Goal: Task Accomplishment & Management: Manage account settings

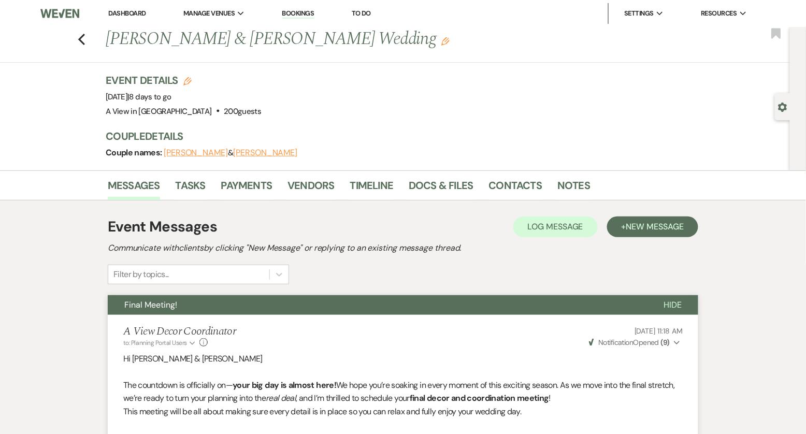
click at [124, 15] on link "Dashboard" at bounding box center [126, 13] width 37 height 9
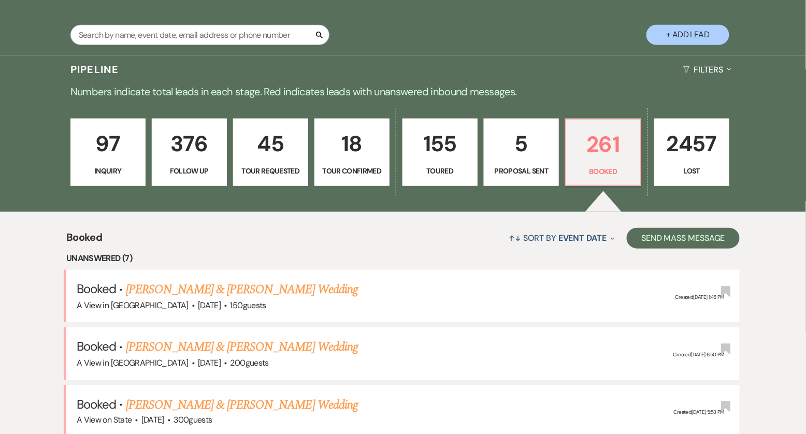
scroll to position [199, 0]
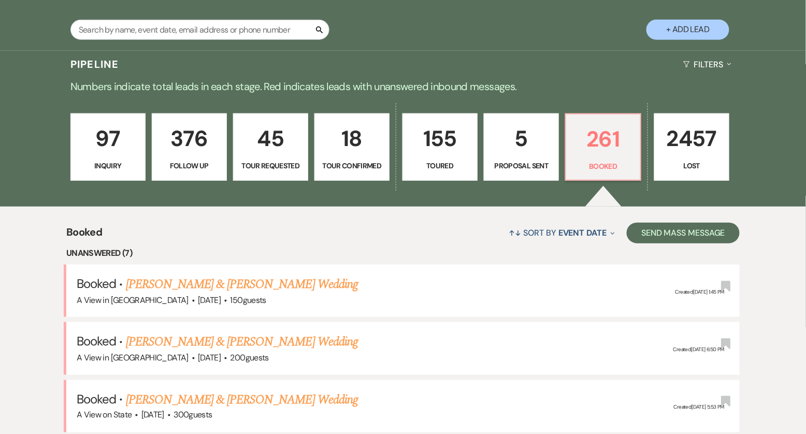
click at [167, 278] on link "[PERSON_NAME] & [PERSON_NAME] Wedding" at bounding box center [242, 284] width 232 height 19
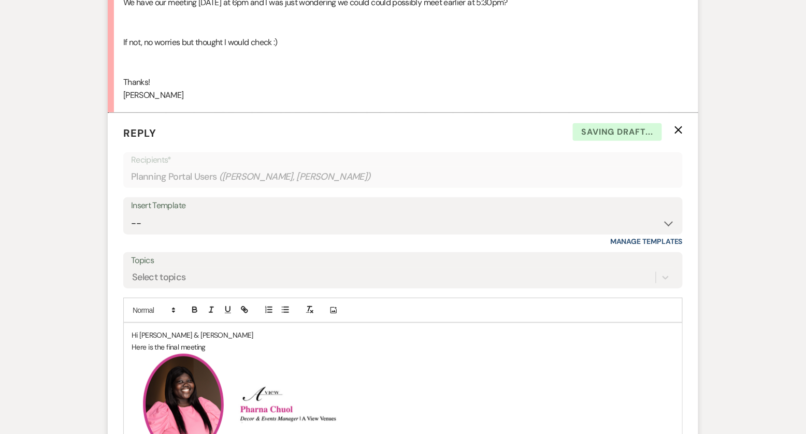
scroll to position [2547, 0]
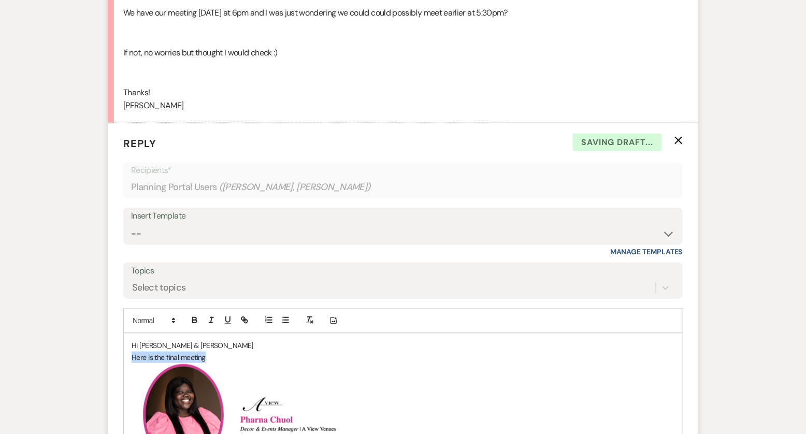
drag, startPoint x: 215, startPoint y: 355, endPoint x: 131, endPoint y: 349, distance: 84.7
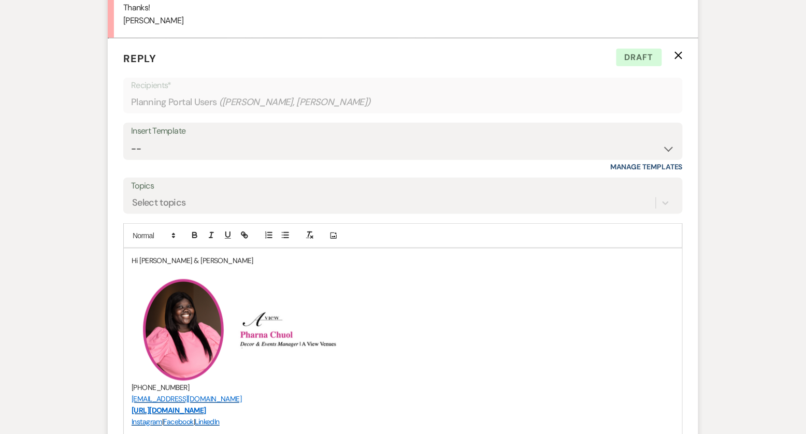
scroll to position [2633, 0]
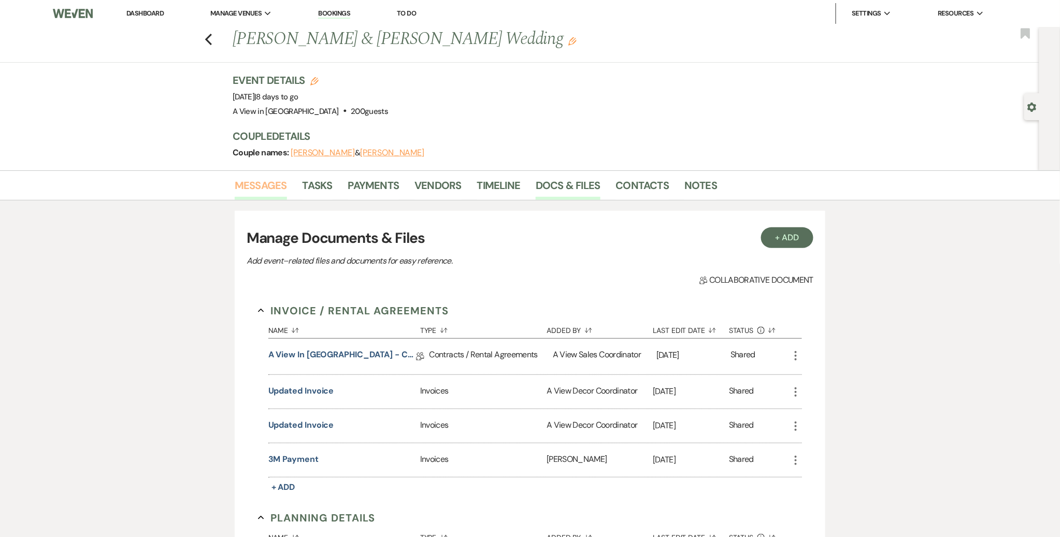
click at [252, 183] on link "Messages" at bounding box center [261, 188] width 52 height 23
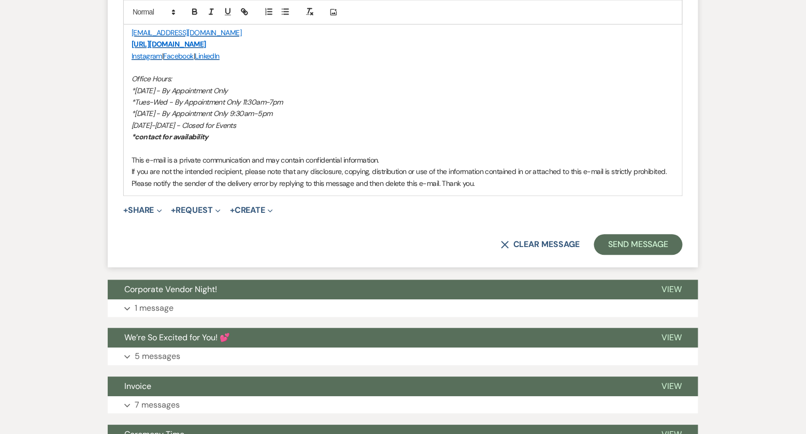
scroll to position [3052, 0]
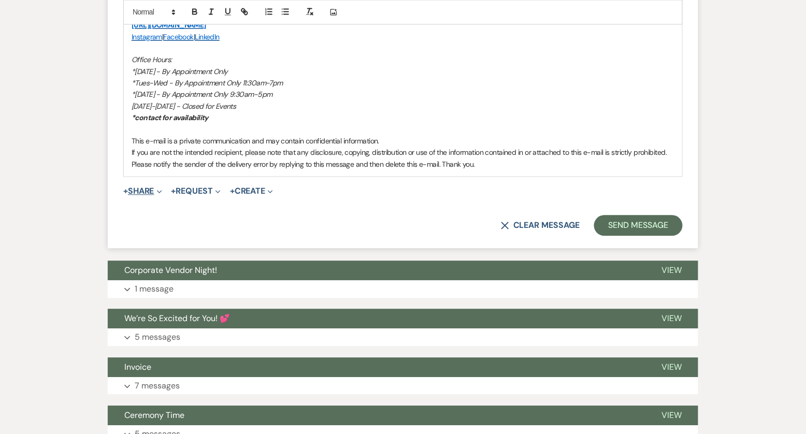
click at [162, 189] on icon "Expand" at bounding box center [159, 191] width 5 height 5
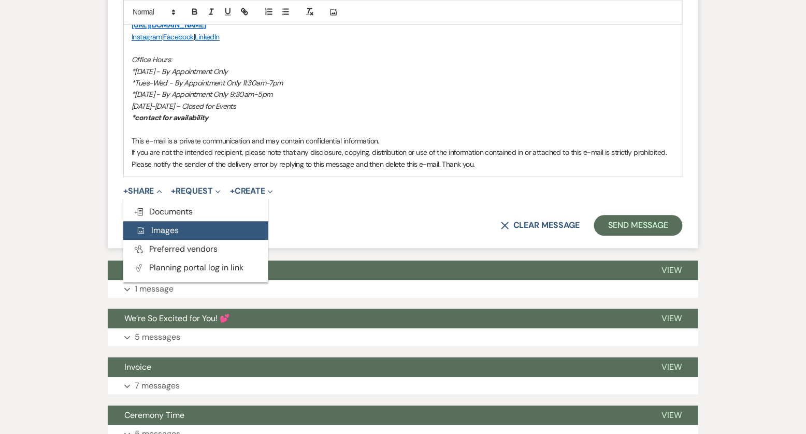
click at [167, 227] on span "Add Photo Images" at bounding box center [157, 230] width 43 height 11
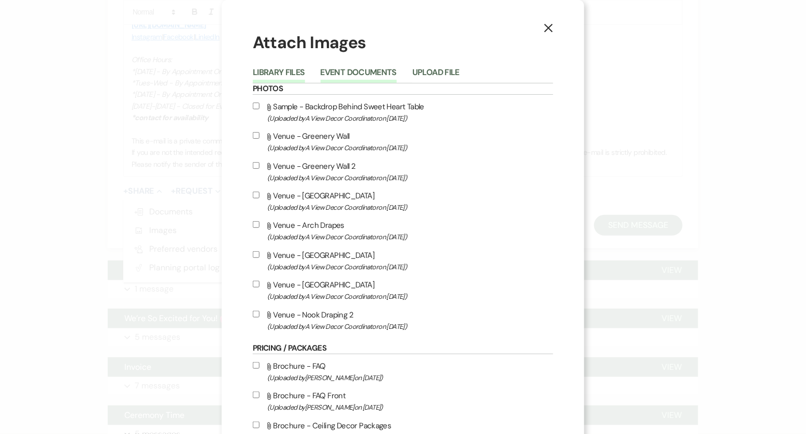
click at [377, 76] on button "Event Documents" at bounding box center [359, 75] width 76 height 15
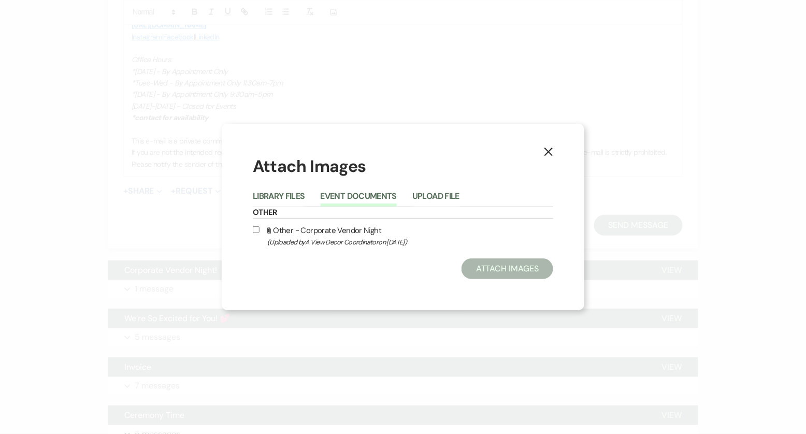
click at [545, 155] on use "button" at bounding box center [548, 152] width 8 height 8
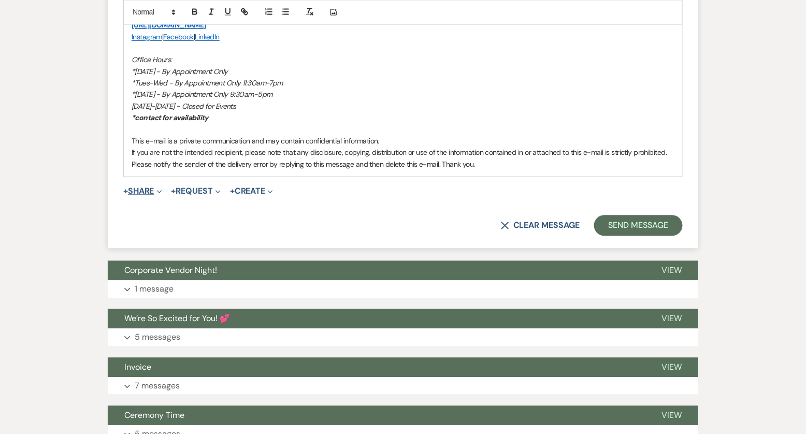
click at [155, 189] on button "+ Share Expand" at bounding box center [142, 191] width 39 height 8
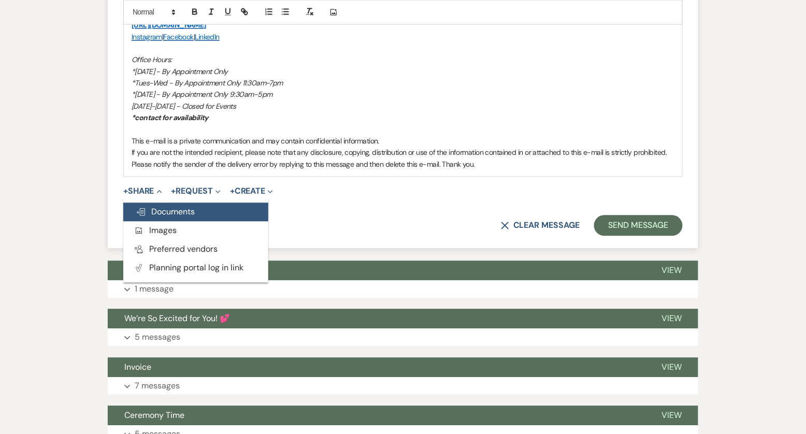
click at [161, 206] on span "Doc Upload Documents" at bounding box center [165, 211] width 59 height 11
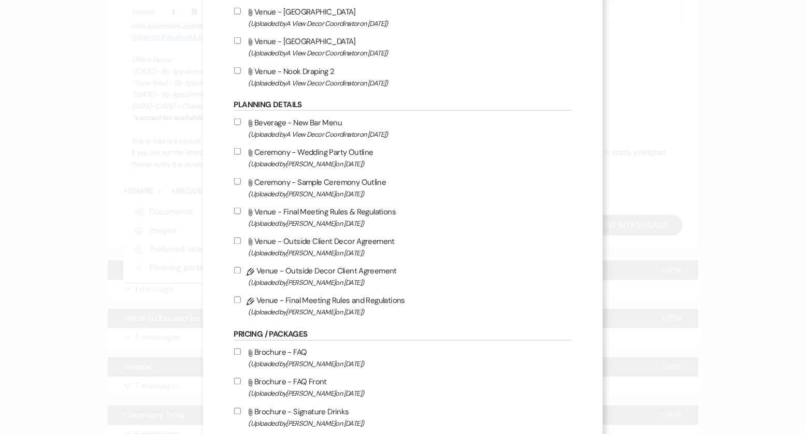
scroll to position [379, 0]
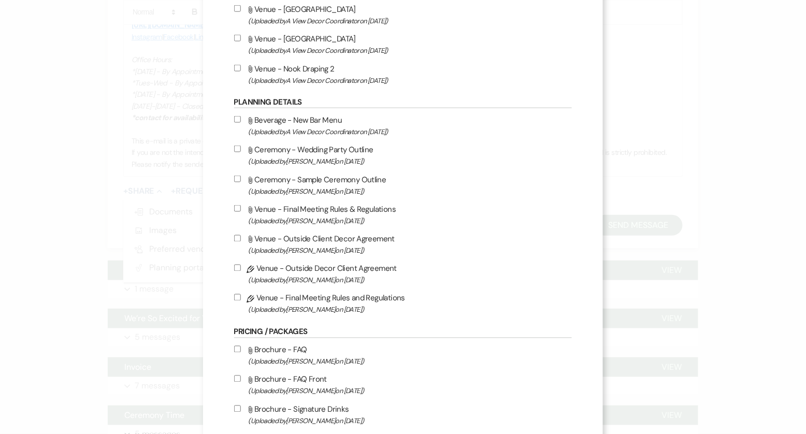
click at [241, 267] on input "Pencil Venue - Outside Decor Client Agreement (Uploaded by Britney McLaughlin o…" at bounding box center [237, 268] width 7 height 7
checkbox input "true"
click at [241, 299] on input "Pencil Venue - Final Meeting Rules and Regulations (Uploaded by Britney McLaugh…" at bounding box center [237, 297] width 7 height 7
checkbox input "true"
click at [241, 178] on input "Attach File Ceremony - Sample Ceremony Outline (Uploaded by Britney McLaughlin …" at bounding box center [237, 179] width 7 height 7
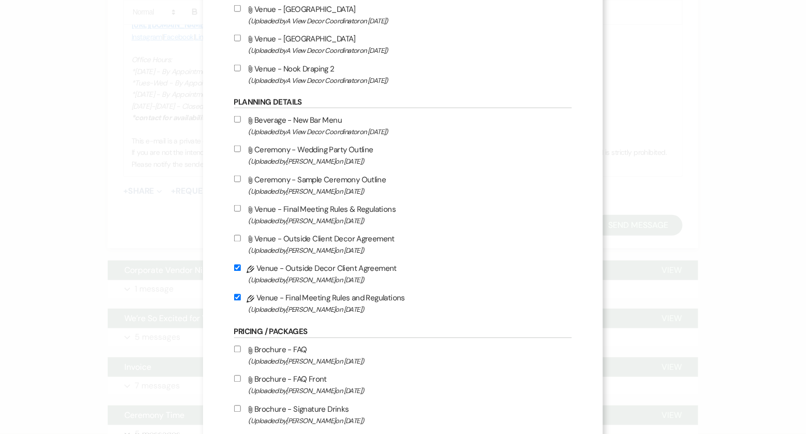
checkbox input "true"
click at [241, 147] on input "Attach File Ceremony - Wedding Party Outline (Uploaded by Britney McLaughlin on…" at bounding box center [237, 149] width 7 height 7
checkbox input "true"
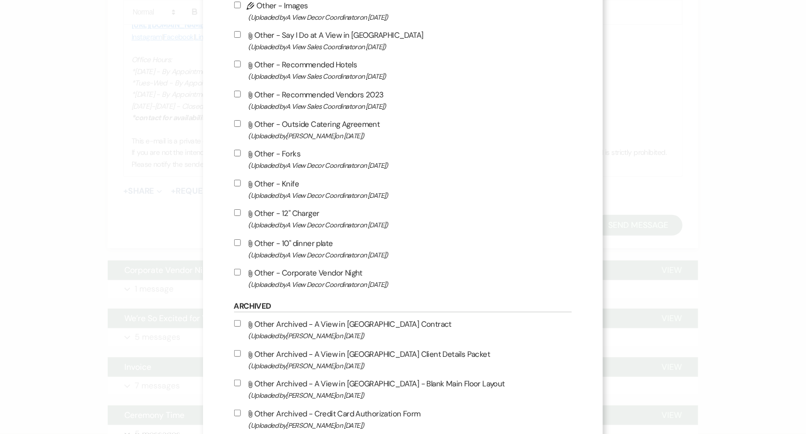
scroll to position [1257, 0]
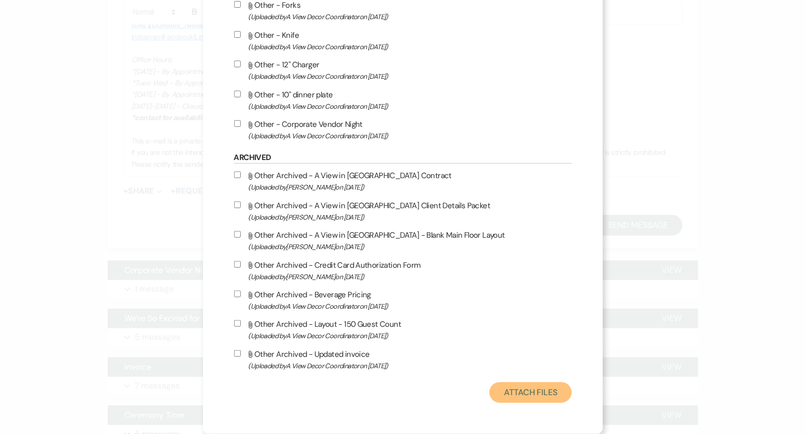
click at [510, 393] on button "Attach Files" at bounding box center [531, 392] width 82 height 21
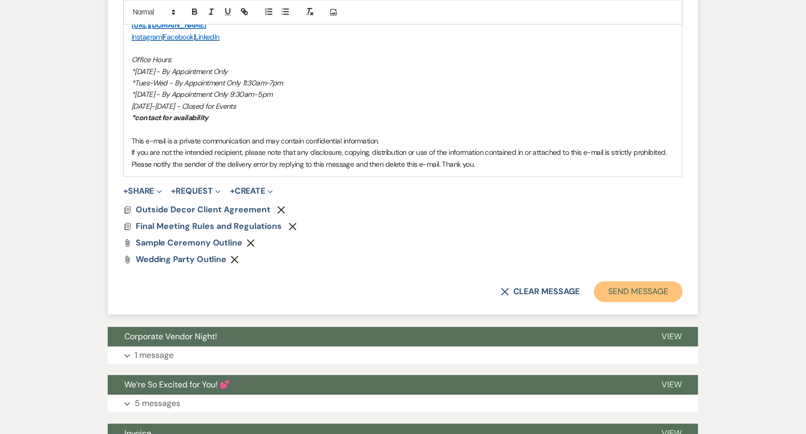
click at [611, 292] on button "Send Message" at bounding box center [638, 291] width 89 height 21
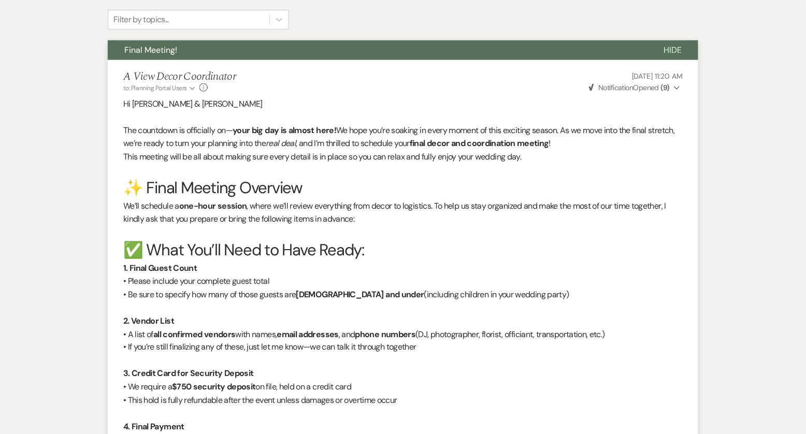
scroll to position [0, 0]
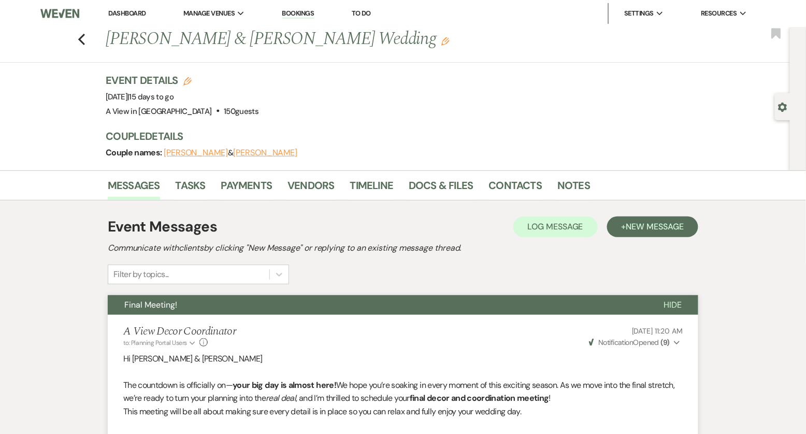
click at [123, 13] on link "Dashboard" at bounding box center [126, 13] width 37 height 9
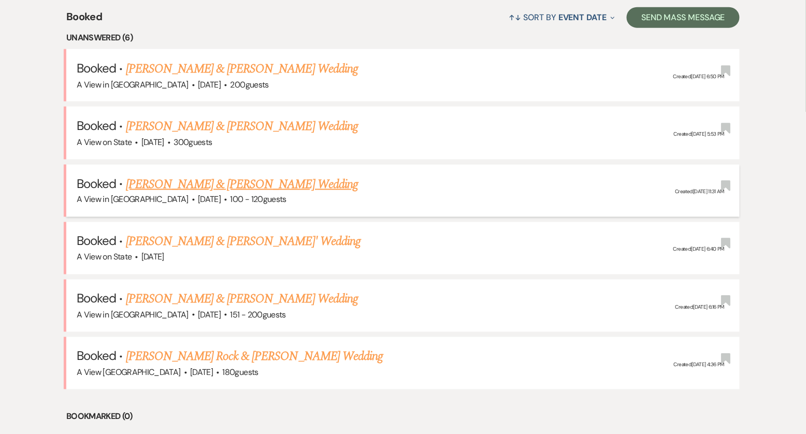
scroll to position [425, 0]
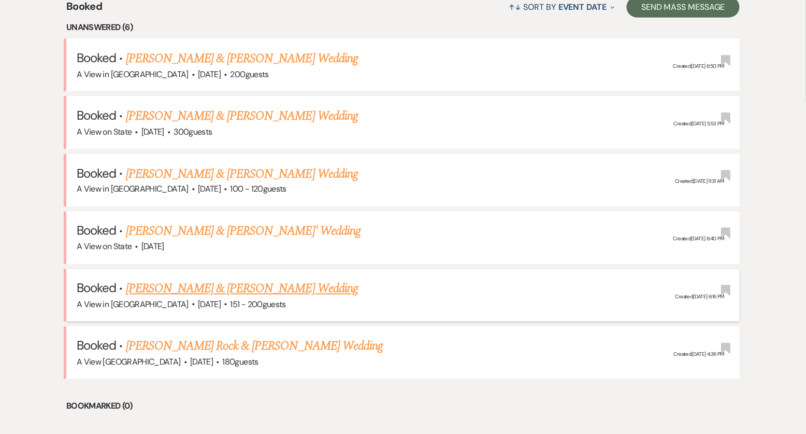
click at [243, 284] on link "Zoey Breitkreutz & Daniel Mayer's Wedding" at bounding box center [242, 289] width 232 height 19
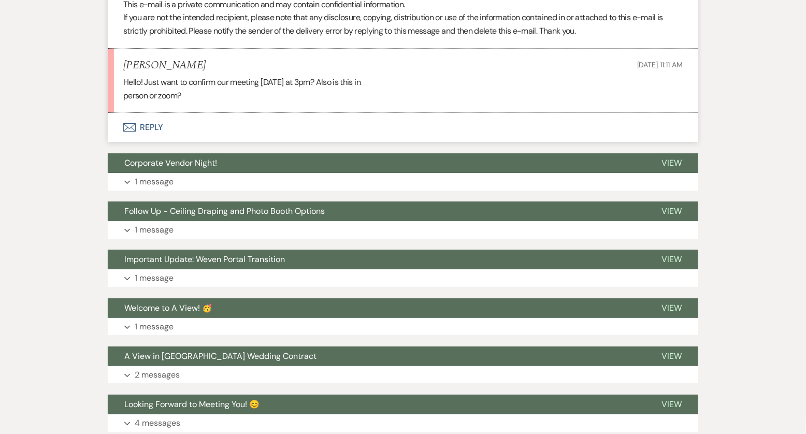
scroll to position [3400, 0]
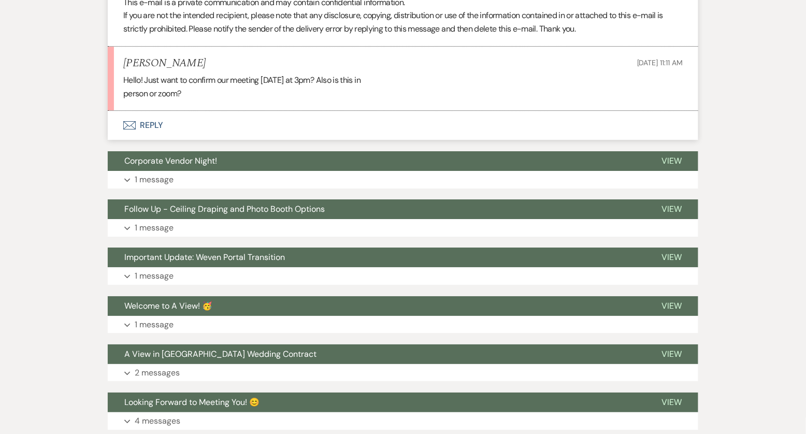
click at [168, 124] on button "Envelope Reply" at bounding box center [403, 125] width 591 height 29
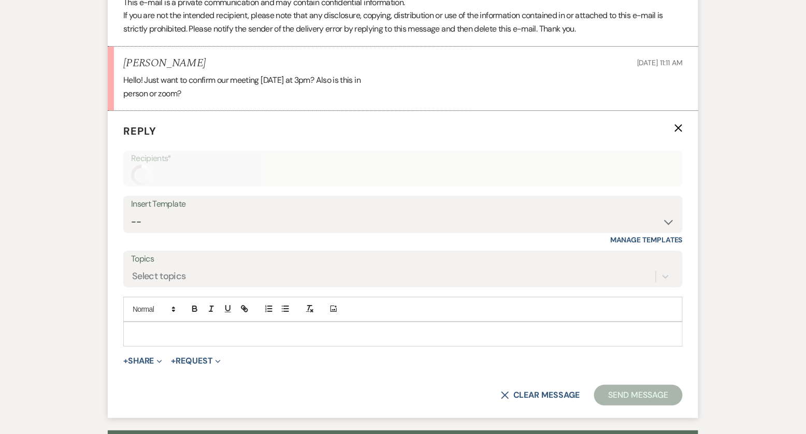
scroll to position [3443, 0]
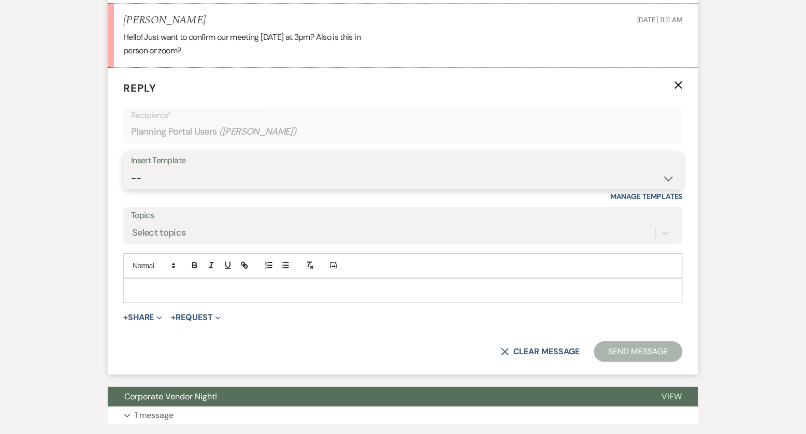
click at [217, 177] on select "-- Tour Confirmation Contract (Pre-Booked Leads) Out of office Inquiry Email Al…" at bounding box center [403, 178] width 544 height 20
select select "3703"
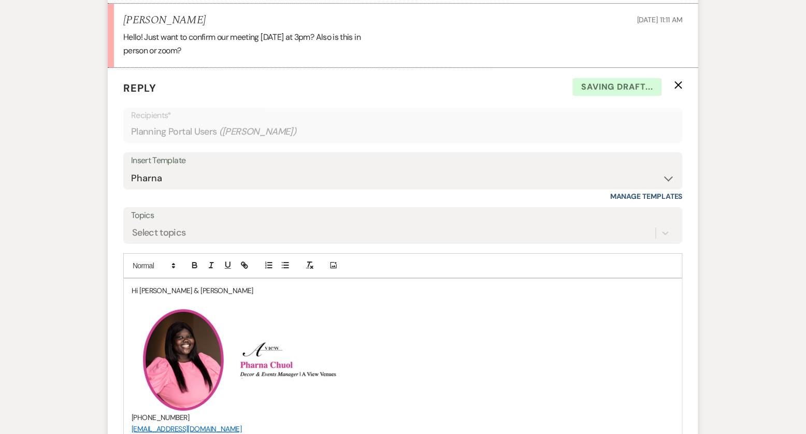
click at [197, 287] on p "Hi Zoey & Daniel" at bounding box center [403, 290] width 543 height 11
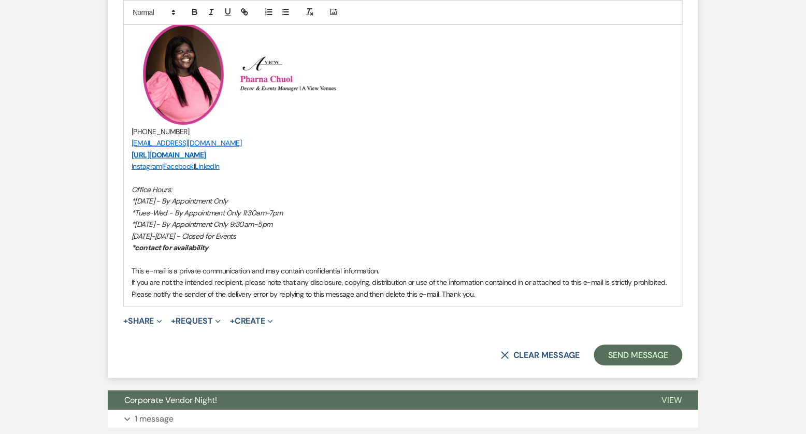
scroll to position [3750, 0]
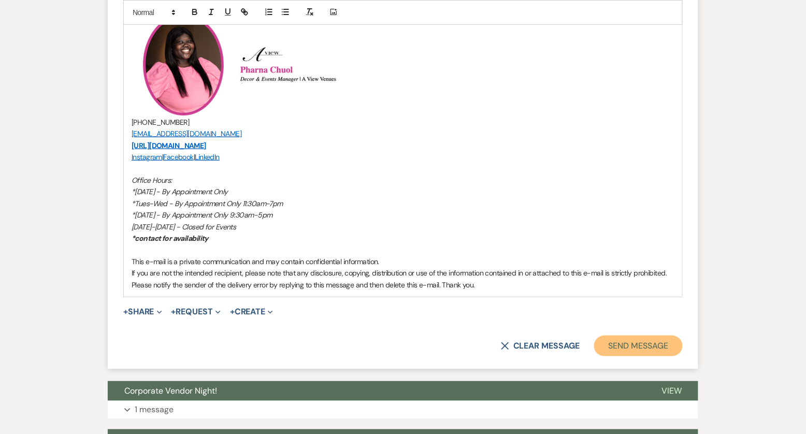
click at [626, 346] on button "Send Message" at bounding box center [638, 346] width 89 height 21
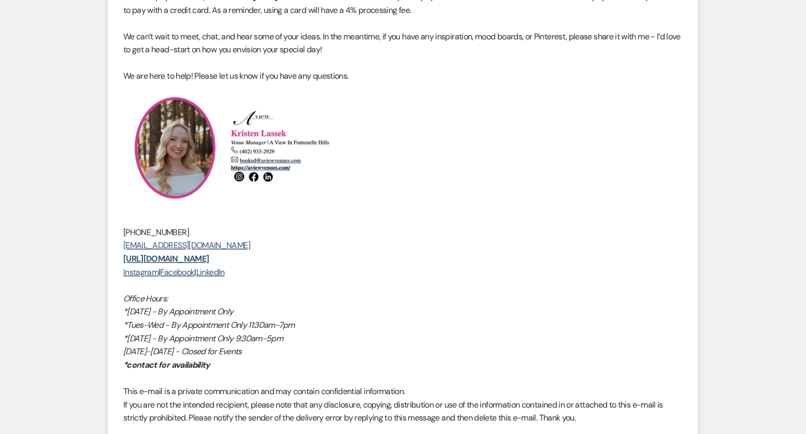
scroll to position [0, 0]
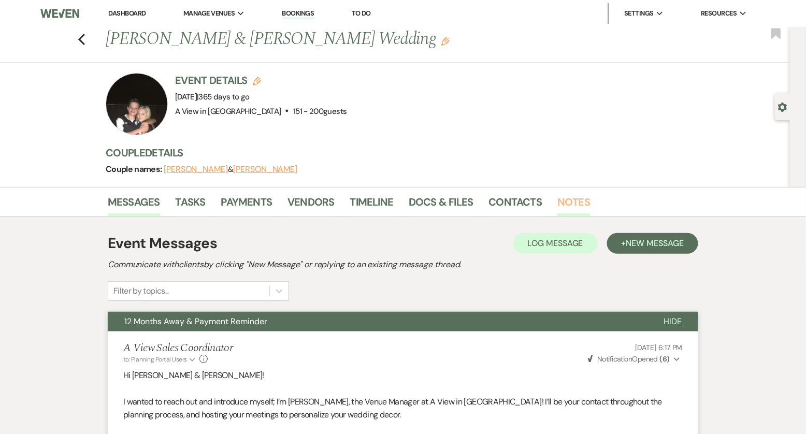
click at [573, 200] on link "Notes" at bounding box center [573, 205] width 33 height 23
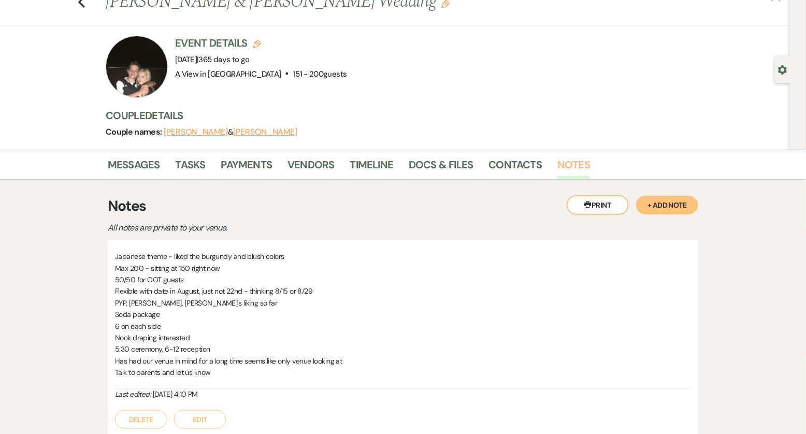
scroll to position [39, 0]
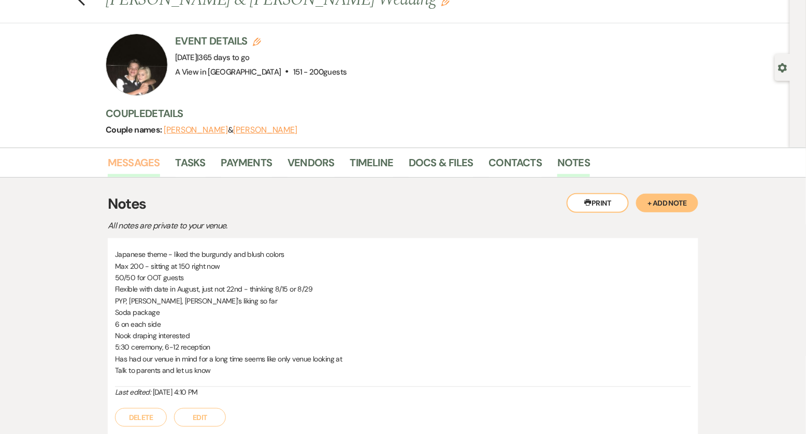
click at [120, 161] on link "Messages" at bounding box center [134, 165] width 52 height 23
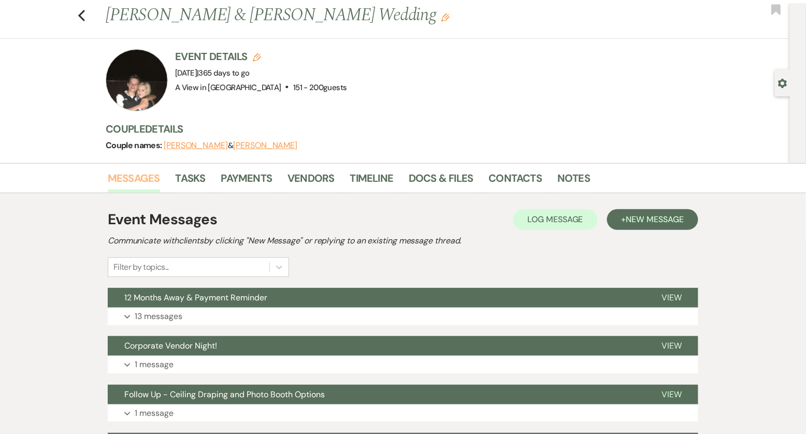
scroll to position [26, 0]
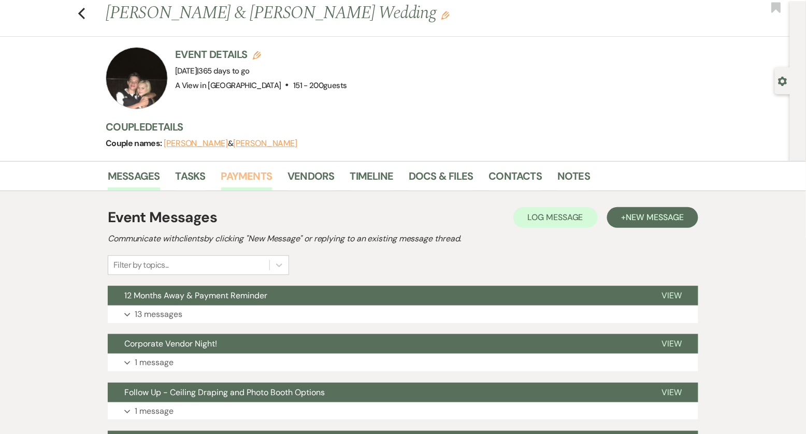
click at [244, 178] on link "Payments" at bounding box center [246, 179] width 51 height 23
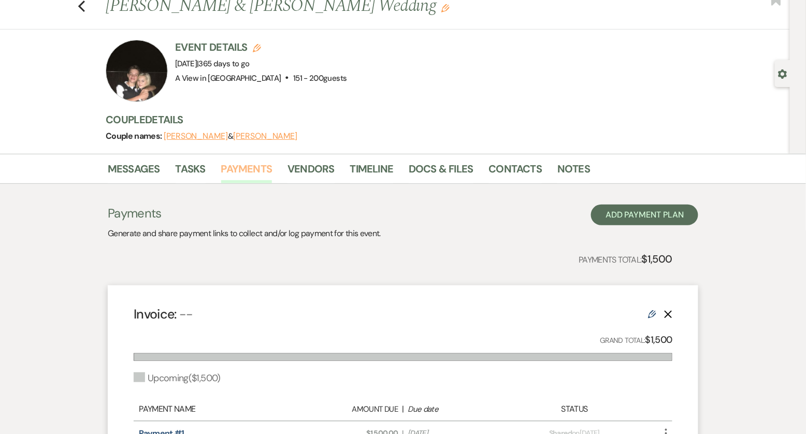
scroll to position [32, 0]
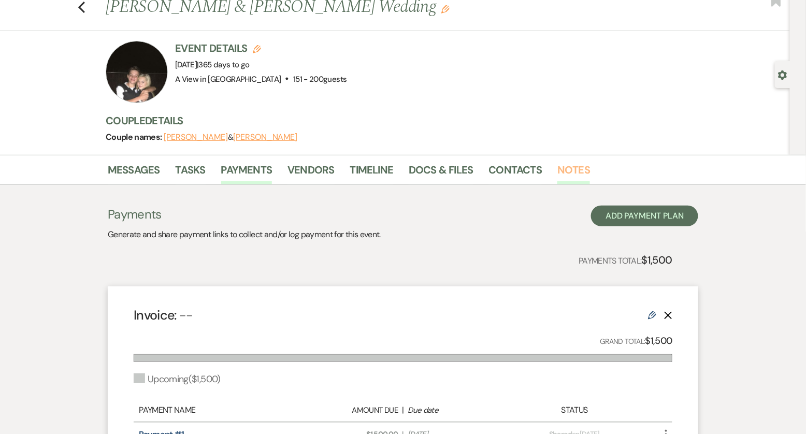
click at [583, 165] on link "Notes" at bounding box center [573, 173] width 33 height 23
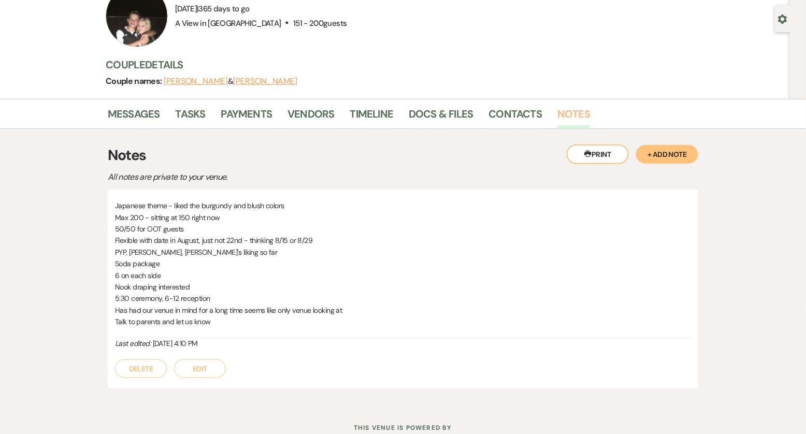
scroll to position [91, 0]
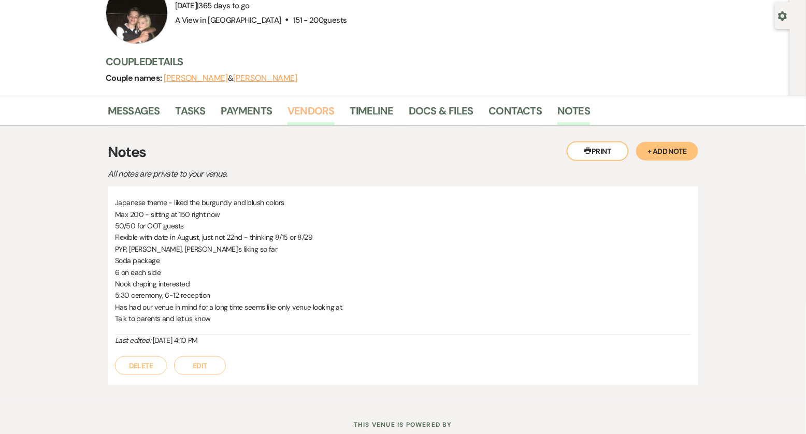
click at [304, 112] on link "Vendors" at bounding box center [310, 114] width 47 height 23
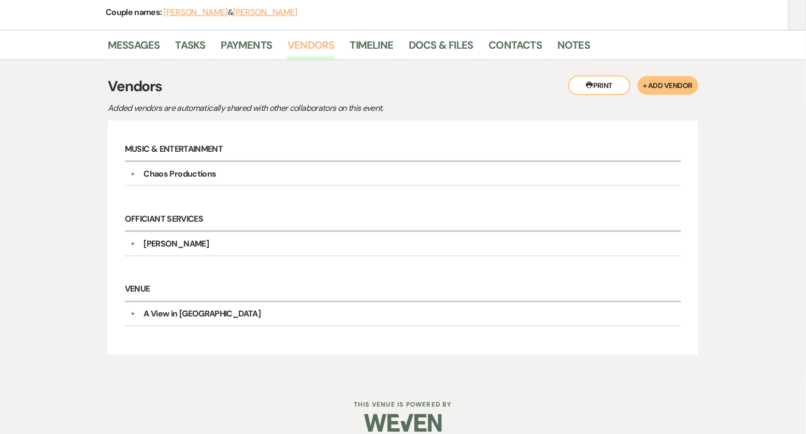
scroll to position [166, 0]
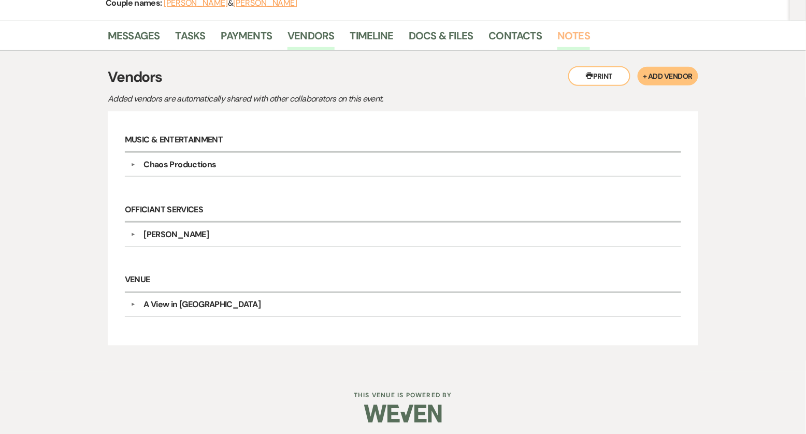
click at [571, 37] on link "Notes" at bounding box center [573, 38] width 33 height 23
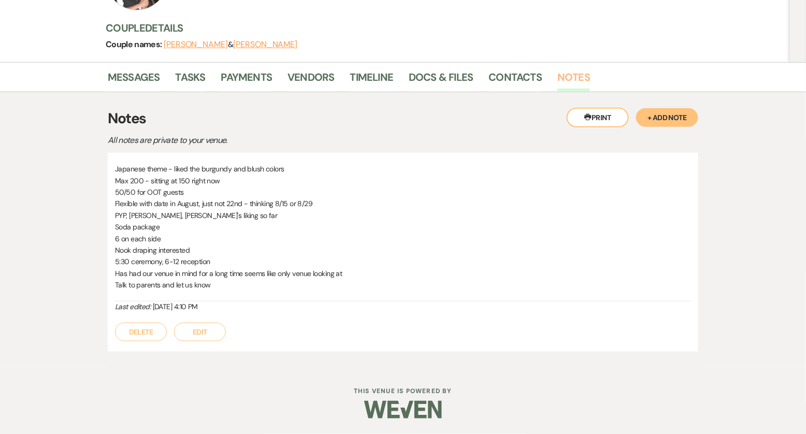
scroll to position [123, 0]
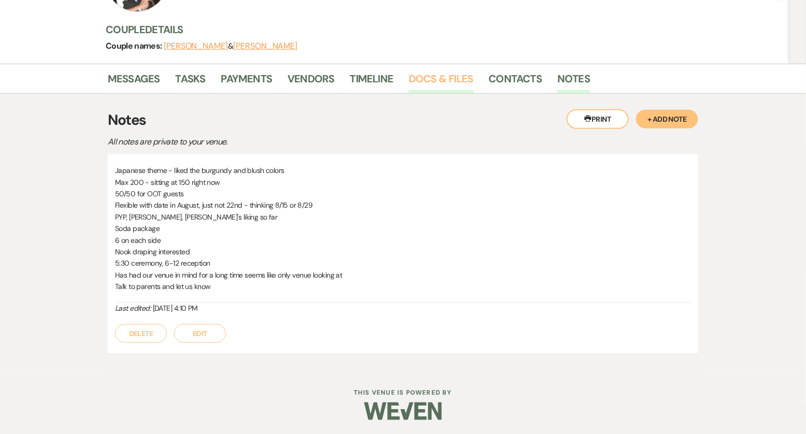
click at [451, 75] on link "Docs & Files" at bounding box center [441, 81] width 64 height 23
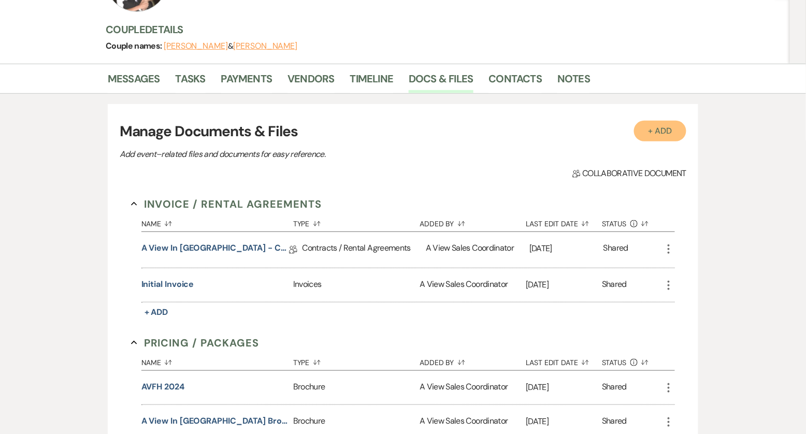
click at [650, 135] on button "+ Add" at bounding box center [660, 131] width 53 height 21
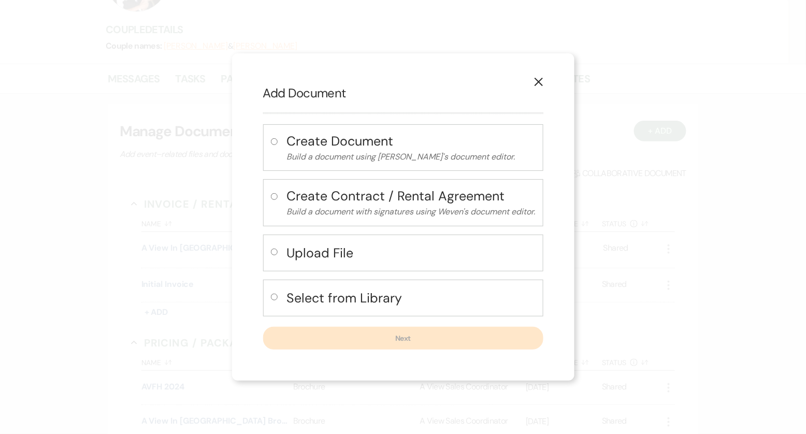
click at [319, 260] on h4 "Upload File" at bounding box center [411, 253] width 249 height 18
radio input "true"
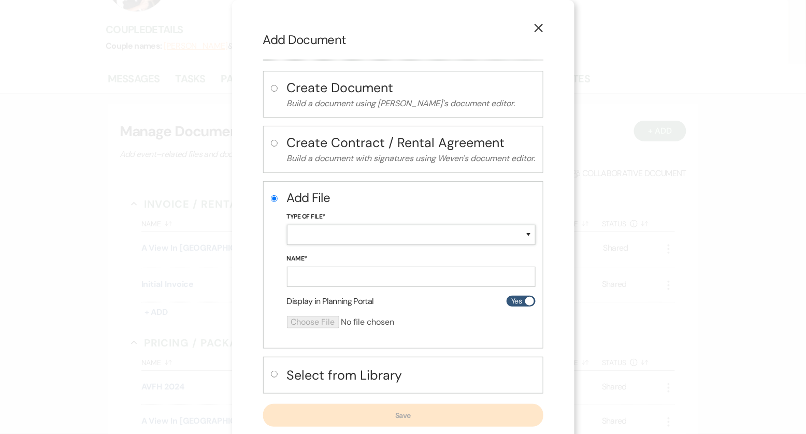
click at [350, 234] on select "Special Event Insurance Vendor Certificate of Insurance Contracts / Rental Agre…" at bounding box center [411, 235] width 249 height 20
select select "24"
click at [339, 278] on input "Name*" at bounding box center [411, 277] width 249 height 20
type input "Layout"
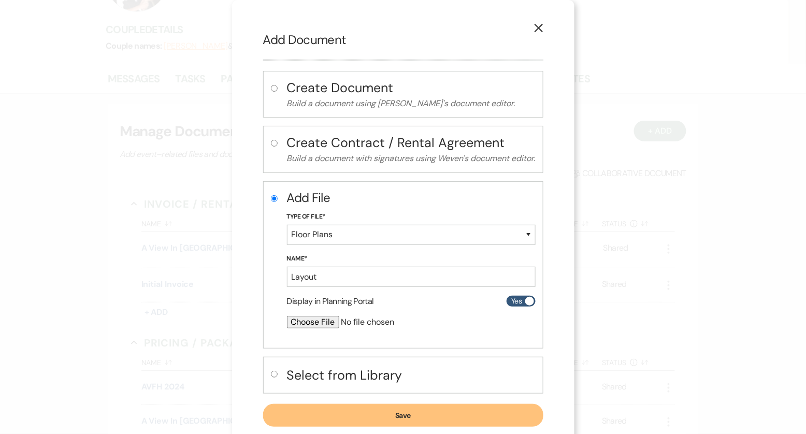
click at [335, 316] on input "file" at bounding box center [384, 322] width 194 height 12
type input "C:\fakepath\MainFloor17010TopsfromZoeyBreitkreutz.pdf"
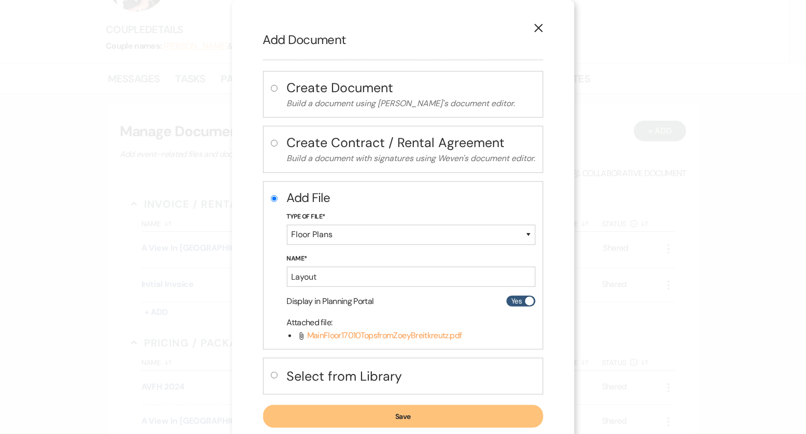
click at [408, 405] on button "Save" at bounding box center [403, 416] width 280 height 23
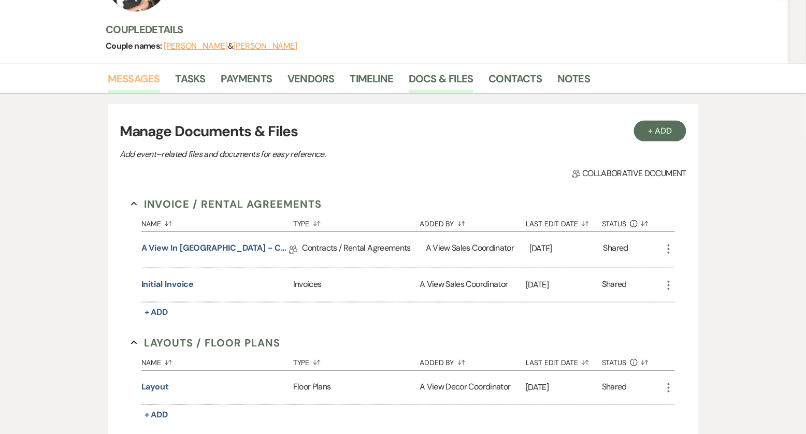
click at [137, 80] on link "Messages" at bounding box center [134, 81] width 52 height 23
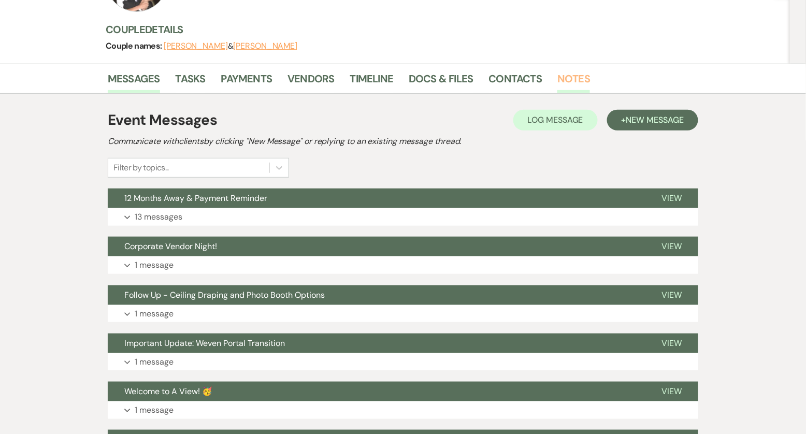
click at [567, 84] on link "Notes" at bounding box center [573, 81] width 33 height 23
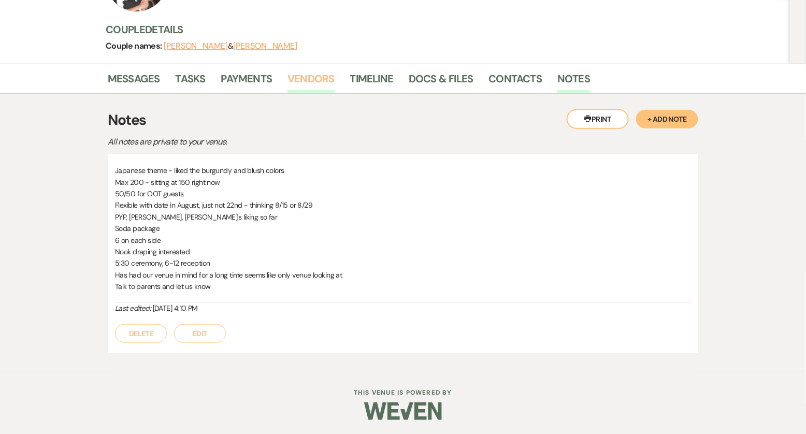
click at [306, 70] on link "Vendors" at bounding box center [310, 81] width 47 height 23
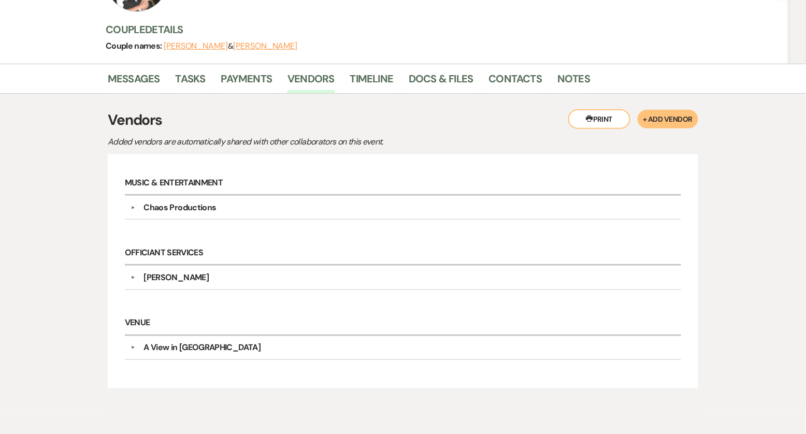
click at [210, 267] on div "▼ Bryan Miller Point of Contact Info: Services to be Provided: Wedding Officiant" at bounding box center [403, 278] width 556 height 24
click at [136, 71] on link "Messages" at bounding box center [134, 81] width 52 height 23
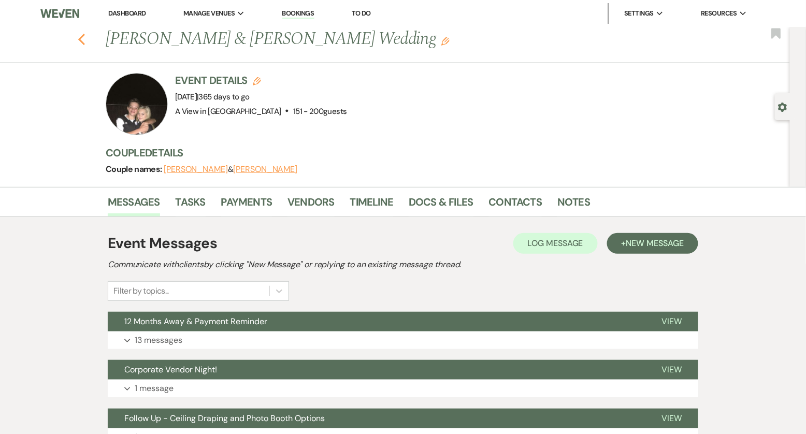
click at [85, 33] on icon "Previous" at bounding box center [82, 39] width 8 height 12
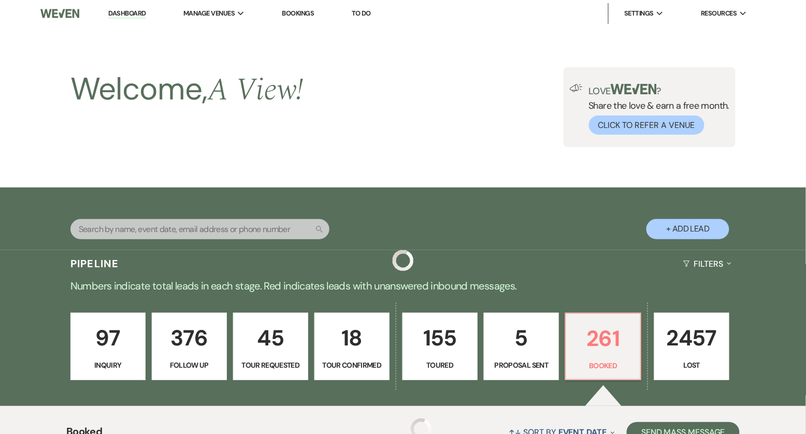
scroll to position [425, 0]
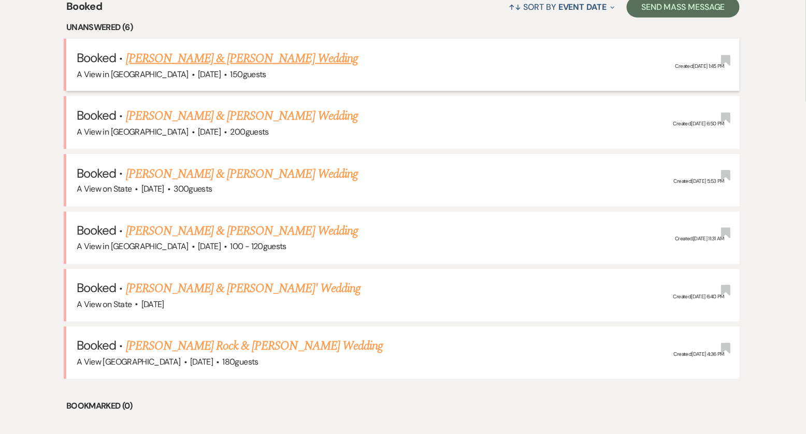
click at [221, 61] on link "[PERSON_NAME] & [PERSON_NAME] Wedding" at bounding box center [242, 58] width 232 height 19
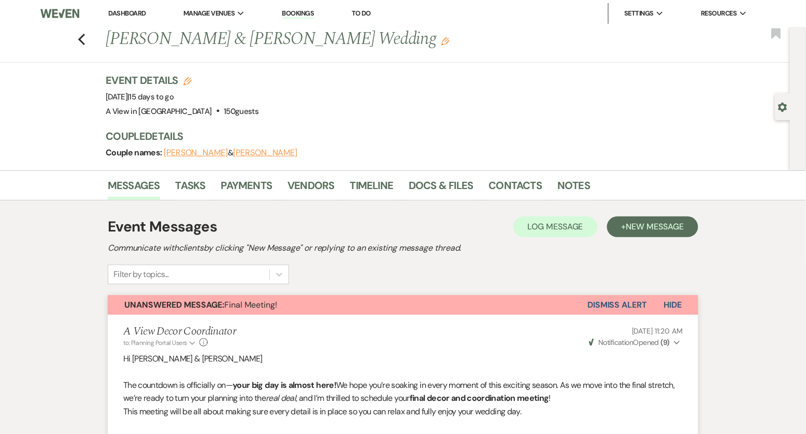
click at [644, 304] on button "Dismiss Alert" at bounding box center [617, 305] width 60 height 20
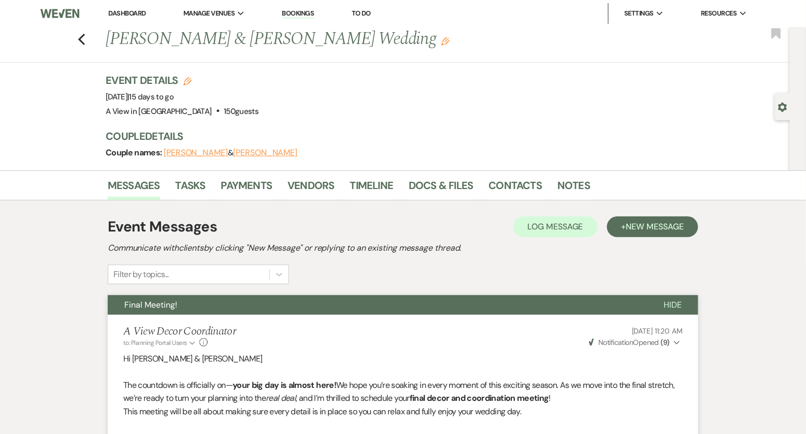
click at [116, 14] on link "Dashboard" at bounding box center [126, 13] width 37 height 9
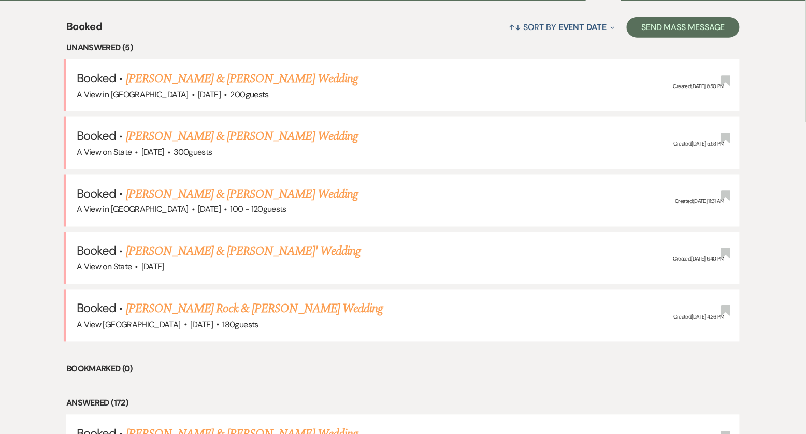
scroll to position [412, 0]
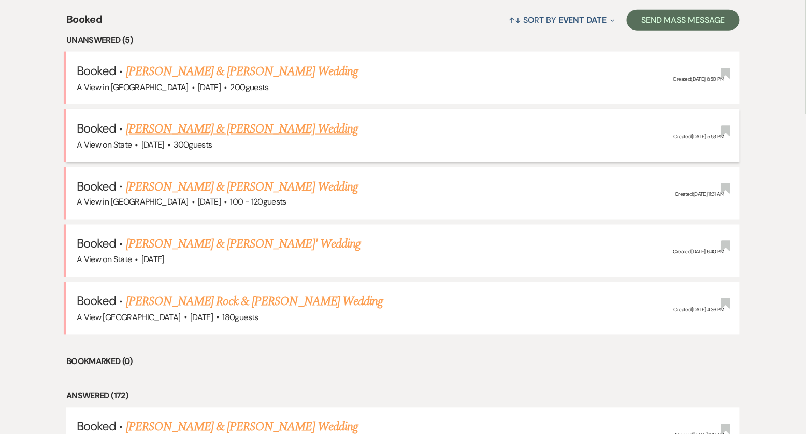
click at [197, 122] on link "Jenna Elwood & Vinny Sargent's Wedding" at bounding box center [242, 129] width 232 height 19
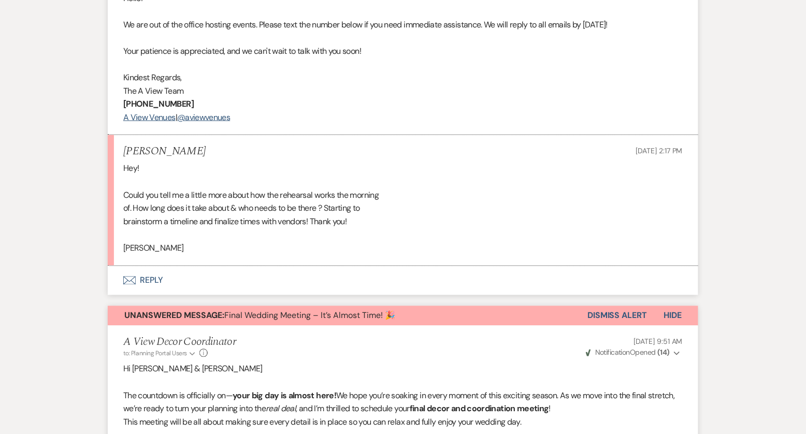
scroll to position [13752, 0]
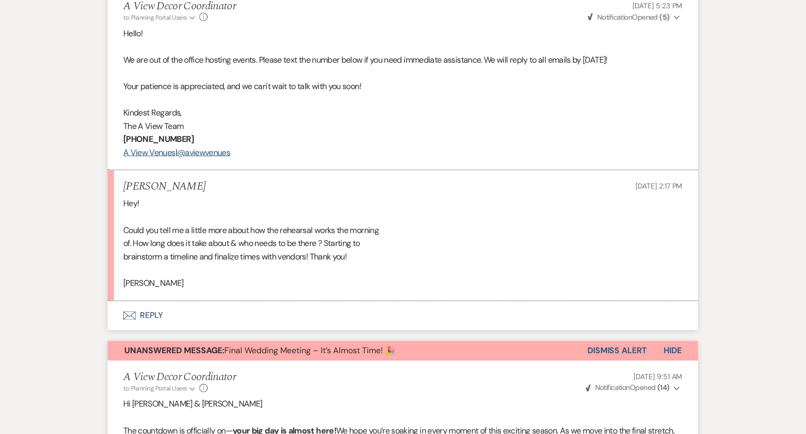
click at [623, 341] on button "Dismiss Alert" at bounding box center [617, 351] width 60 height 20
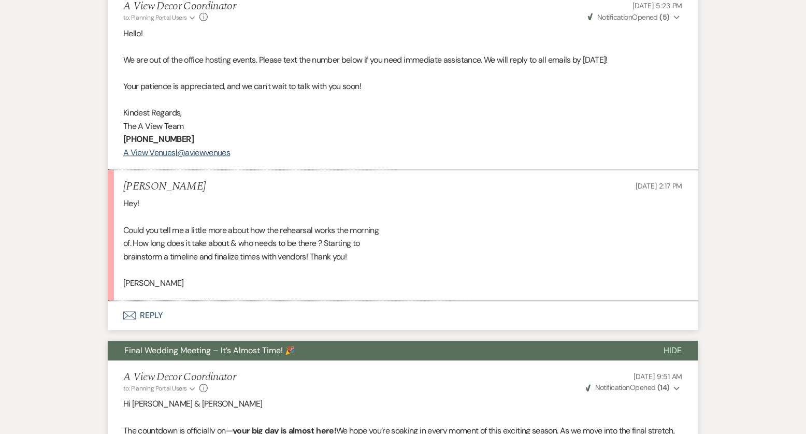
click at [162, 301] on button "Envelope Reply" at bounding box center [403, 315] width 591 height 29
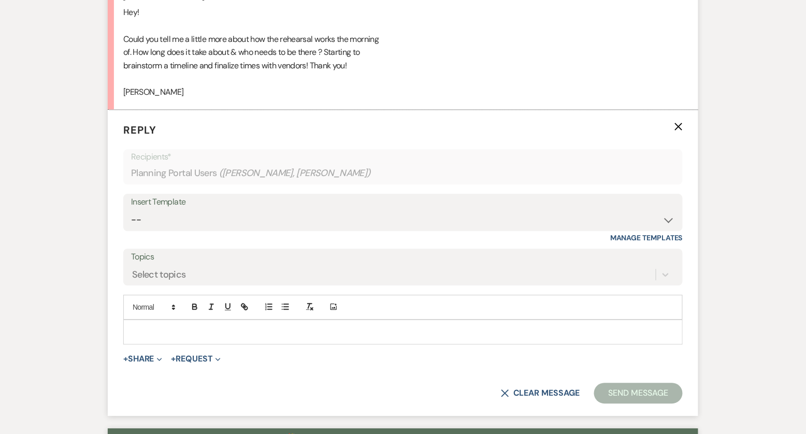
scroll to position [13946, 0]
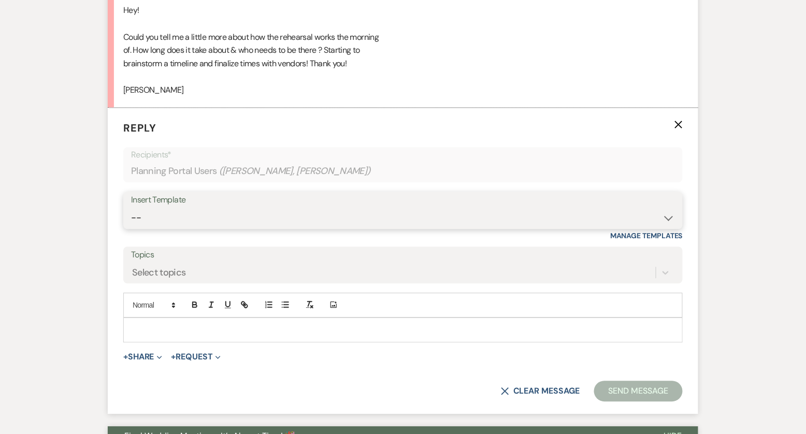
click at [191, 208] on select "-- Tour Confirmation Contract (Pre-Booked Leads) Out of office Inquiry Email Al…" at bounding box center [403, 218] width 544 height 20
select select "3704"
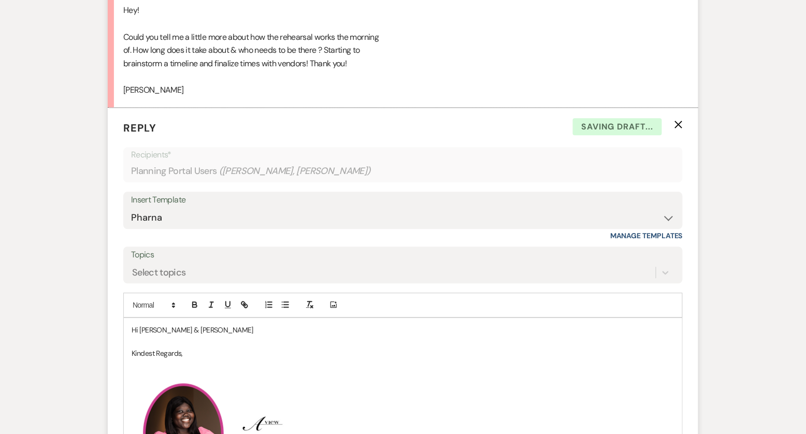
click at [199, 324] on p "Hi Jenna & Vinny" at bounding box center [403, 329] width 543 height 11
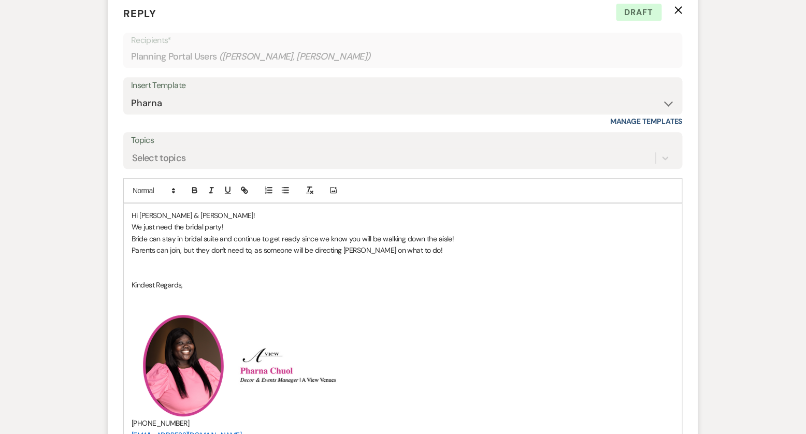
scroll to position [14062, 0]
click at [351, 254] on p at bounding box center [403, 259] width 543 height 11
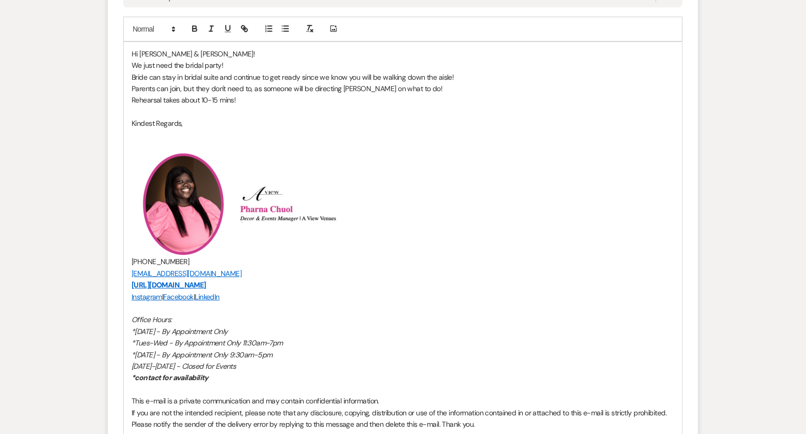
scroll to position [14332, 0]
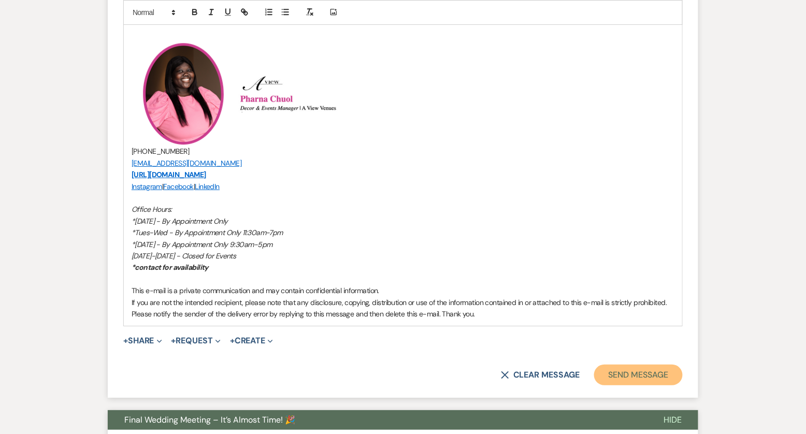
click at [625, 365] on button "Send Message" at bounding box center [638, 375] width 89 height 21
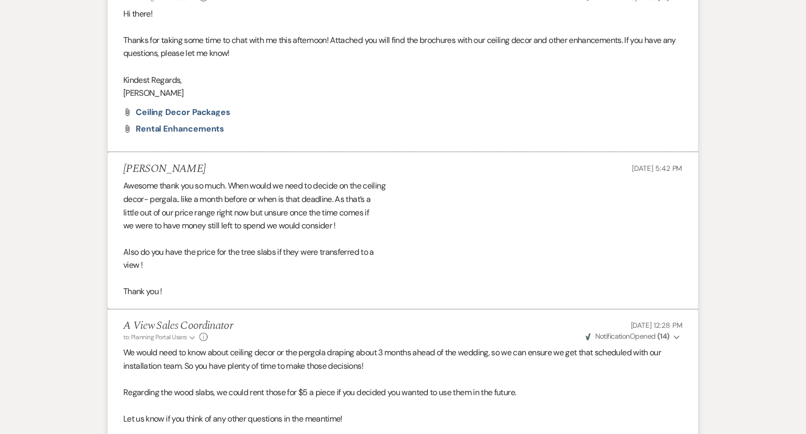
scroll to position [0, 0]
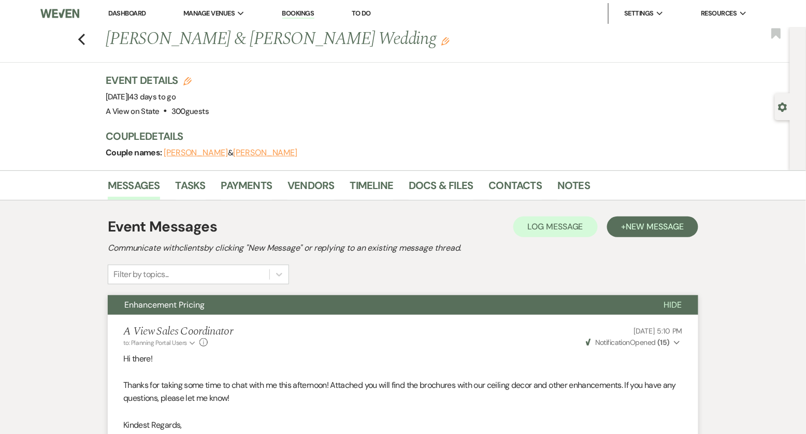
click at [123, 7] on li "Dashboard" at bounding box center [127, 13] width 48 height 21
click at [123, 11] on link "Dashboard" at bounding box center [126, 13] width 37 height 9
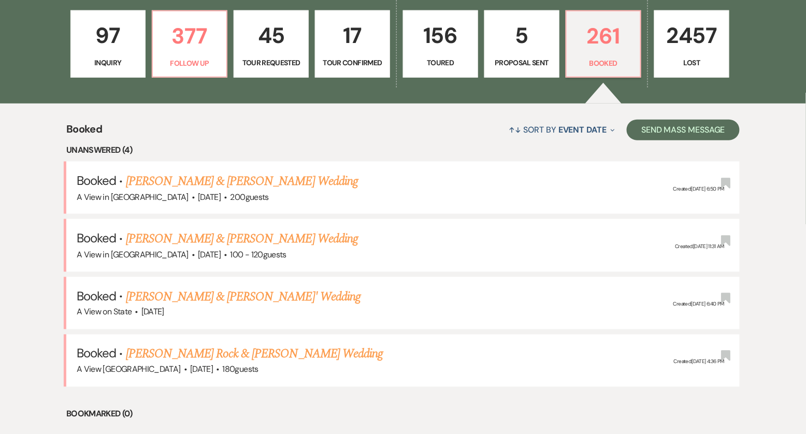
scroll to position [303, 0]
click at [203, 180] on link "Drew Dunkelberger & Ken Gilreath's Wedding" at bounding box center [242, 180] width 232 height 19
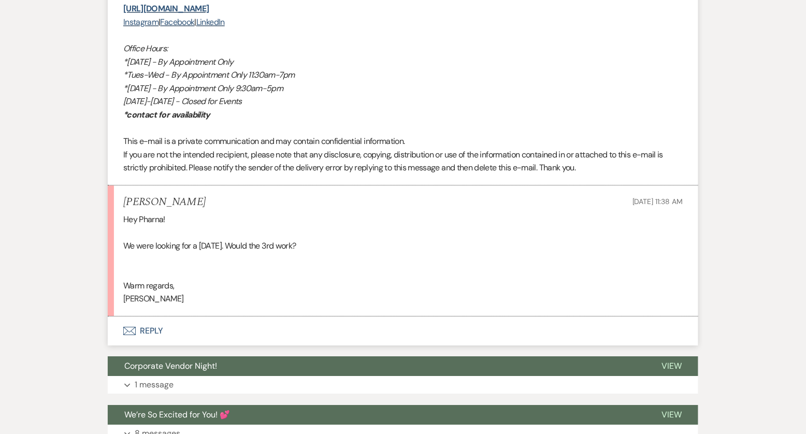
scroll to position [2048, 0]
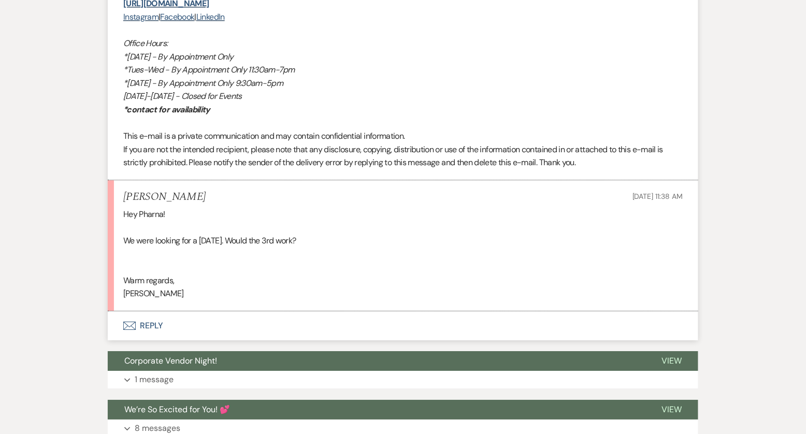
click at [148, 329] on button "Envelope Reply" at bounding box center [403, 325] width 591 height 29
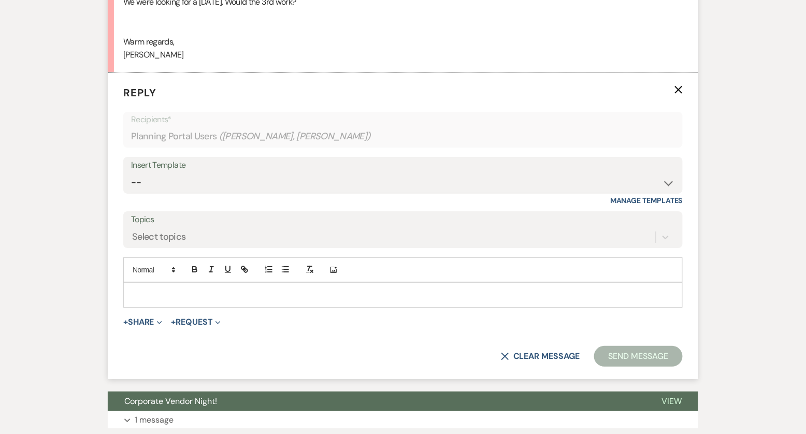
scroll to position [2293, 0]
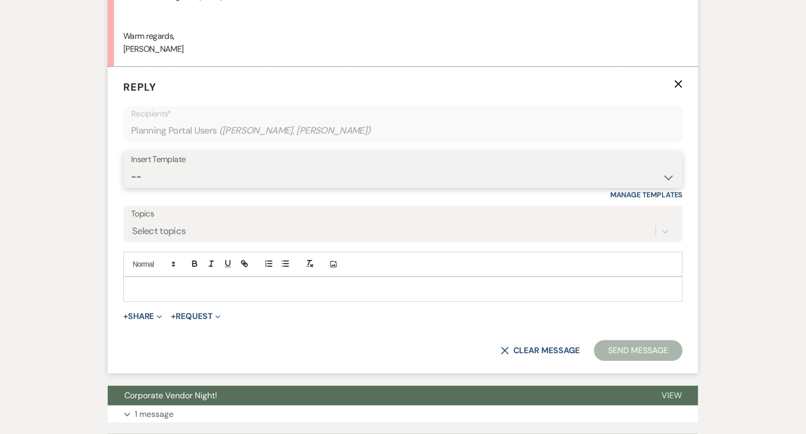
click at [230, 175] on select "-- Tour Confirmation Contract (Pre-Booked Leads) Out of office Inquiry Email Al…" at bounding box center [403, 177] width 544 height 20
select select "3703"
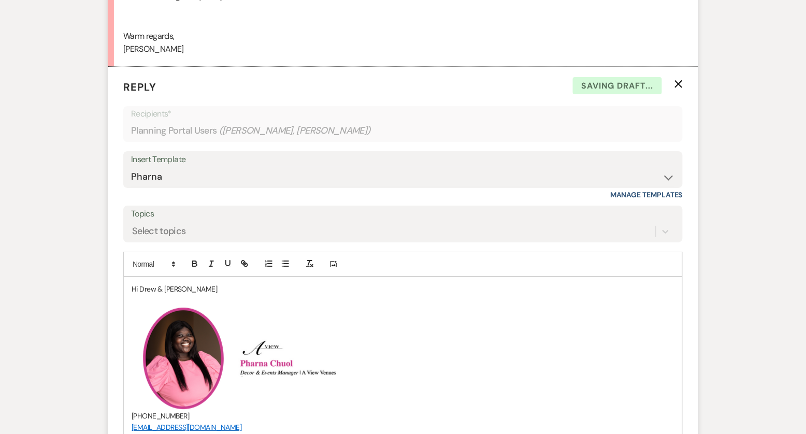
click at [213, 271] on div "Add Photo" at bounding box center [402, 264] width 559 height 25
click at [212, 277] on div "Hi Drew & Ken ﻿ ﻿ ﻿ ﻿ (402) 933-2929 booked@aviewvenues.com https://aviewvenues…" at bounding box center [403, 433] width 558 height 313
click at [205, 286] on p "Hi Drew & Ken" at bounding box center [403, 288] width 543 height 11
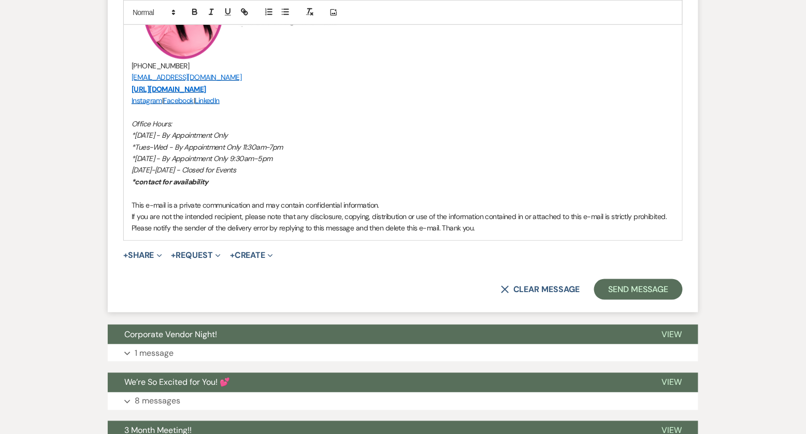
scroll to position [2673, 0]
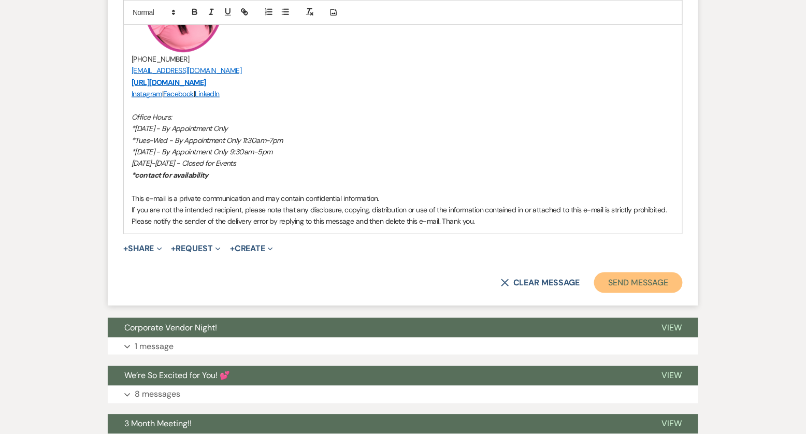
click at [609, 284] on button "Send Message" at bounding box center [638, 282] width 89 height 21
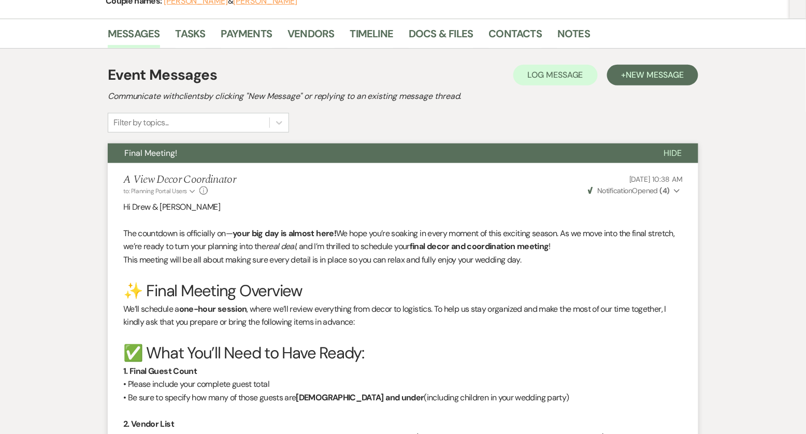
scroll to position [0, 0]
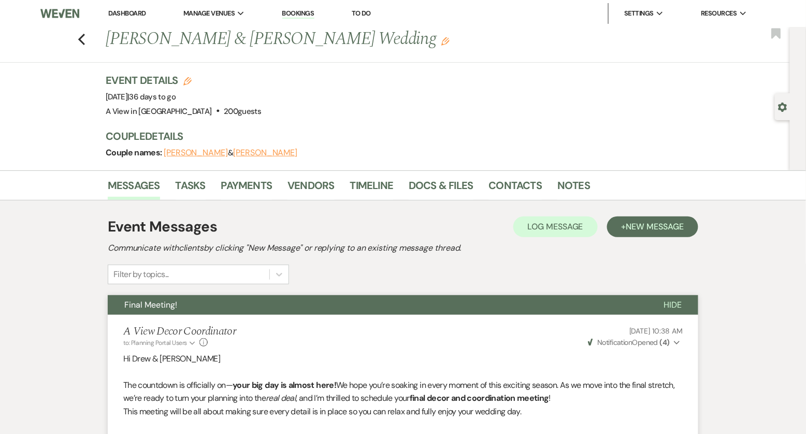
click at [119, 15] on link "Dashboard" at bounding box center [126, 13] width 37 height 9
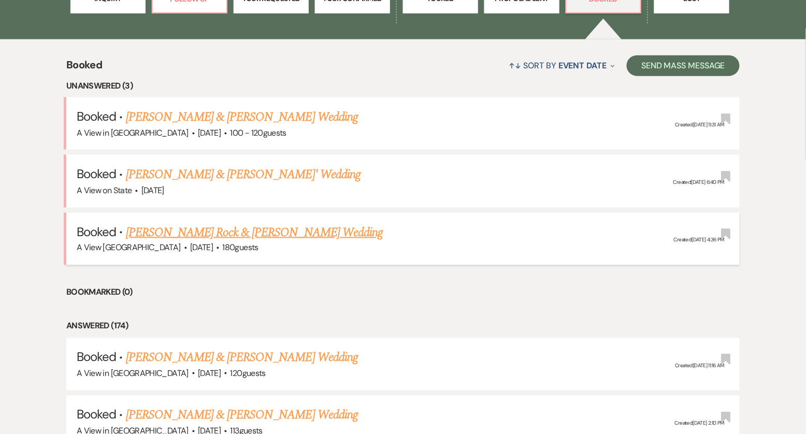
scroll to position [375, 0]
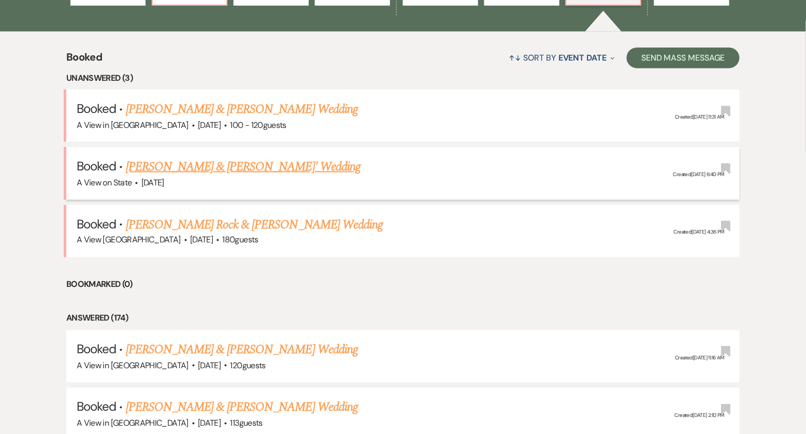
click at [228, 174] on link "Sidney Wells & Javonte Williams' Wedding" at bounding box center [243, 166] width 235 height 19
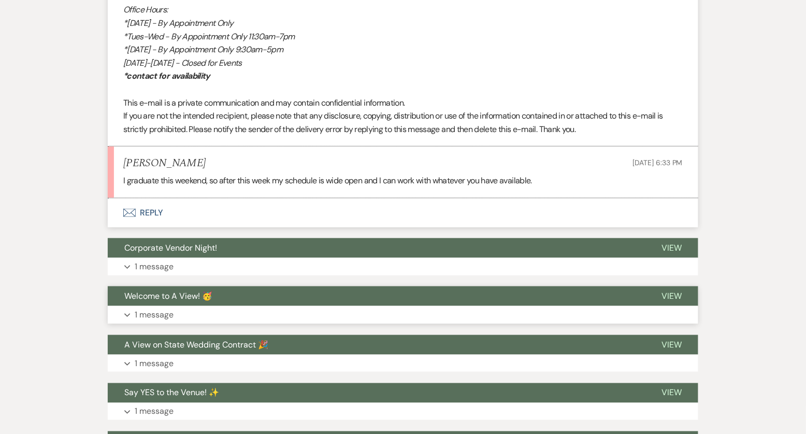
scroll to position [1440, 0]
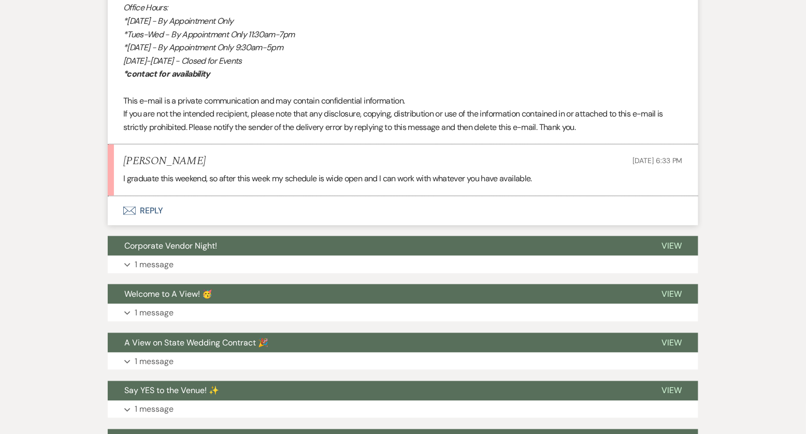
click at [155, 207] on button "Envelope Reply" at bounding box center [403, 210] width 591 height 29
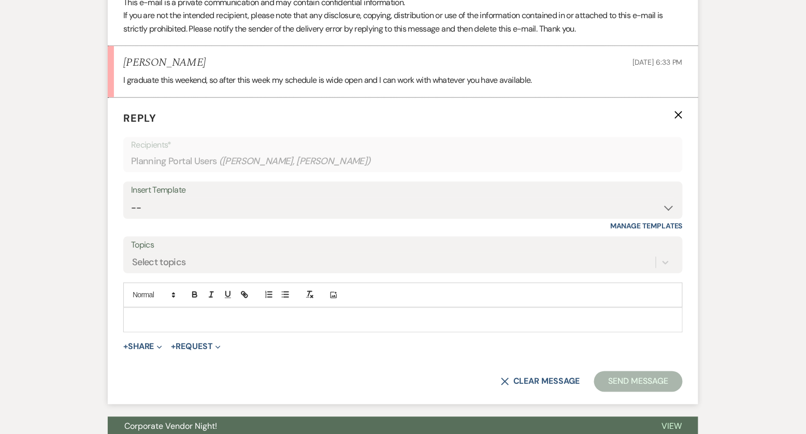
scroll to position [1570, 0]
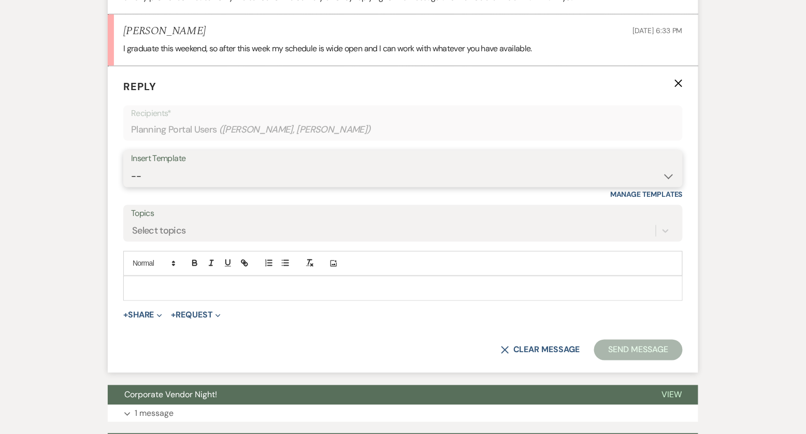
click at [270, 172] on select "-- Tour Confirmation Contract (Pre-Booked Leads) Out of office Inquiry Email Al…" at bounding box center [403, 176] width 544 height 20
select select "3704"
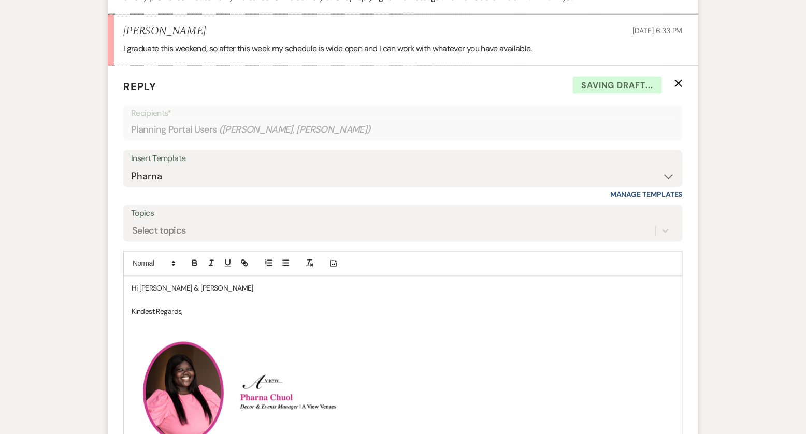
click at [198, 283] on p "Hi Sidney & Javonte" at bounding box center [403, 288] width 543 height 11
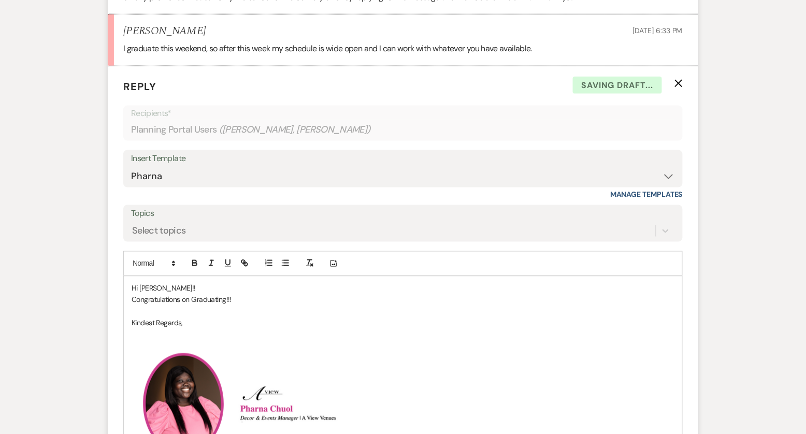
click at [250, 291] on p "Hi Sidney!!" at bounding box center [403, 288] width 543 height 11
click at [250, 306] on p at bounding box center [403, 311] width 543 height 11
click at [249, 300] on p "Congratulations on Graduating!!!" at bounding box center [403, 299] width 543 height 11
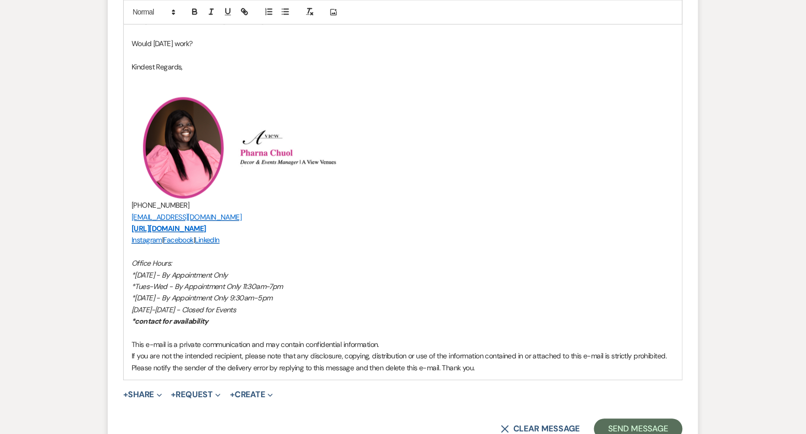
scroll to position [1878, 0]
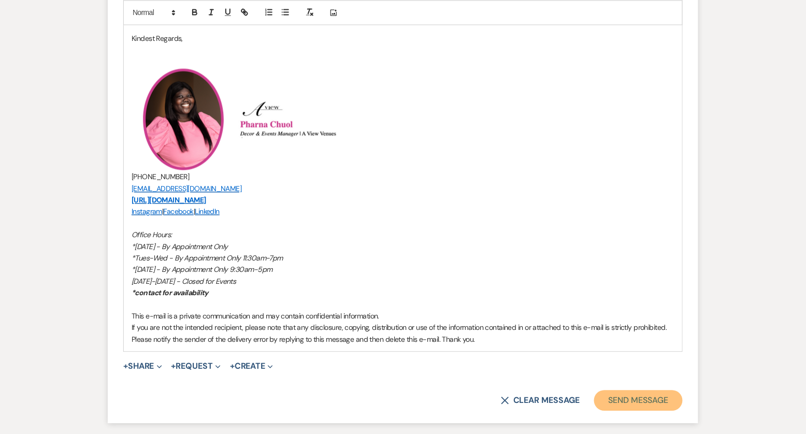
click at [645, 397] on button "Send Message" at bounding box center [638, 400] width 89 height 21
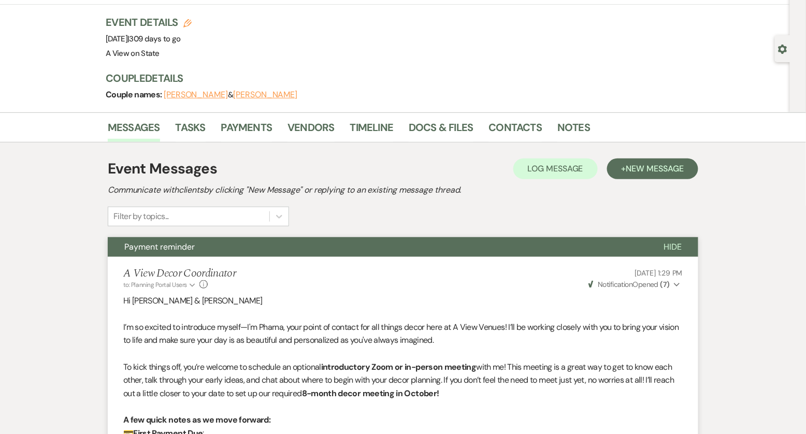
scroll to position [0, 0]
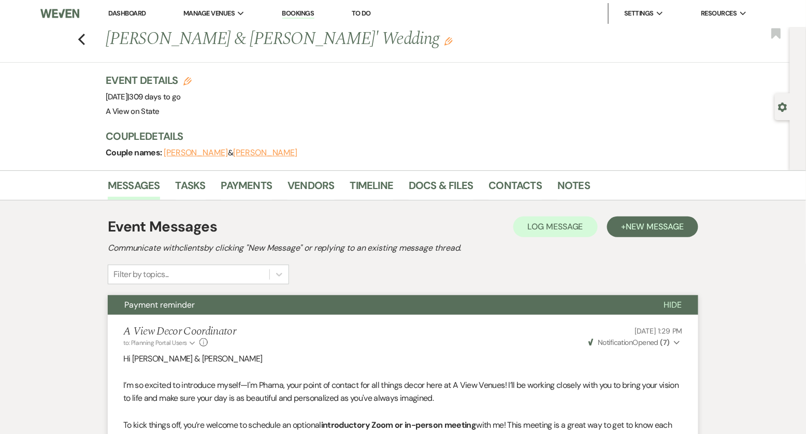
click at [130, 16] on link "Dashboard" at bounding box center [126, 13] width 37 height 9
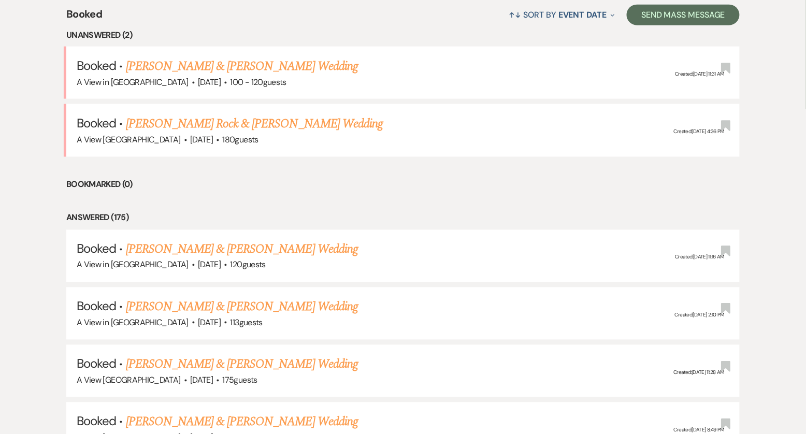
scroll to position [419, 0]
click at [224, 123] on link "Jocelyn Rock & Lance White's Wedding" at bounding box center [254, 122] width 257 height 19
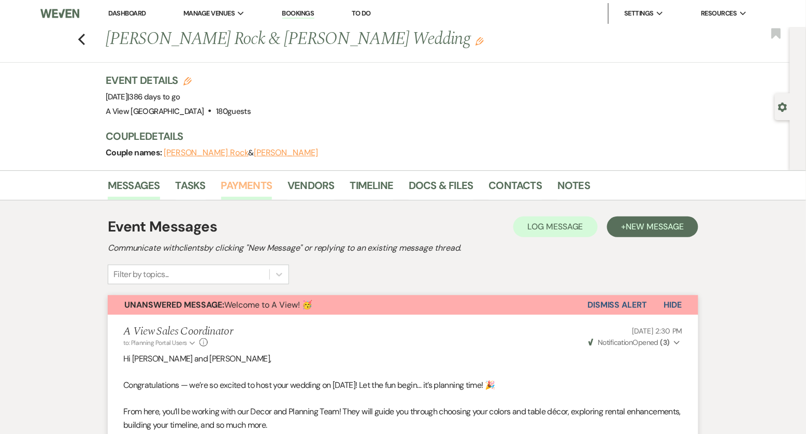
click at [257, 189] on link "Payments" at bounding box center [246, 188] width 51 height 23
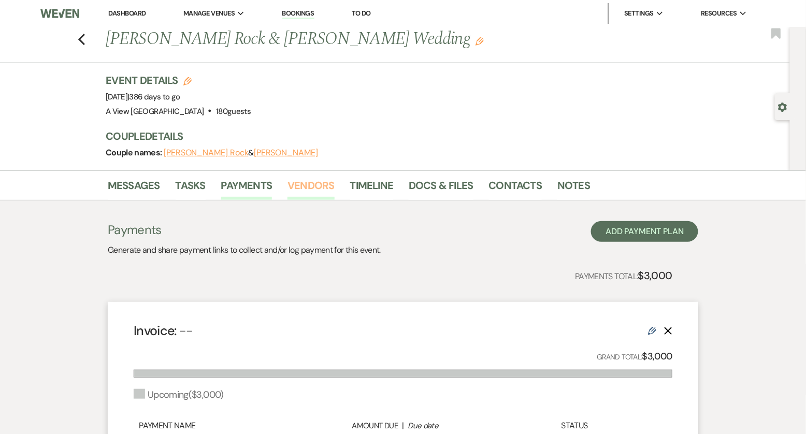
click at [315, 186] on link "Vendors" at bounding box center [310, 188] width 47 height 23
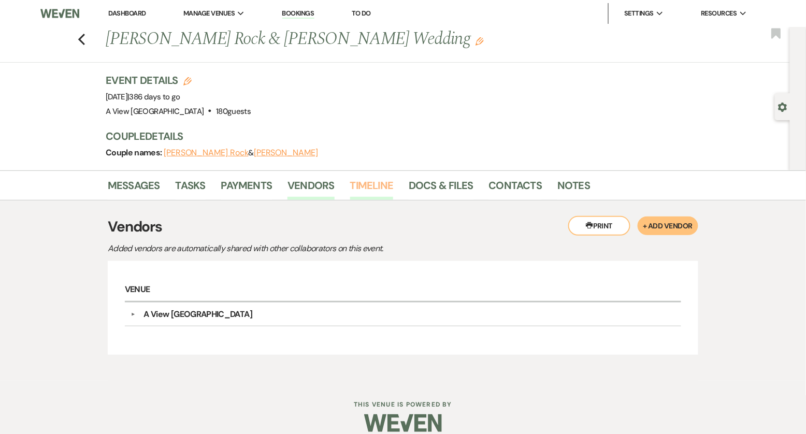
click at [384, 182] on link "Timeline" at bounding box center [372, 188] width 44 height 23
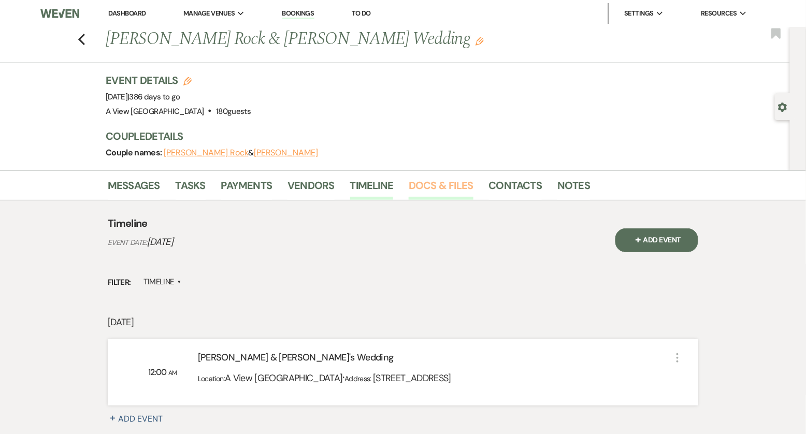
click at [427, 181] on link "Docs & Files" at bounding box center [441, 188] width 64 height 23
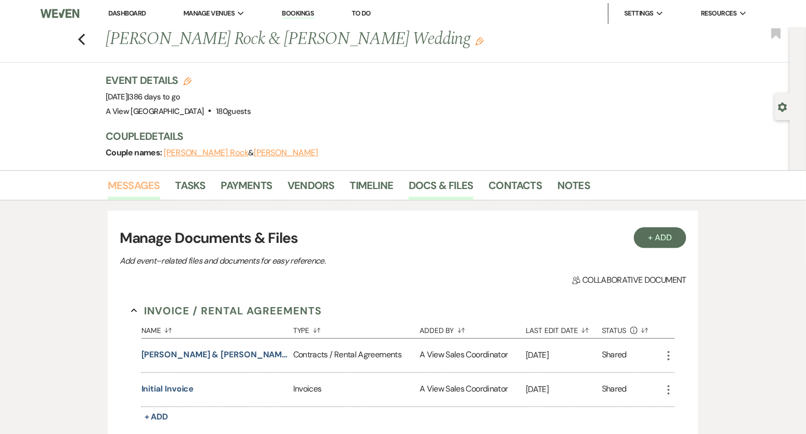
click at [136, 186] on link "Messages" at bounding box center [134, 188] width 52 height 23
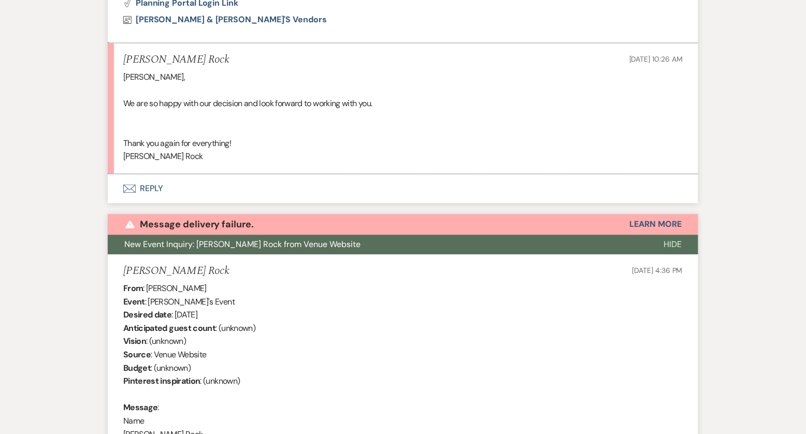
scroll to position [652, 0]
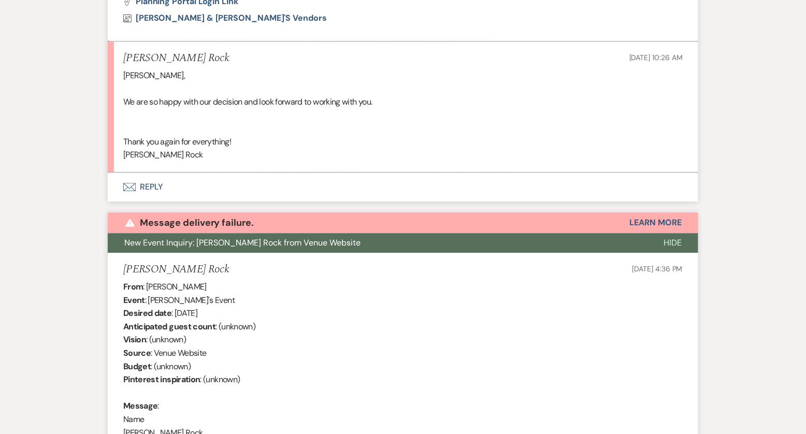
click at [670, 242] on span "Hide" at bounding box center [673, 242] width 18 height 11
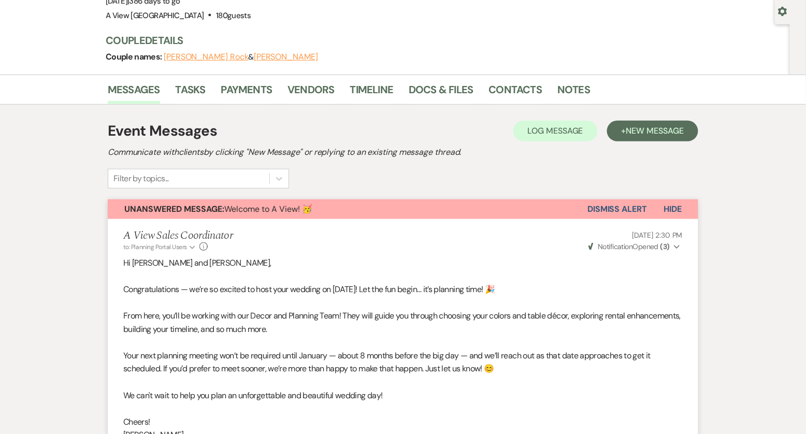
scroll to position [0, 0]
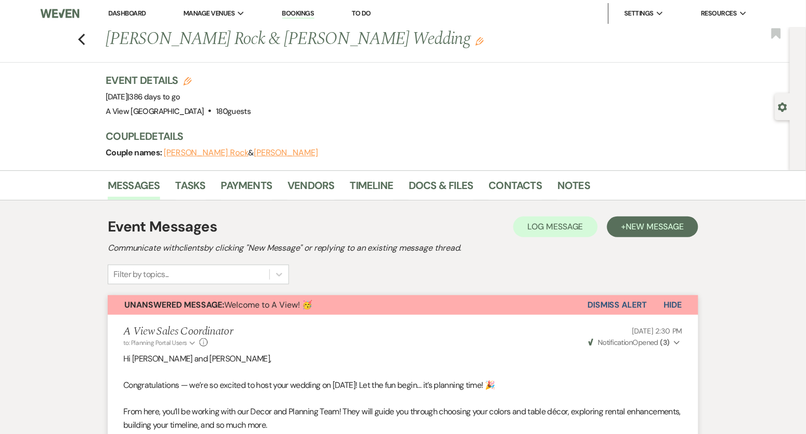
click at [612, 303] on button "Dismiss Alert" at bounding box center [617, 305] width 60 height 20
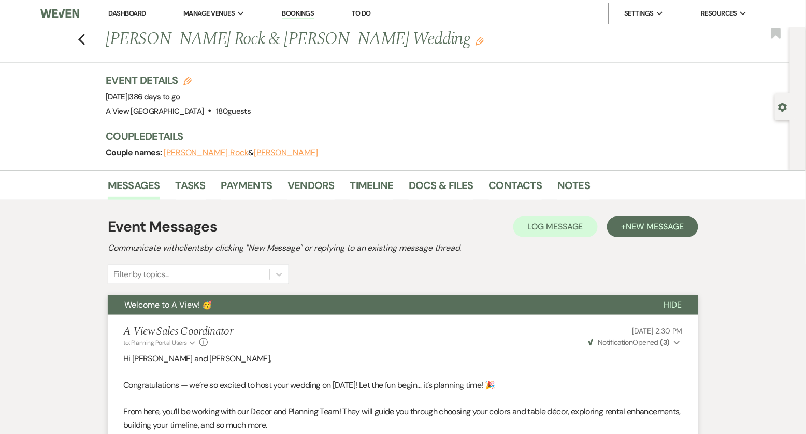
click at [642, 343] on span "Weven Check Notification Opened ( 3 )" at bounding box center [628, 342] width 81 height 9
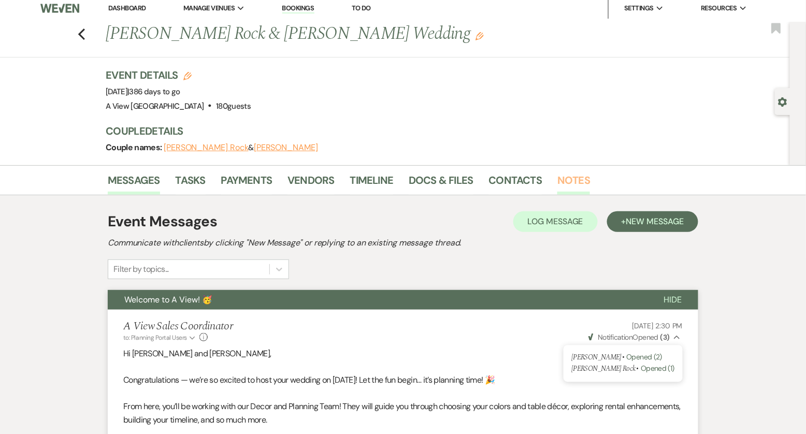
click at [562, 178] on link "Notes" at bounding box center [573, 183] width 33 height 23
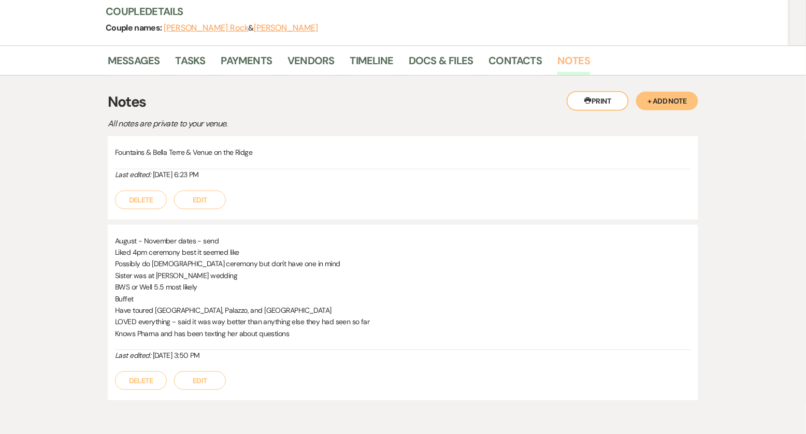
scroll to position [125, 0]
click at [516, 55] on link "Contacts" at bounding box center [515, 63] width 53 height 23
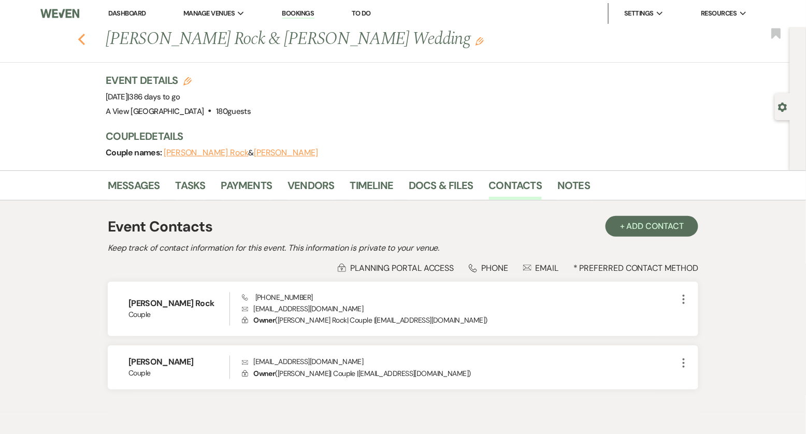
click at [81, 37] on use "button" at bounding box center [81, 39] width 7 height 11
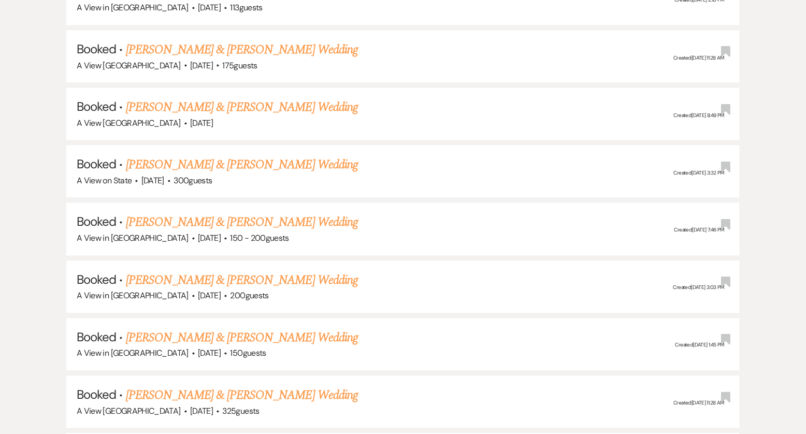
scroll to position [689, 0]
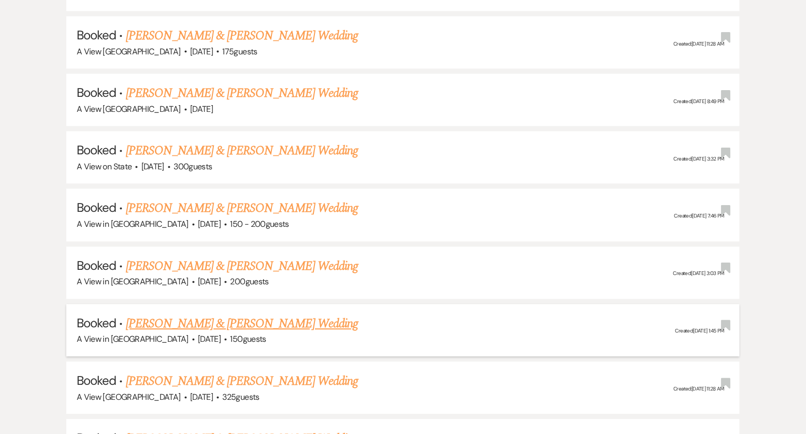
click at [242, 320] on link "[PERSON_NAME] & [PERSON_NAME] Wedding" at bounding box center [242, 323] width 232 height 19
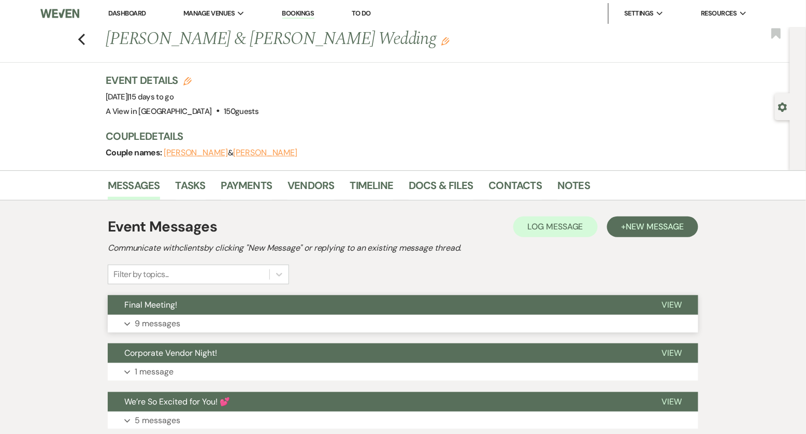
click at [219, 315] on button "Expand 9 messages" at bounding box center [403, 324] width 591 height 18
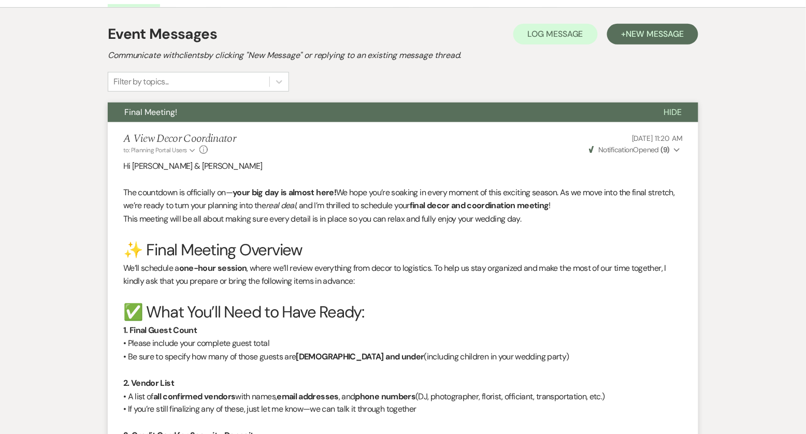
scroll to position [190, 0]
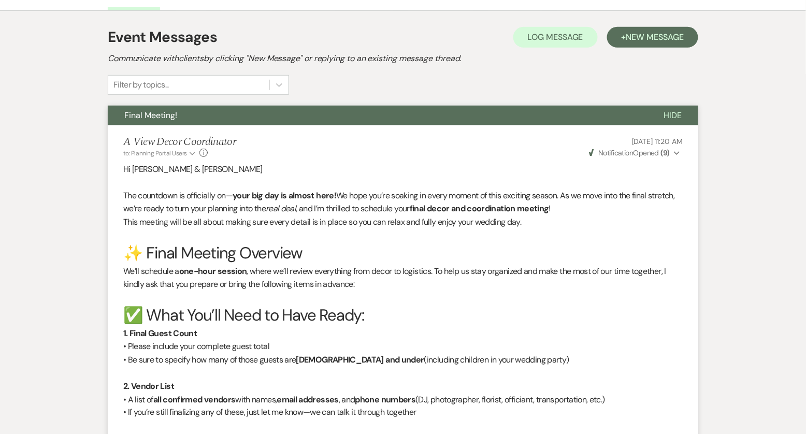
click at [678, 116] on span "Hide" at bounding box center [673, 115] width 18 height 11
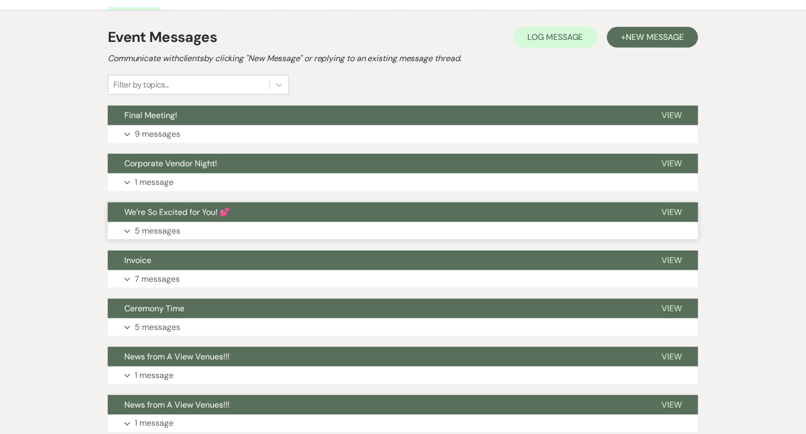
click at [408, 218] on button "We’re So Excited for You! 💕" at bounding box center [376, 213] width 537 height 20
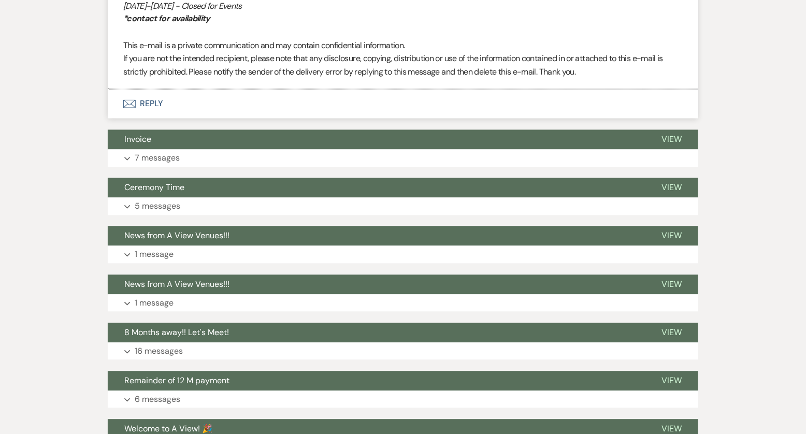
scroll to position [1795, 0]
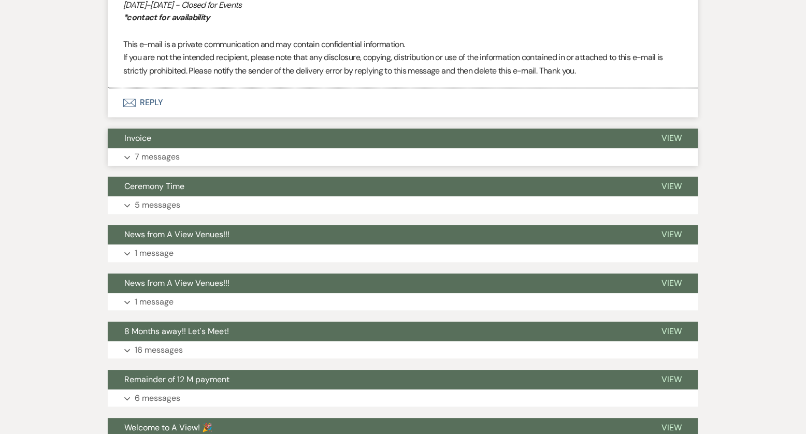
click at [338, 149] on button "Expand 7 messages" at bounding box center [403, 158] width 591 height 18
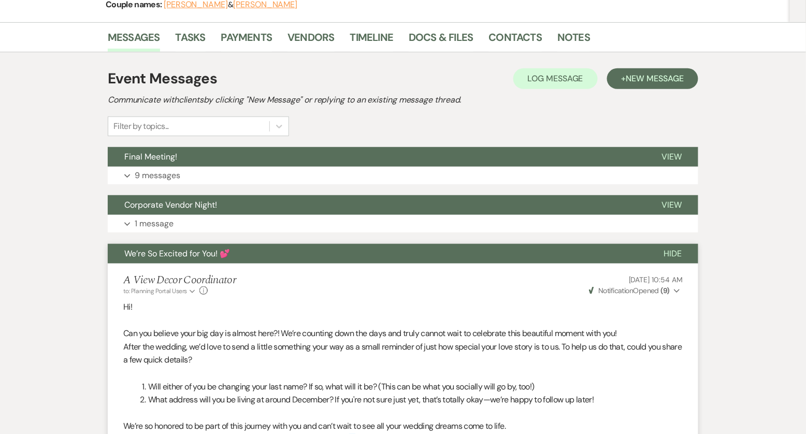
scroll to position [142, 0]
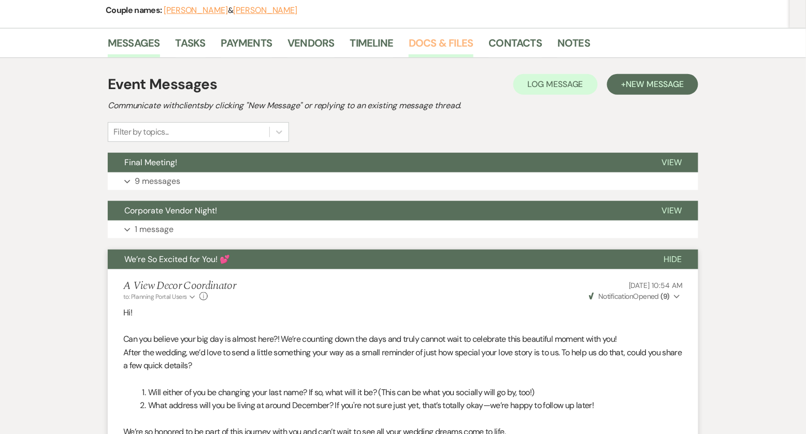
click at [456, 40] on link "Docs & Files" at bounding box center [441, 46] width 64 height 23
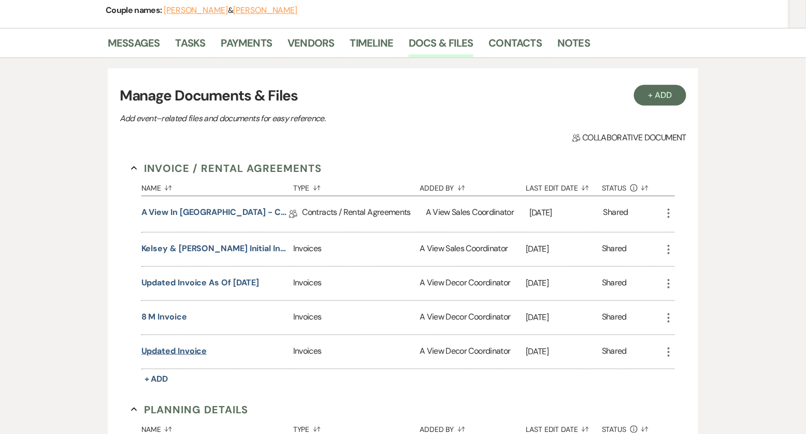
click at [174, 345] on button "Updated invoice" at bounding box center [174, 351] width 66 height 12
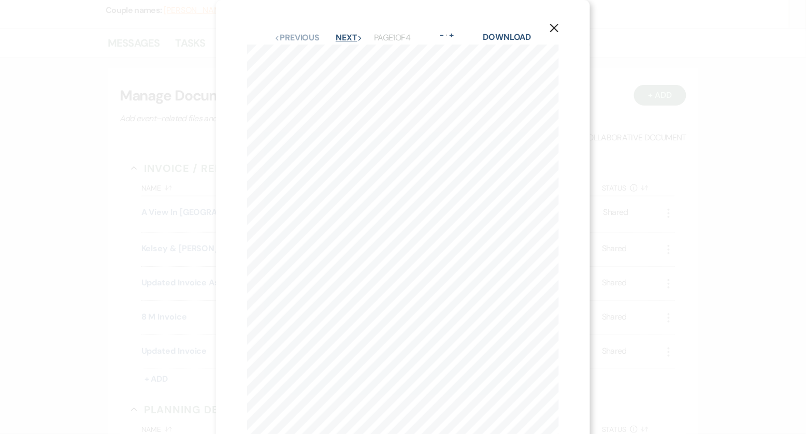
click at [361, 40] on icon "Next" at bounding box center [359, 38] width 5 height 5
click at [555, 30] on icon "X" at bounding box center [554, 27] width 9 height 9
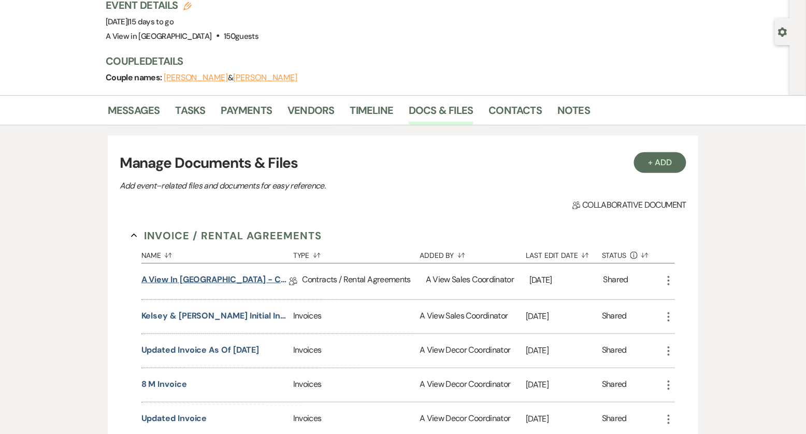
scroll to position [74, 0]
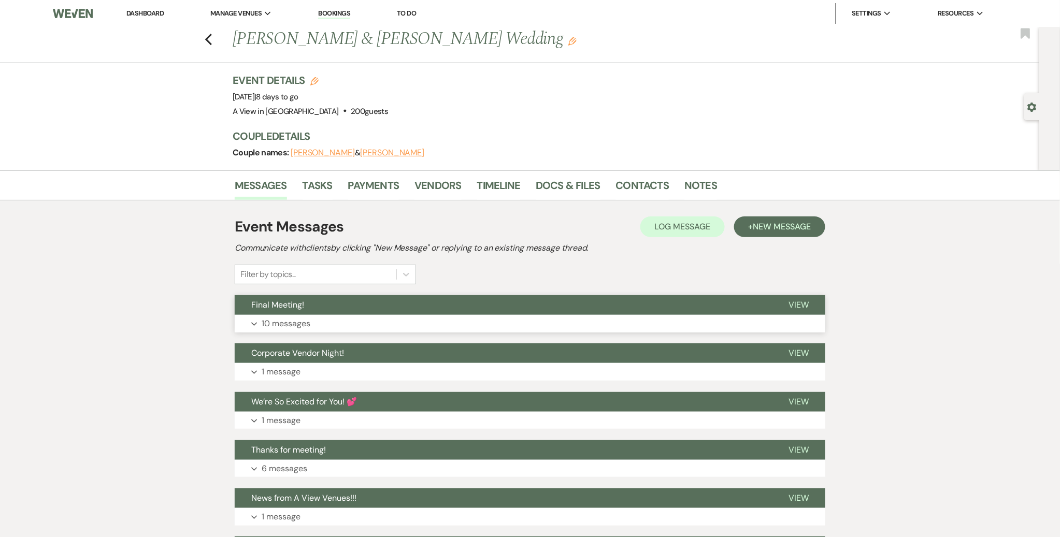
click at [332, 327] on button "Expand 10 messages" at bounding box center [530, 324] width 591 height 18
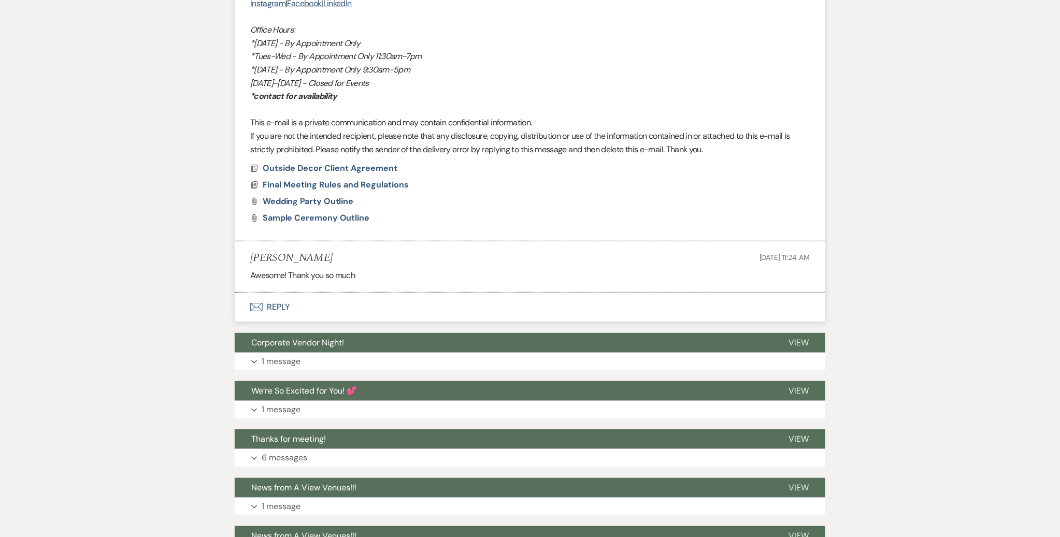
scroll to position [3288, 0]
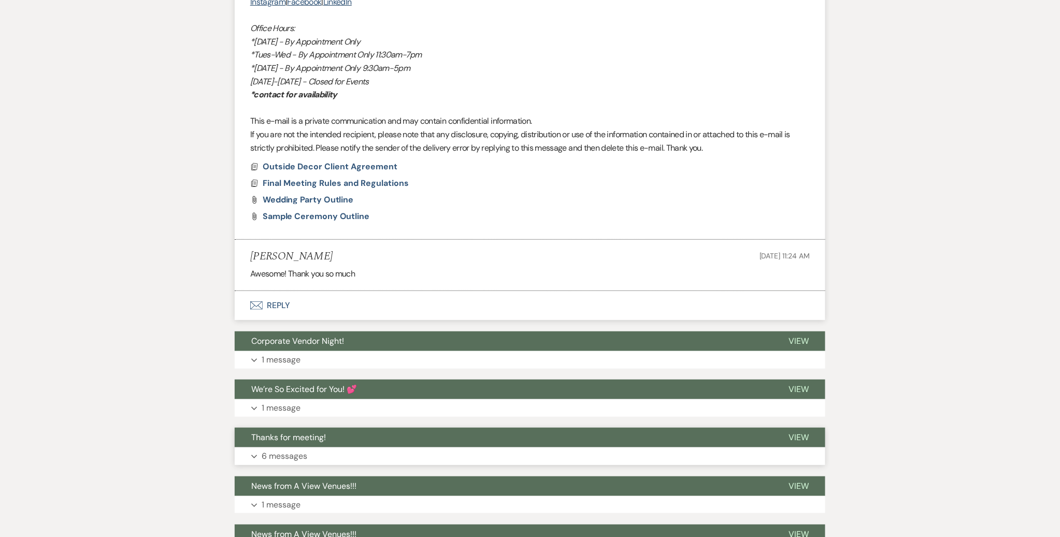
click at [307, 439] on span "Thanks for meeting!" at bounding box center [288, 437] width 75 height 11
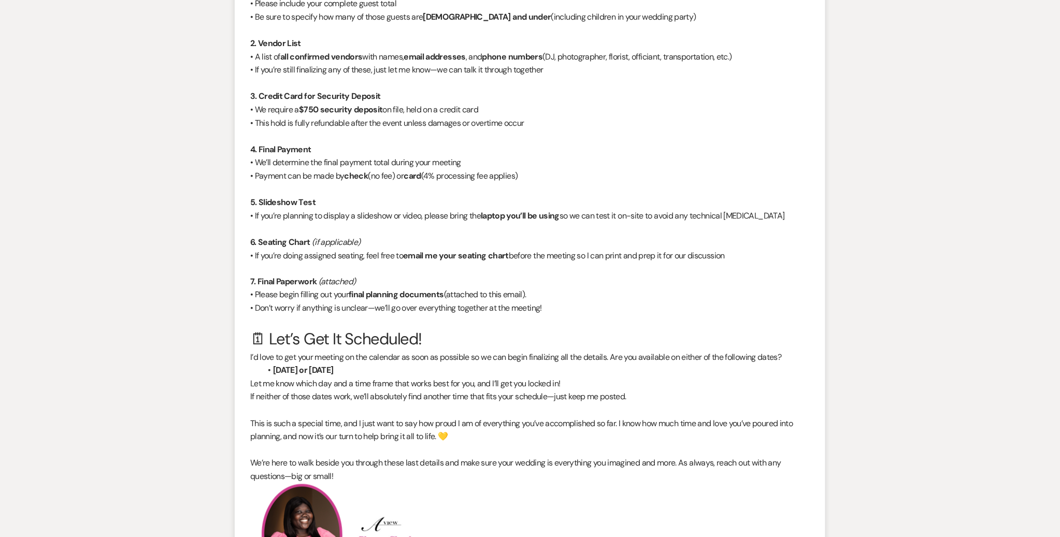
scroll to position [168, 0]
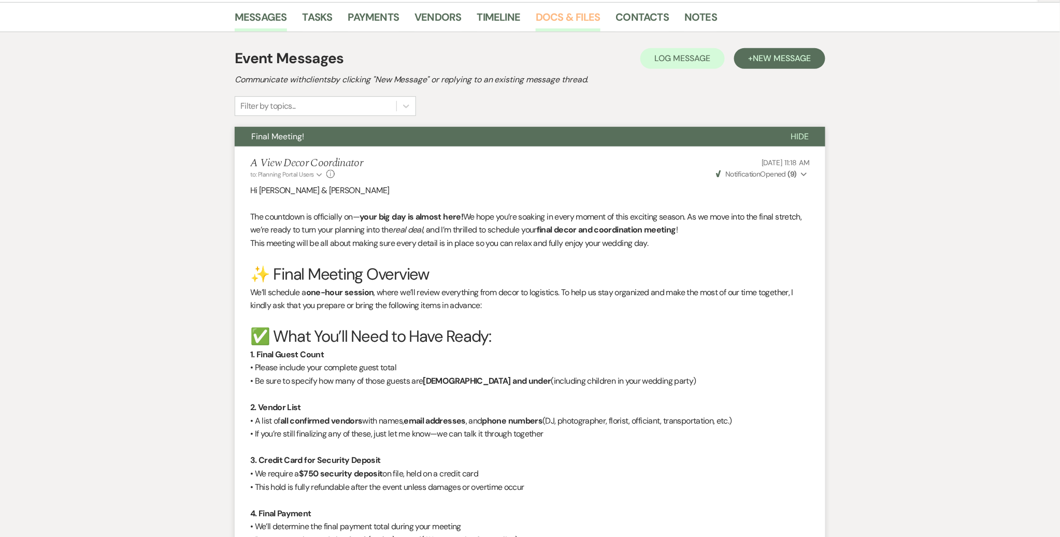
click at [572, 17] on link "Docs & Files" at bounding box center [568, 20] width 64 height 23
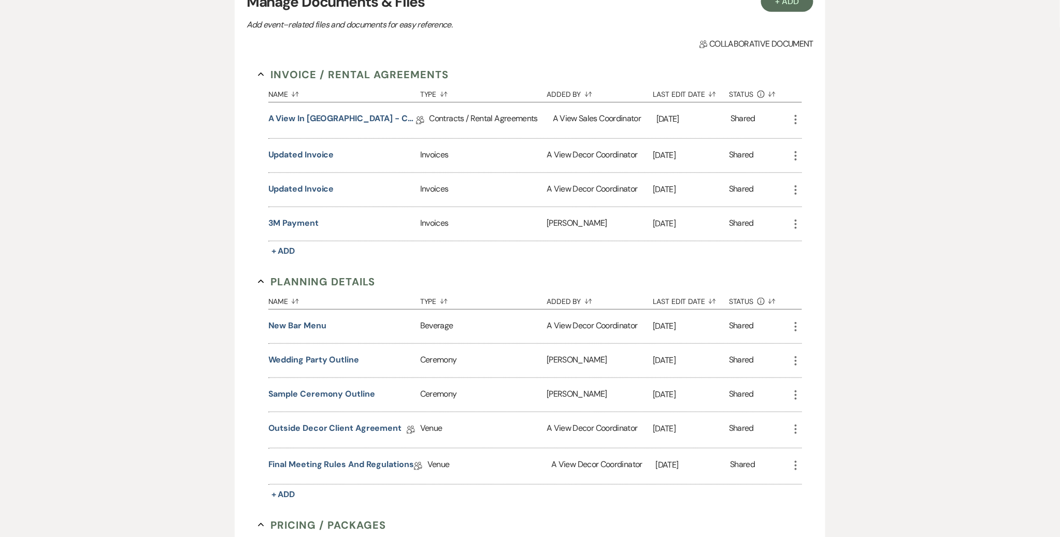
scroll to position [252, 0]
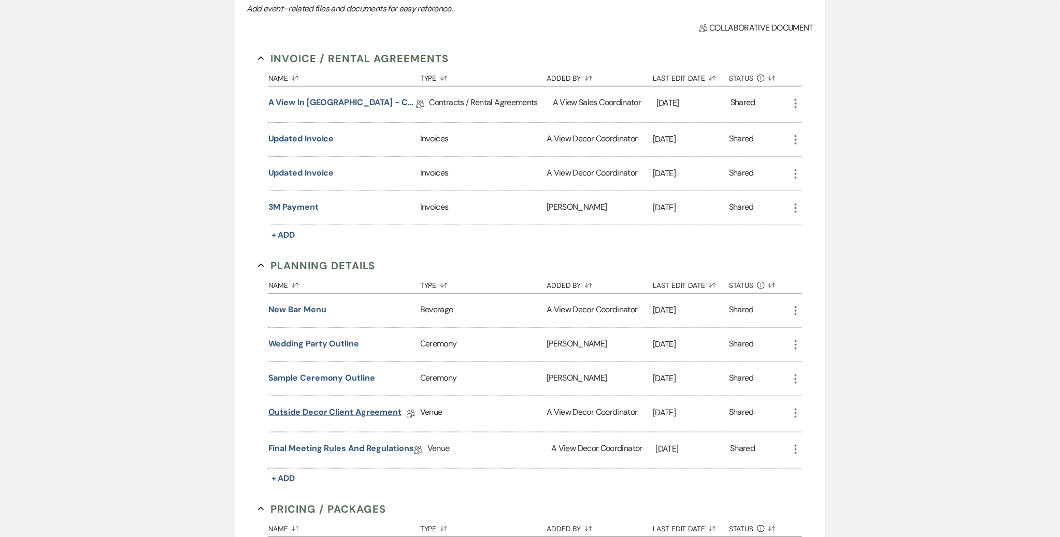
click at [297, 408] on link "Outside Decor Client Agreement" at bounding box center [335, 414] width 134 height 16
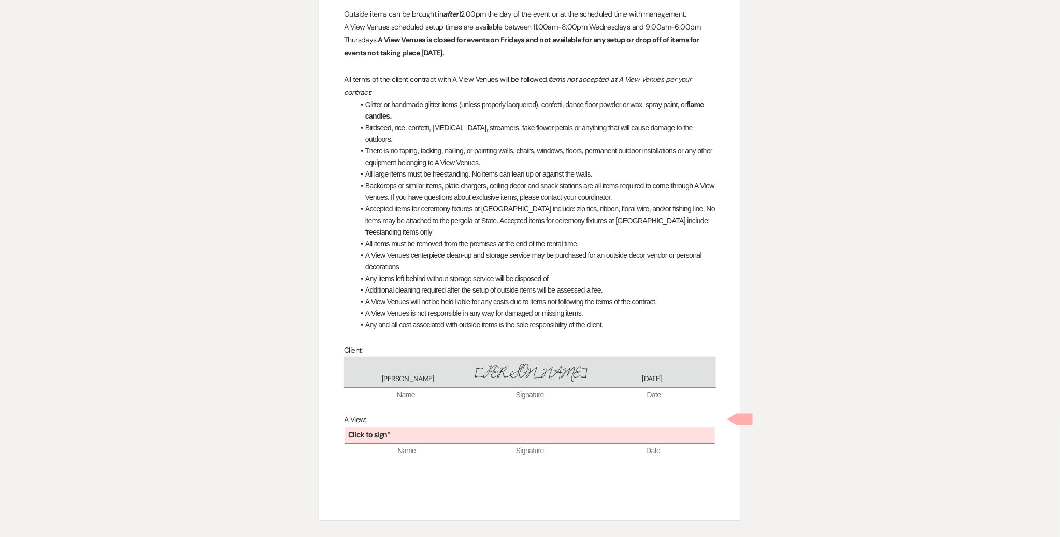
scroll to position [437, 0]
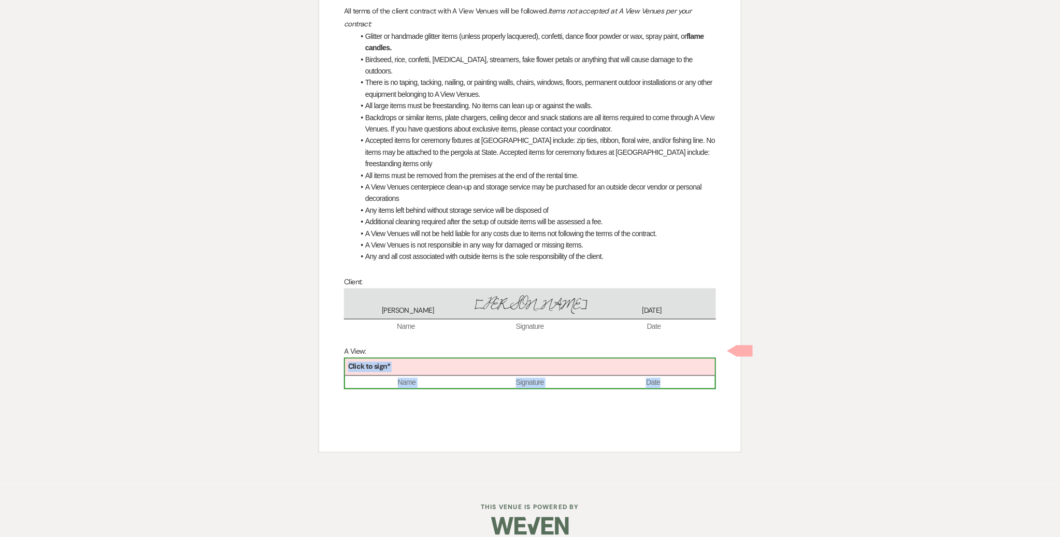
click at [433, 363] on div "Click to sign*" at bounding box center [530, 367] width 370 height 17
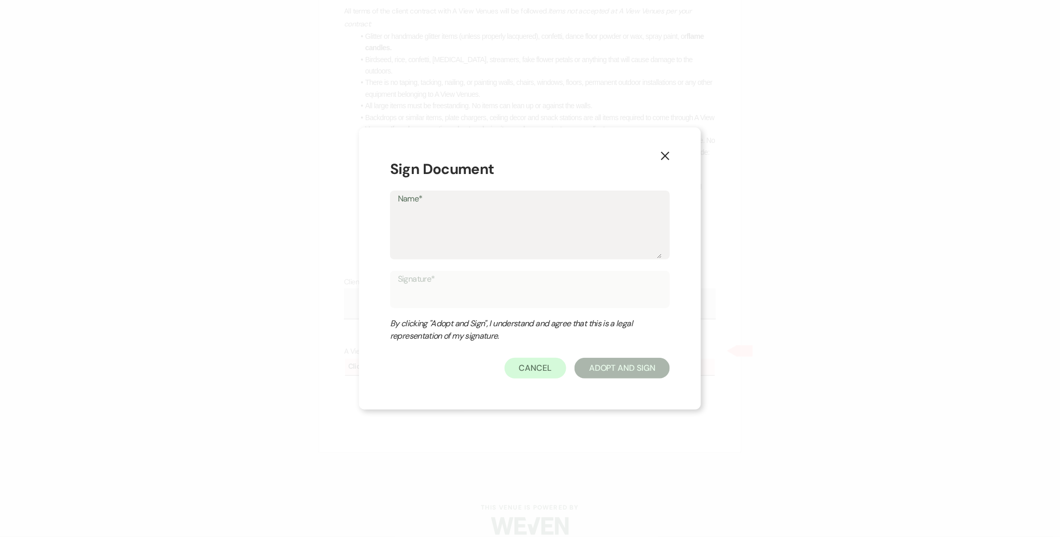
click at [519, 232] on textarea "Name*" at bounding box center [530, 233] width 264 height 52
type textarea "P"
type input "P"
type textarea "Pa"
type input "Pa"
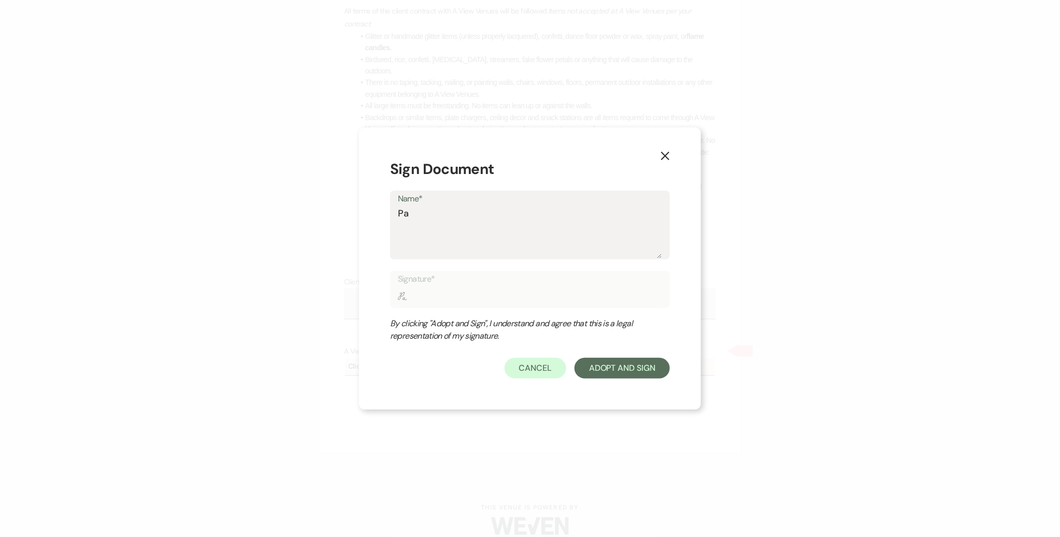
type textarea "Pah"
type input "Pah"
type textarea "Pahr"
type input "Pahr"
type textarea "Pahrn"
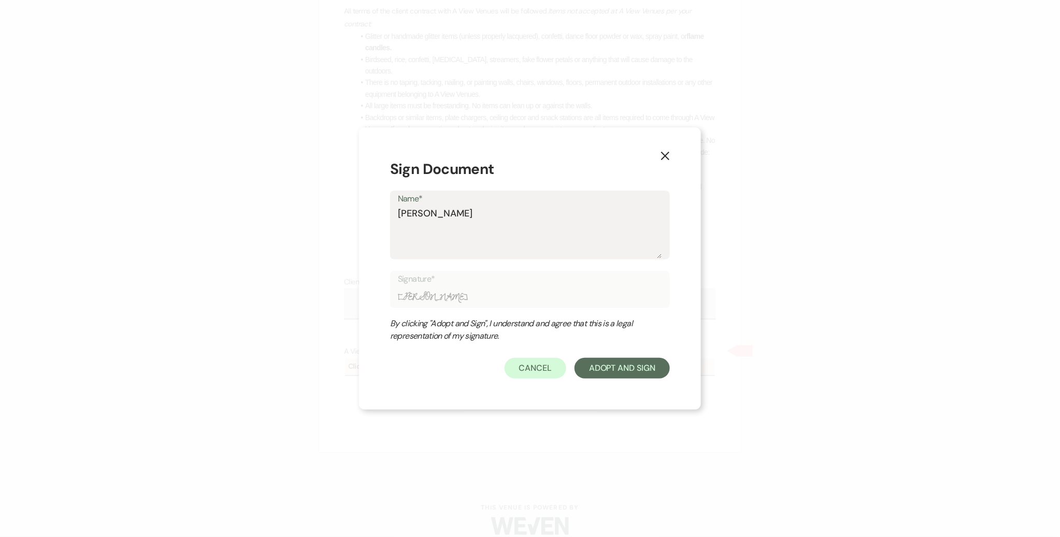
type input "Pahrn"
type textarea "Pahrna"
type input "Pahrna"
type textarea "Pahrna"
type input "Pahrna"
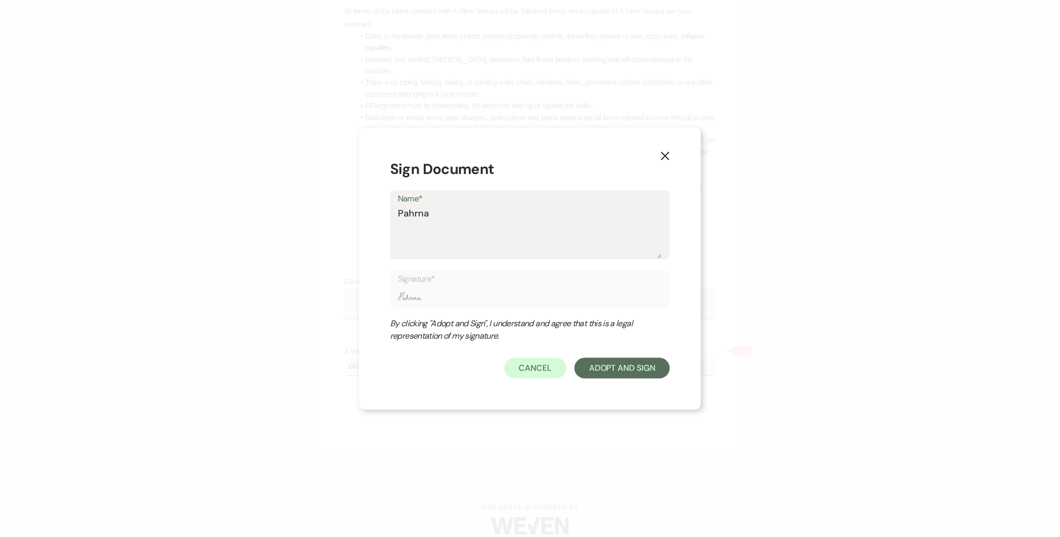
type textarea "Pahrna C"
type input "Pahrna C"
type textarea "Pahrna Cj"
type input "Pahrna Cj"
type textarea "Pahrna C"
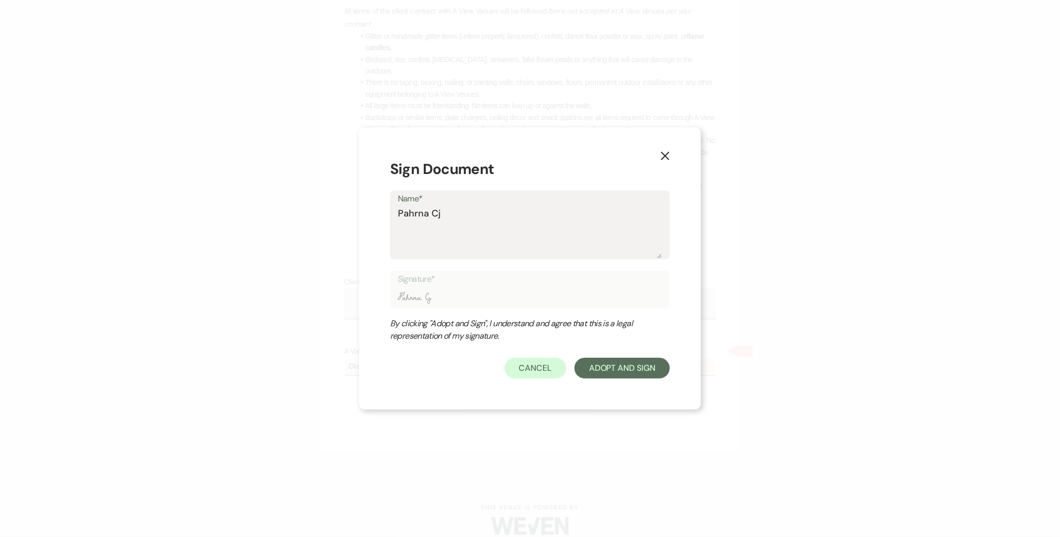
type input "Pahrna C"
type textarea "Pahrna"
type input "Pahrna"
type textarea "Pahrna"
type input "Pahrna"
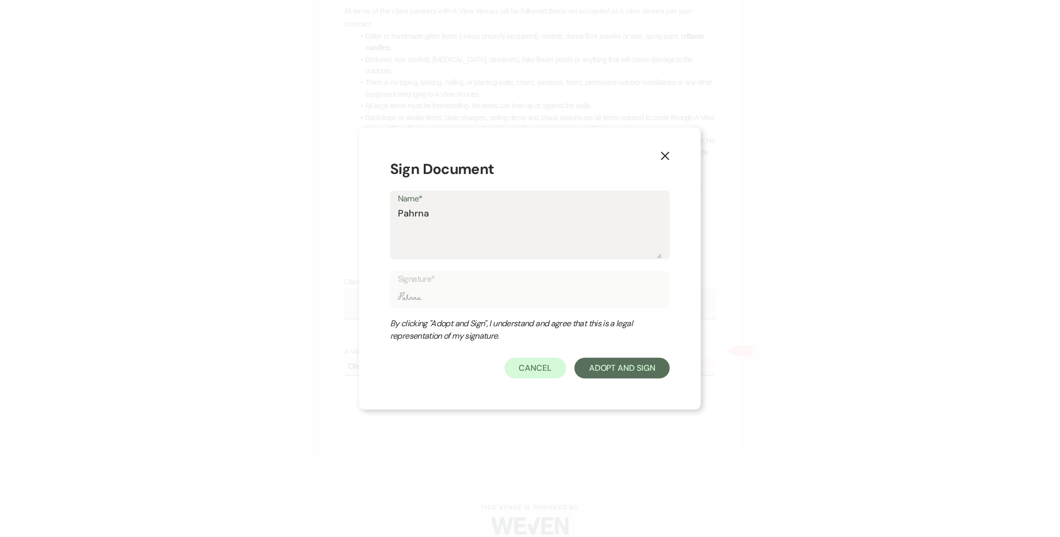
type textarea "Pahrn"
type input "Pahrn"
type textarea "Pahr"
type input "Pahr"
type textarea "Pah"
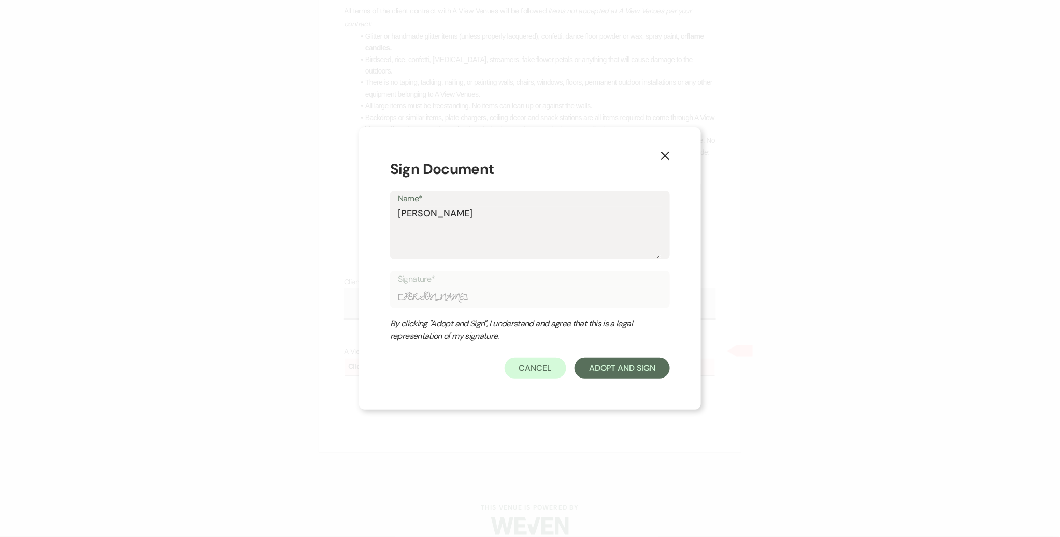
type input "Pah"
type textarea "Pa"
type input "Pa"
type textarea "P"
type input "P"
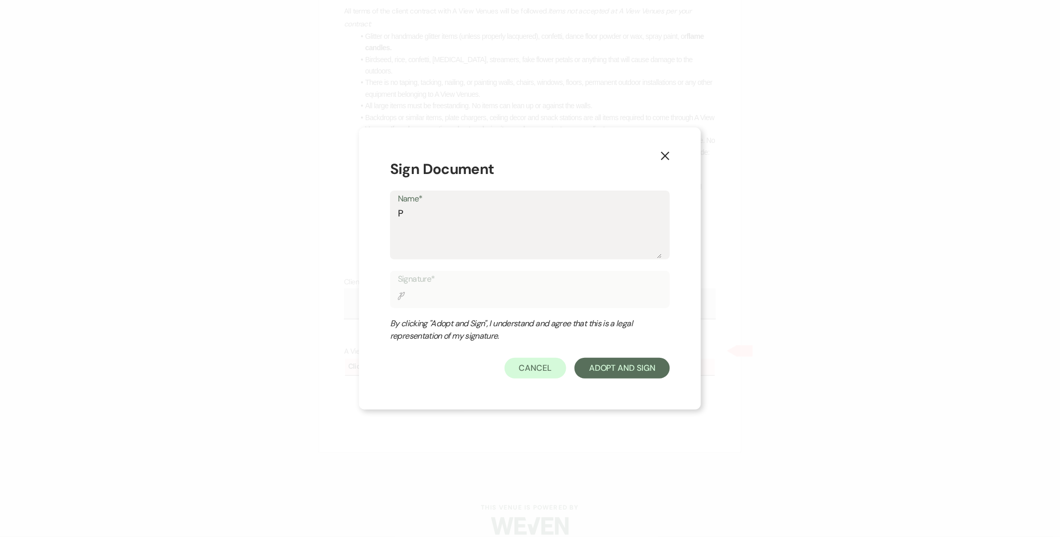
type textarea "Ph"
type input "Ph"
type textarea "Pha"
type input "Pha"
type textarea "Phar"
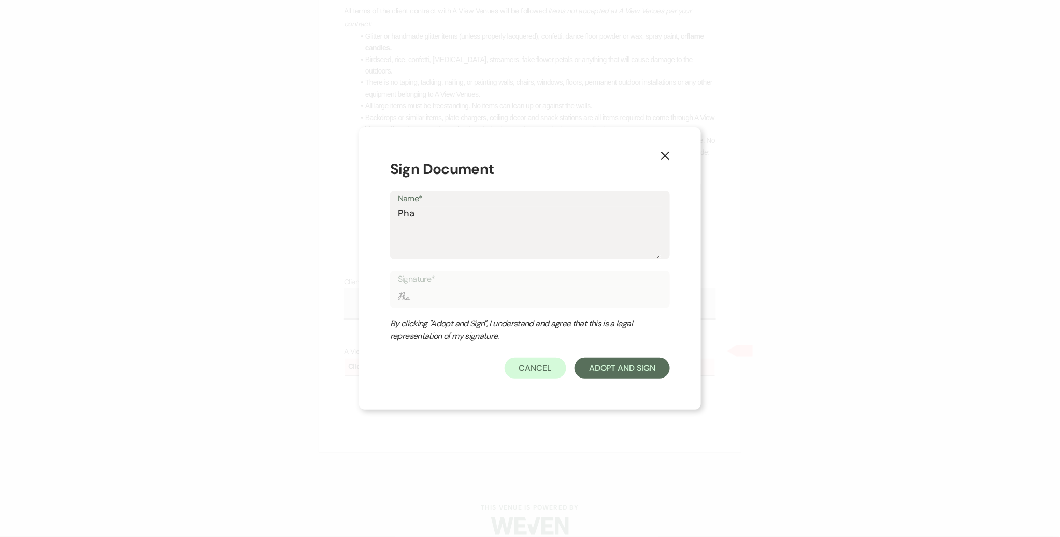
type input "Phar"
type textarea "Pharn"
type input "Pharn"
type textarea "Pharna"
type input "Pharna"
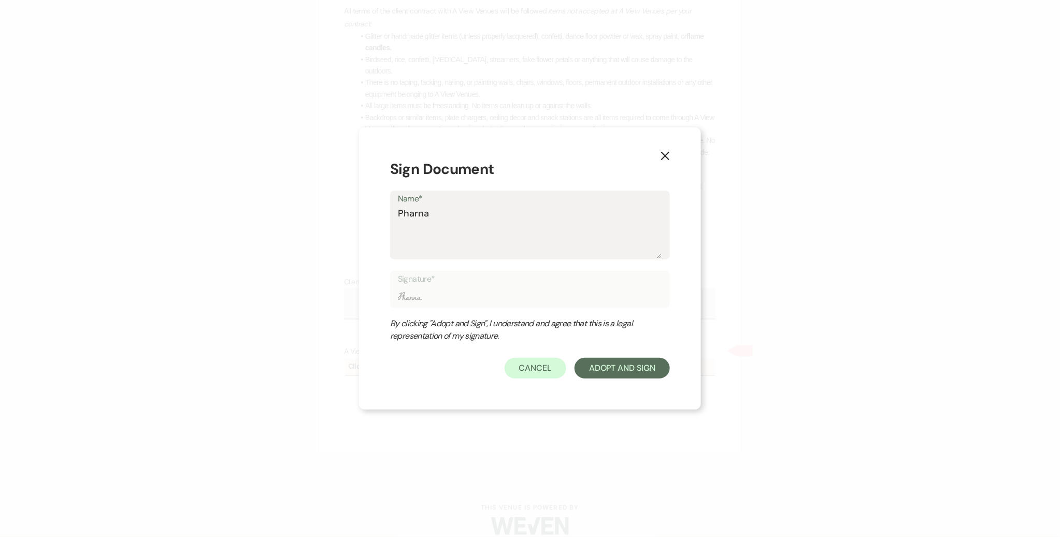
type textarea "Pharna"
type input "Pharna"
type textarea "Pharna C"
type input "Pharna C"
type textarea "Pharna Ch"
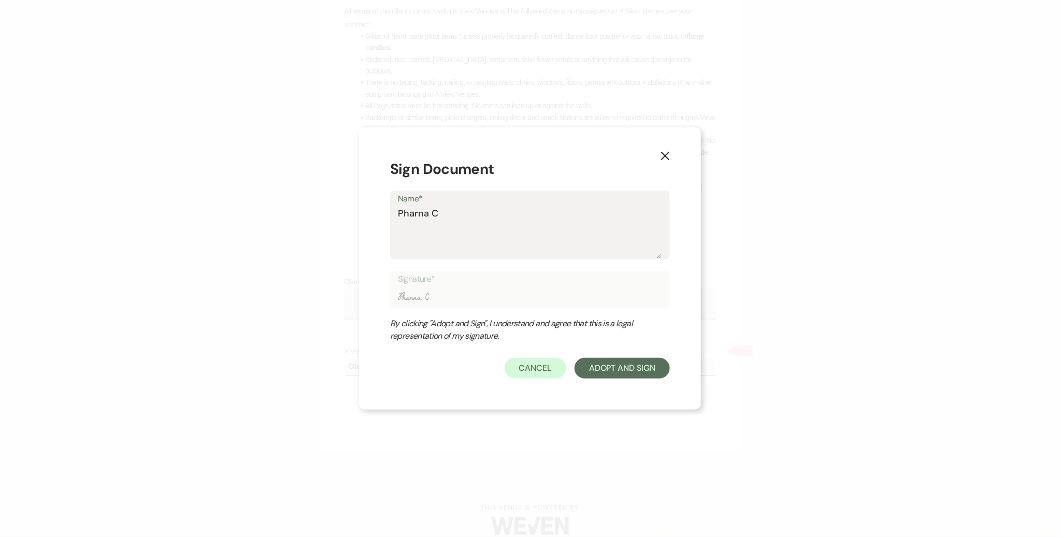
type input "Pharna Ch"
type textarea "Pharna Chu"
type input "Pharna Chu"
type textarea "Pharna Chuo"
type input "Pharna Chuo"
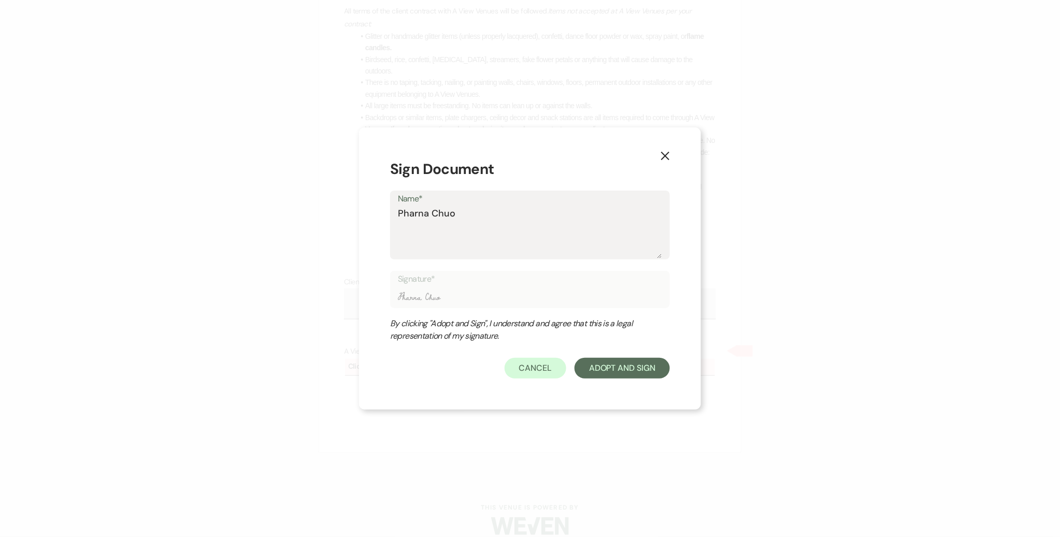
type textarea "Pharna Chuol"
type input "Pharna Chuol"
type textarea "Pharna Chuol"
click at [605, 362] on button "Adopt And Sign" at bounding box center [621, 368] width 95 height 21
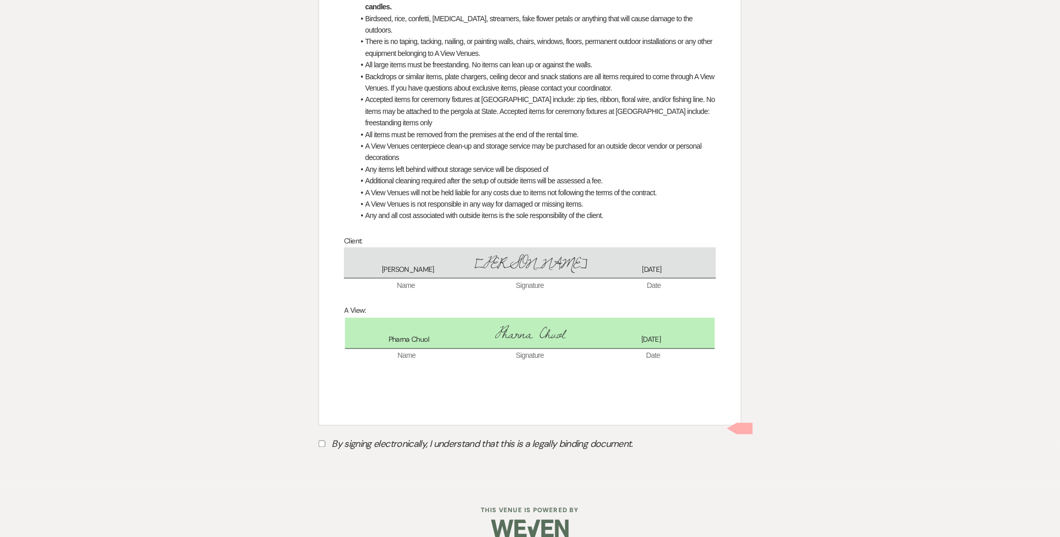
scroll to position [482, 0]
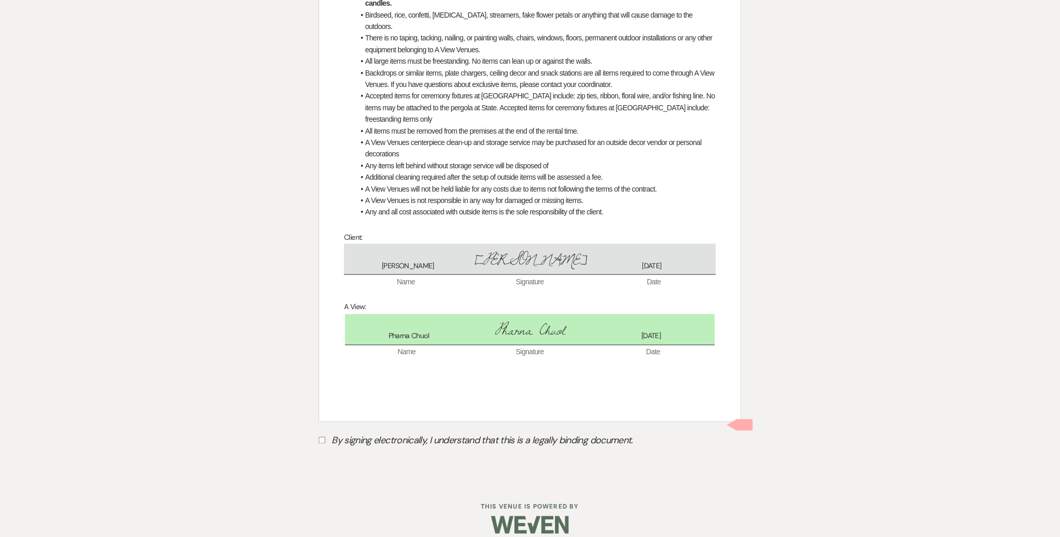
click at [398, 433] on label "By signing electronically, I understand that this is a legally binding document." at bounding box center [530, 443] width 423 height 20
click at [325, 437] on input "By signing electronically, I understand that this is a legally binding document." at bounding box center [322, 440] width 7 height 7
checkbox input "true"
click at [367, 457] on button "Submit" at bounding box center [355, 466] width 73 height 19
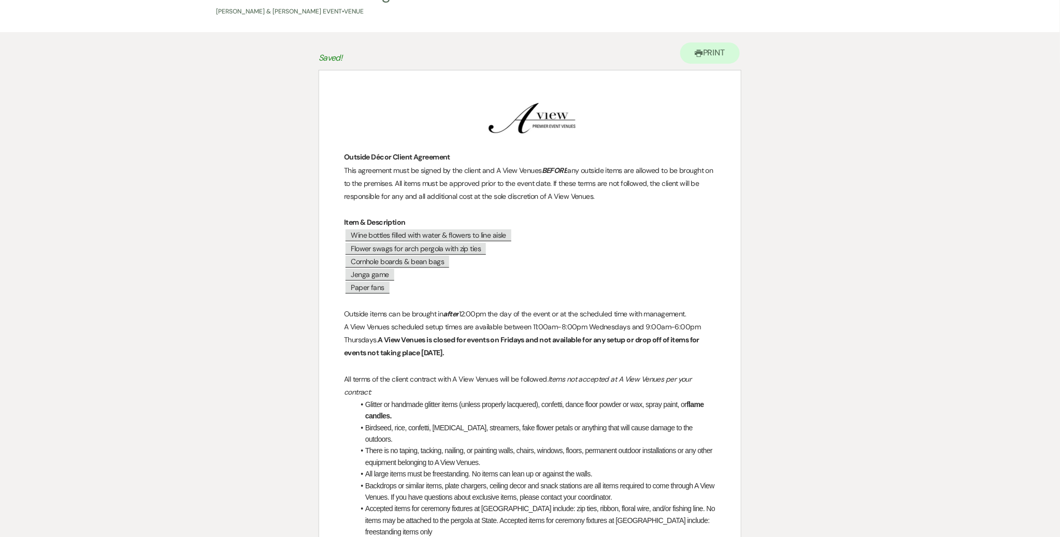
scroll to position [0, 0]
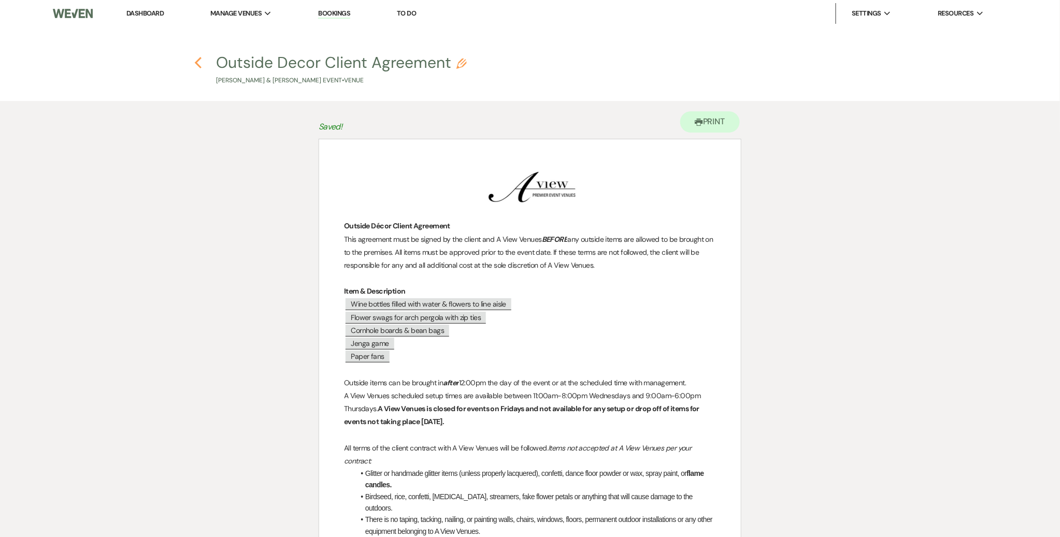
click at [201, 59] on icon "Previous" at bounding box center [198, 62] width 8 height 12
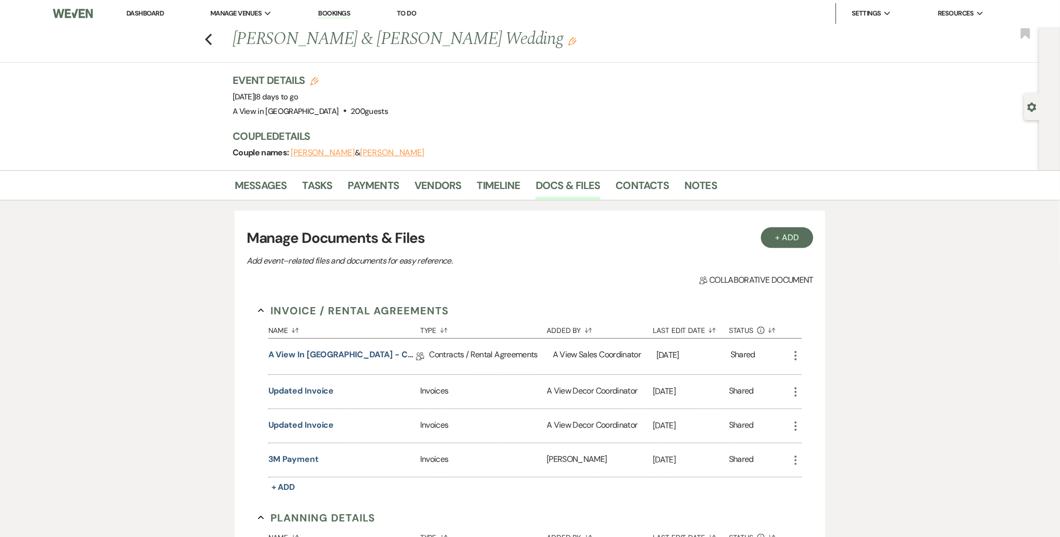
scroll to position [252, 0]
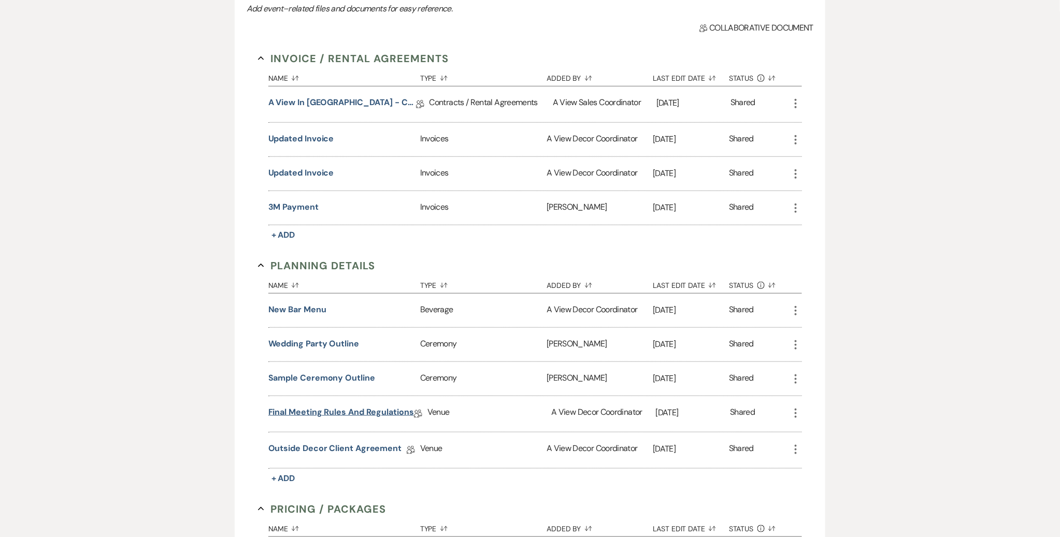
click at [303, 408] on link "Final Meeting Rules and Regulations" at bounding box center [341, 414] width 146 height 16
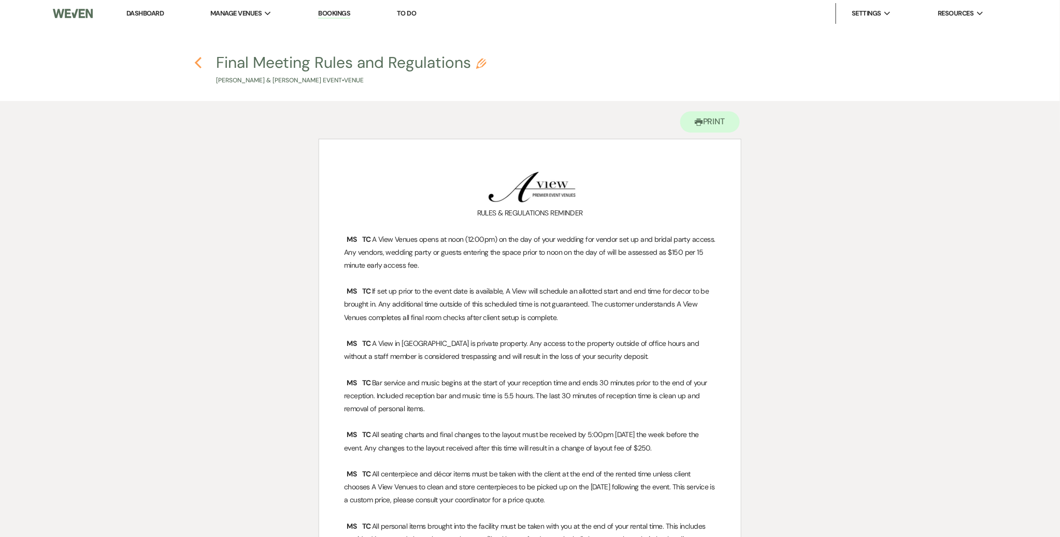
click at [198, 59] on use "button" at bounding box center [198, 62] width 7 height 11
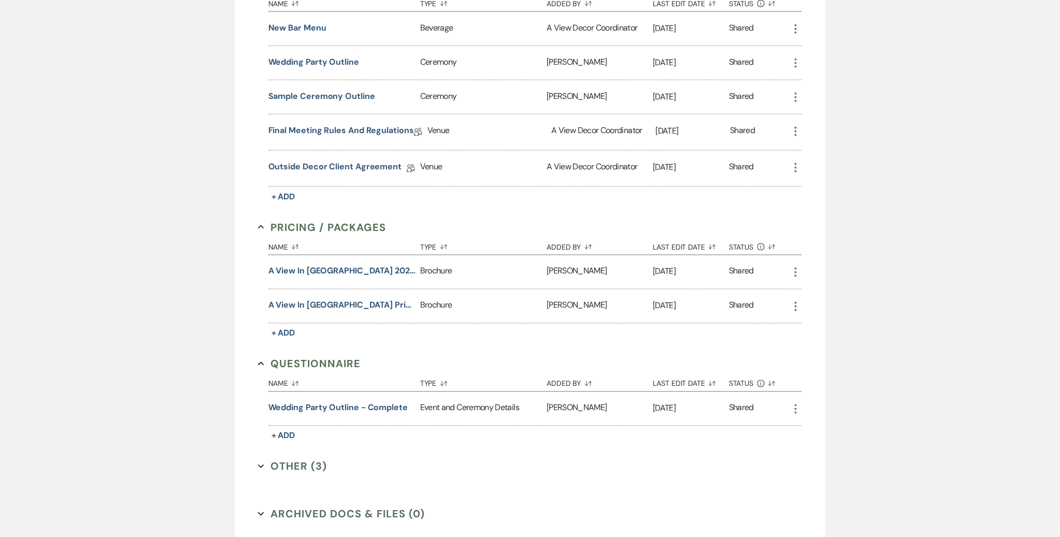
scroll to position [535, 0]
click at [323, 401] on button "Wedding Party Outline - complete" at bounding box center [337, 407] width 139 height 12
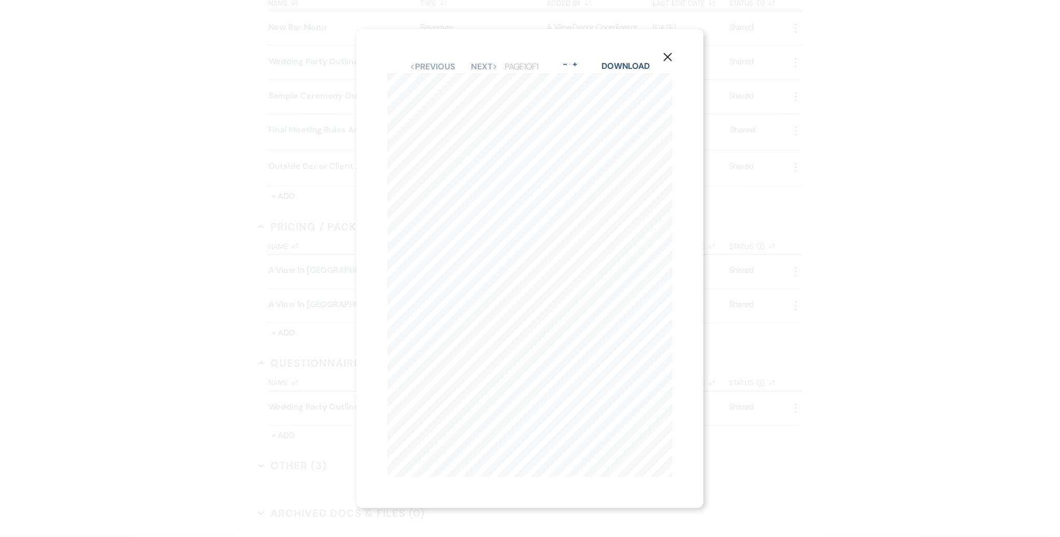
click at [749, 231] on div "X Previous Previous Next Next Page 1 of 1 - Zoom + Download" at bounding box center [530, 268] width 1060 height 537
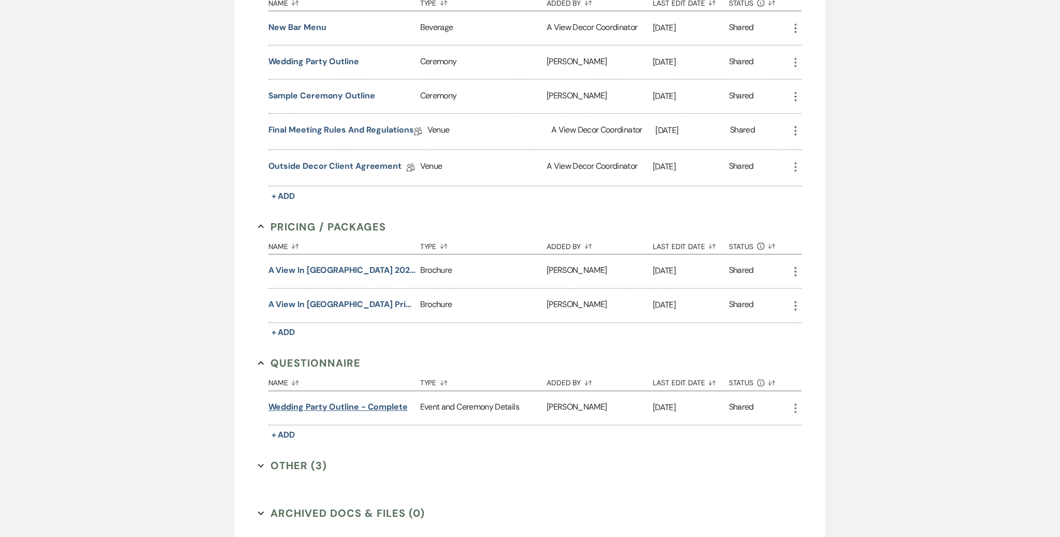
click at [325, 405] on button "Wedding Party Outline - complete" at bounding box center [337, 407] width 139 height 12
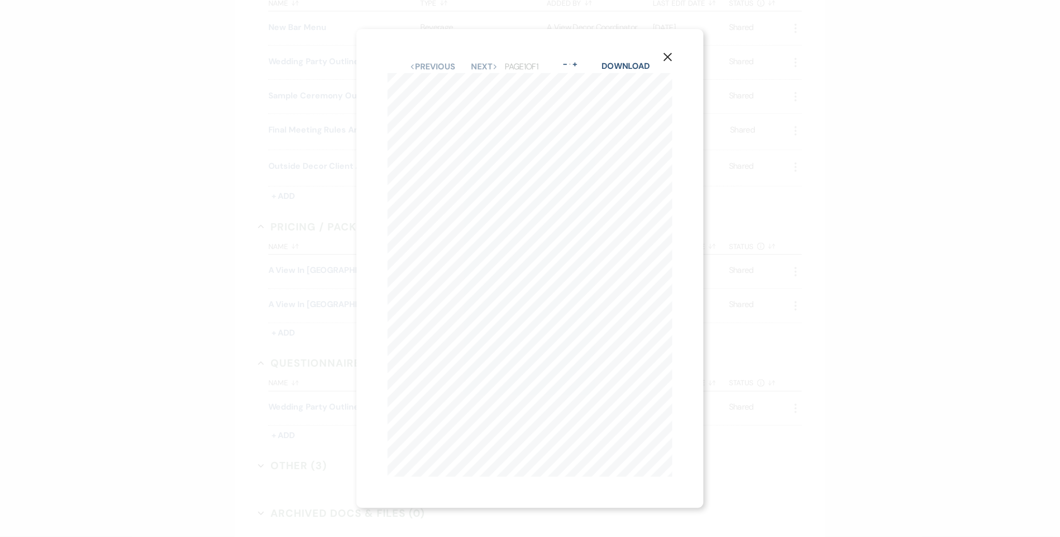
click at [667, 55] on icon "X" at bounding box center [667, 56] width 9 height 9
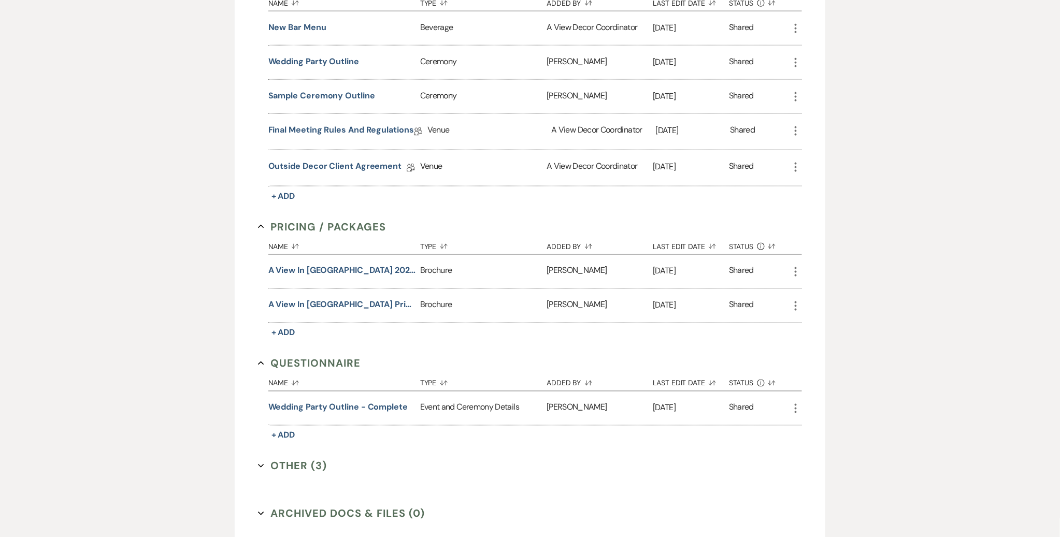
scroll to position [0, 0]
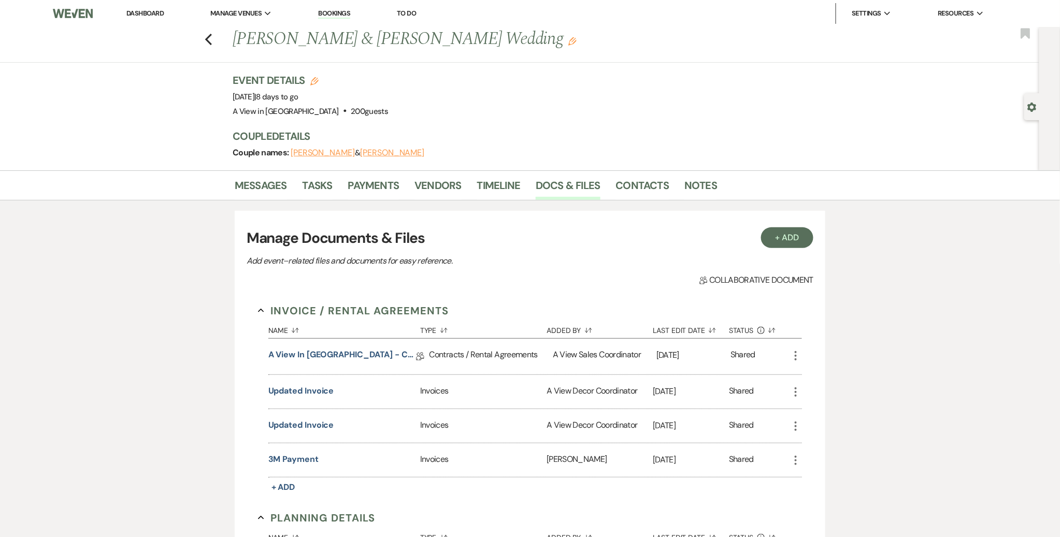
click at [156, 11] on link "Dashboard" at bounding box center [144, 13] width 37 height 9
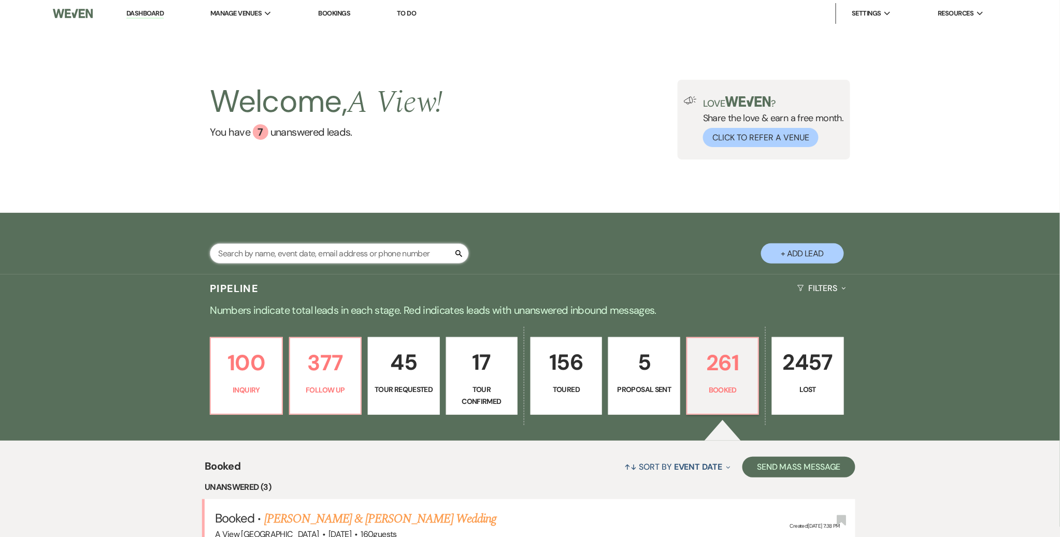
click at [287, 255] on input "text" at bounding box center [339, 253] width 259 height 20
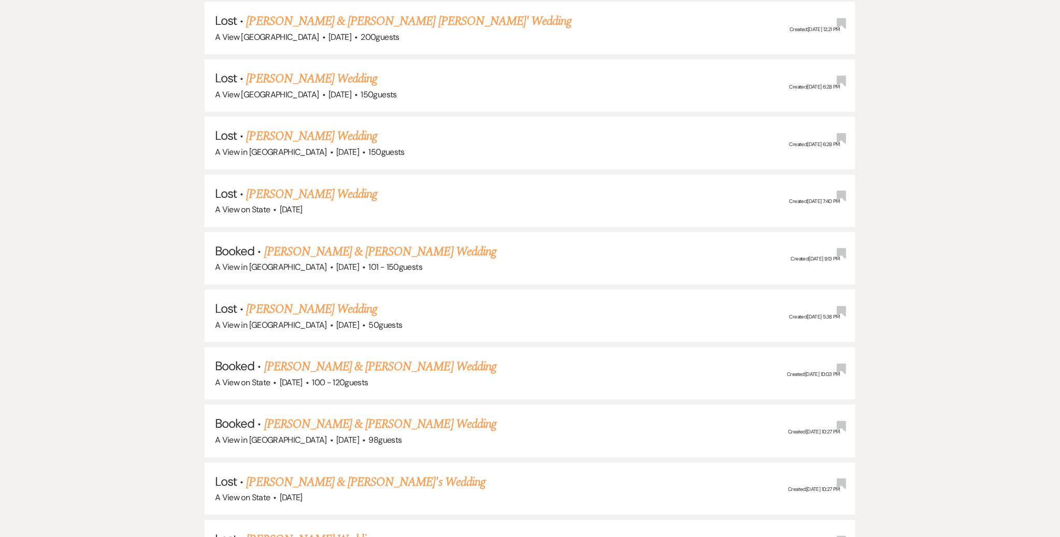
scroll to position [948, 0]
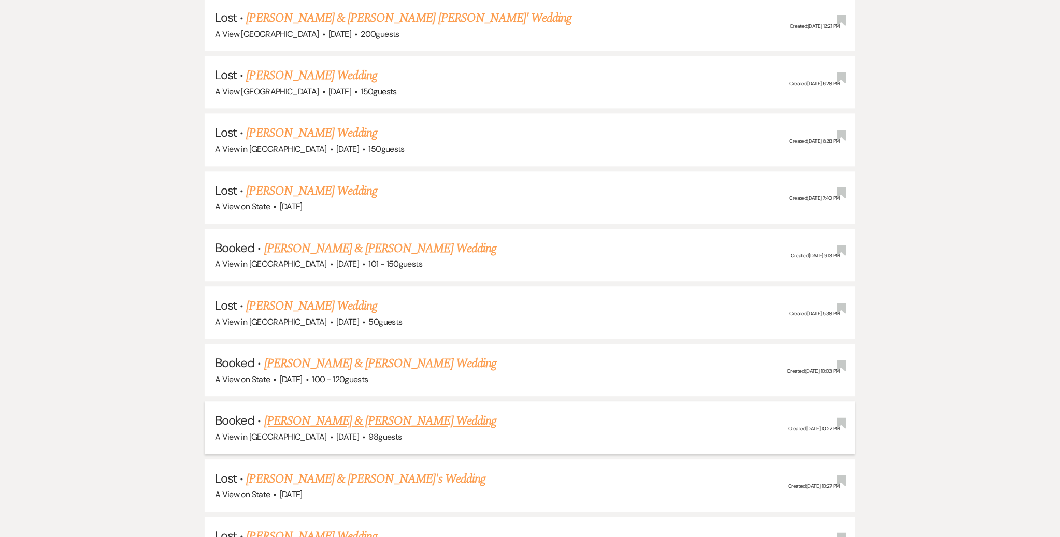
type input "Wilson"
click at [384, 414] on link "Mikayla Wilson & Brandon Thelen's Wedding" at bounding box center [380, 421] width 232 height 19
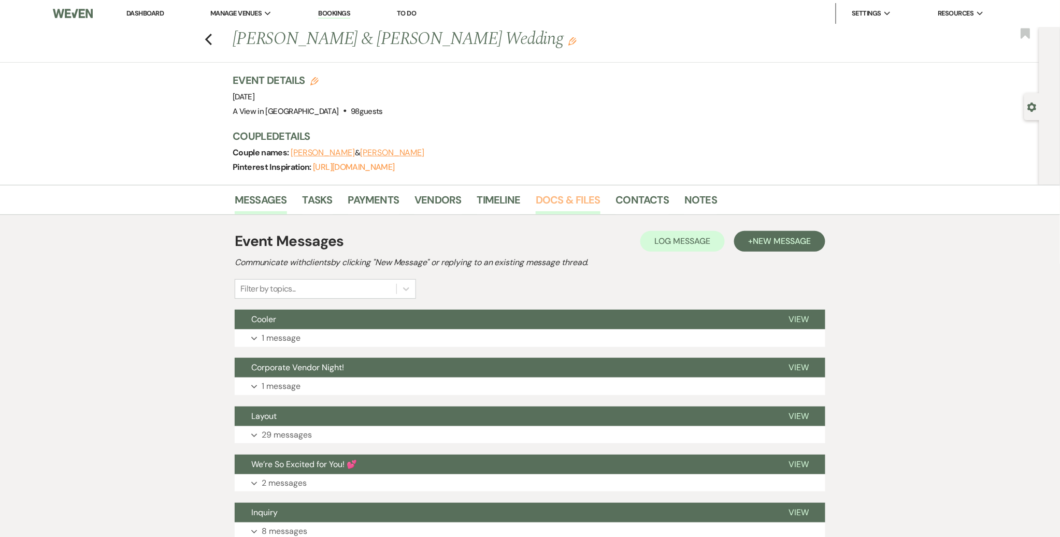
click at [569, 206] on link "Docs & Files" at bounding box center [568, 203] width 64 height 23
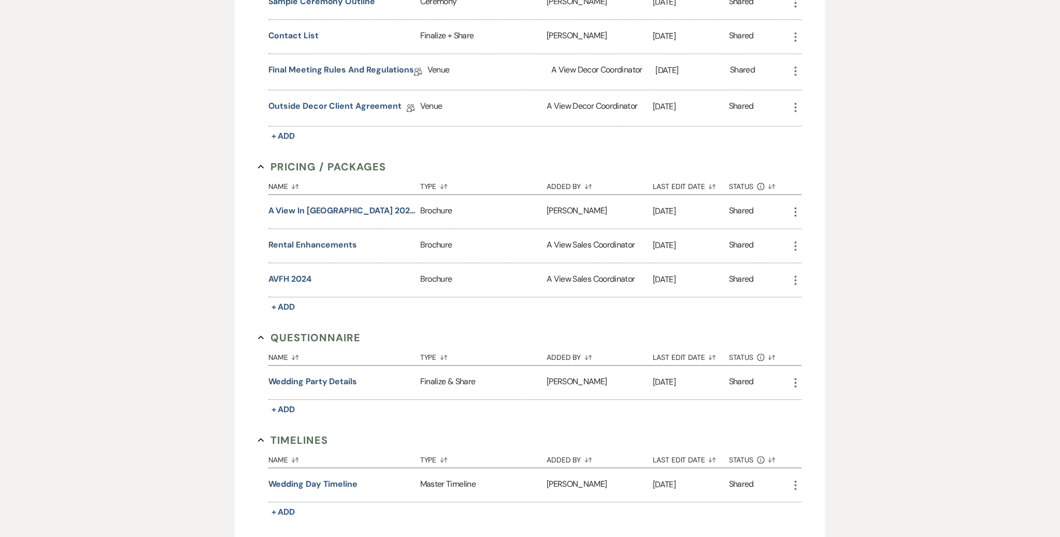
scroll to position [847, 0]
click at [313, 480] on button "Wedding Day Timeline" at bounding box center [312, 483] width 89 height 12
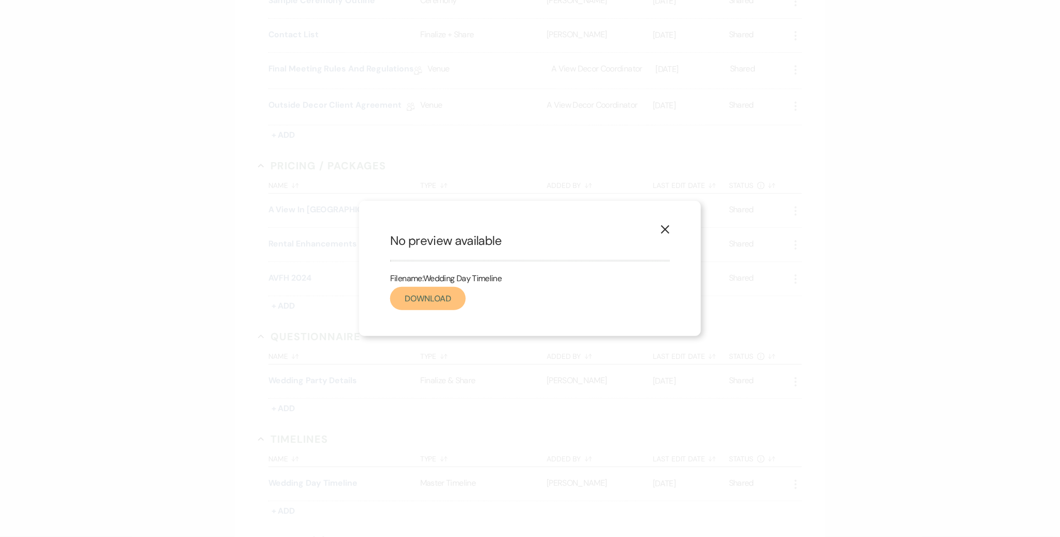
click at [429, 307] on link "Download" at bounding box center [428, 298] width 76 height 23
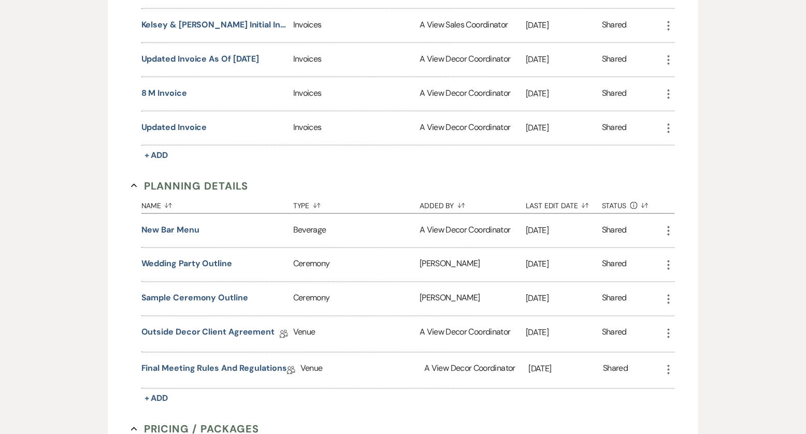
scroll to position [367, 0]
